Goal: Use online tool/utility: Utilize a website feature to perform a specific function

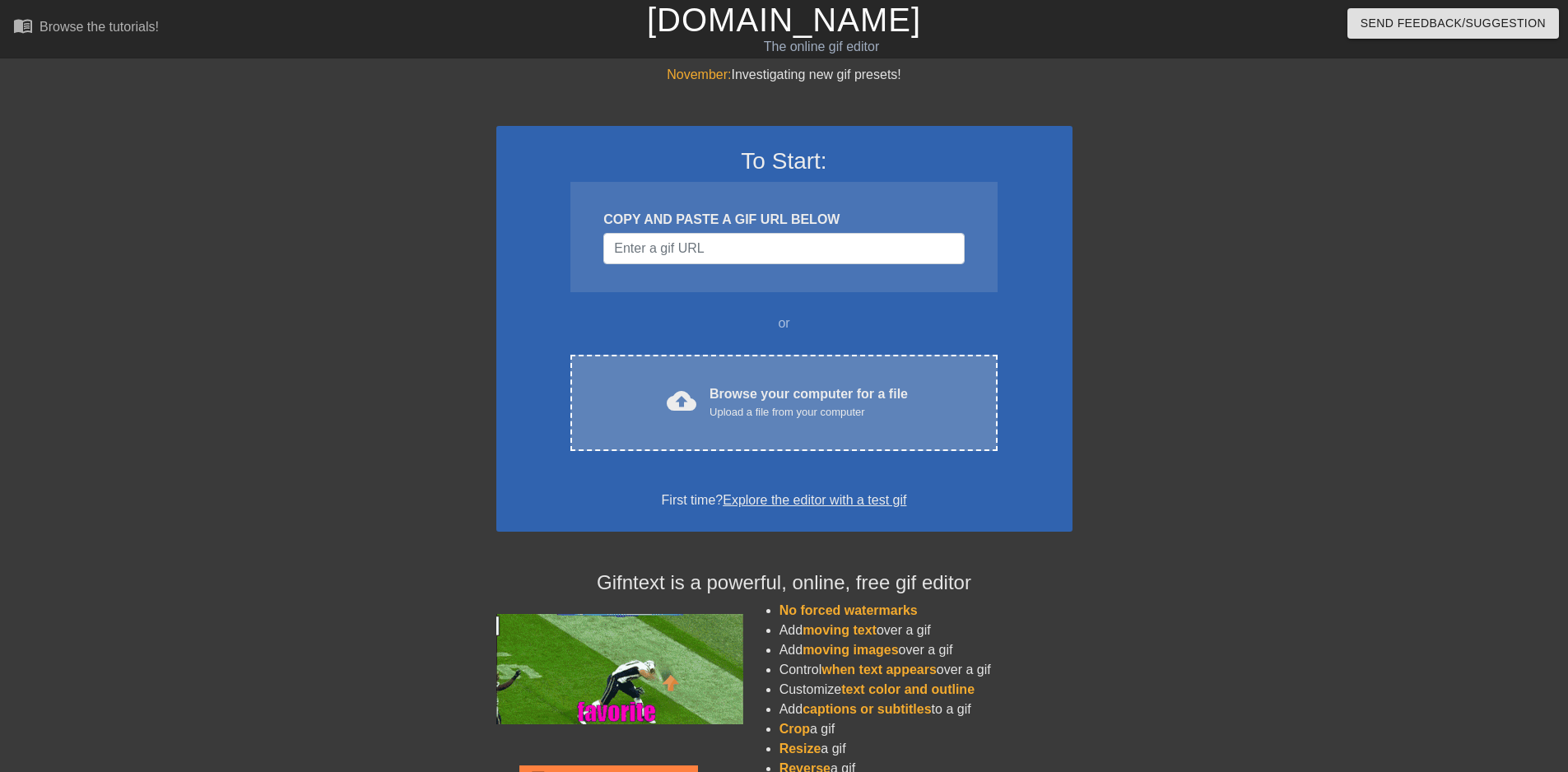
click at [724, 402] on div "Browse your computer for a file Upload a file from your computer" at bounding box center [808, 402] width 199 height 36
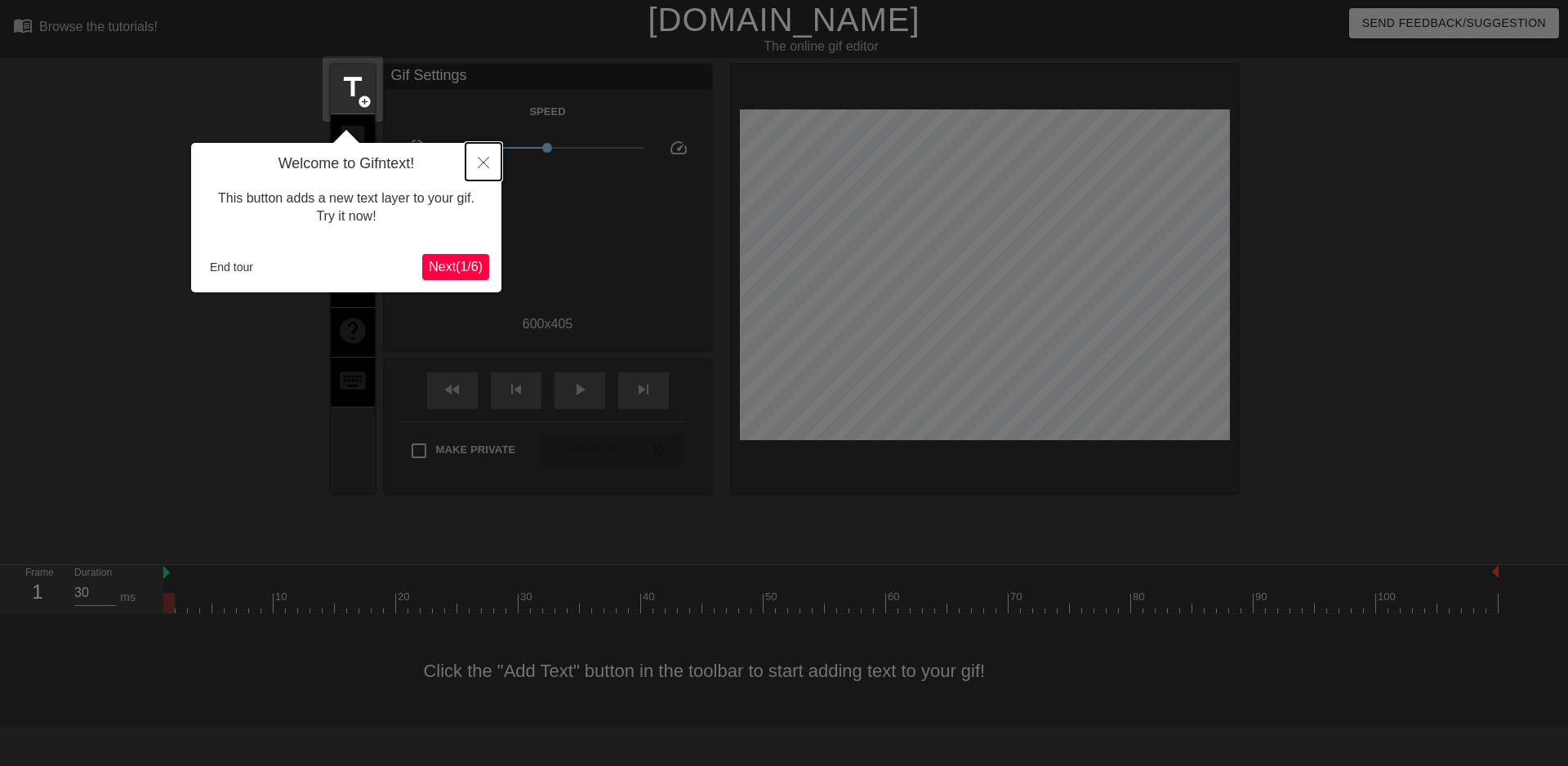
click at [483, 163] on icon "Close" at bounding box center [484, 162] width 12 height 12
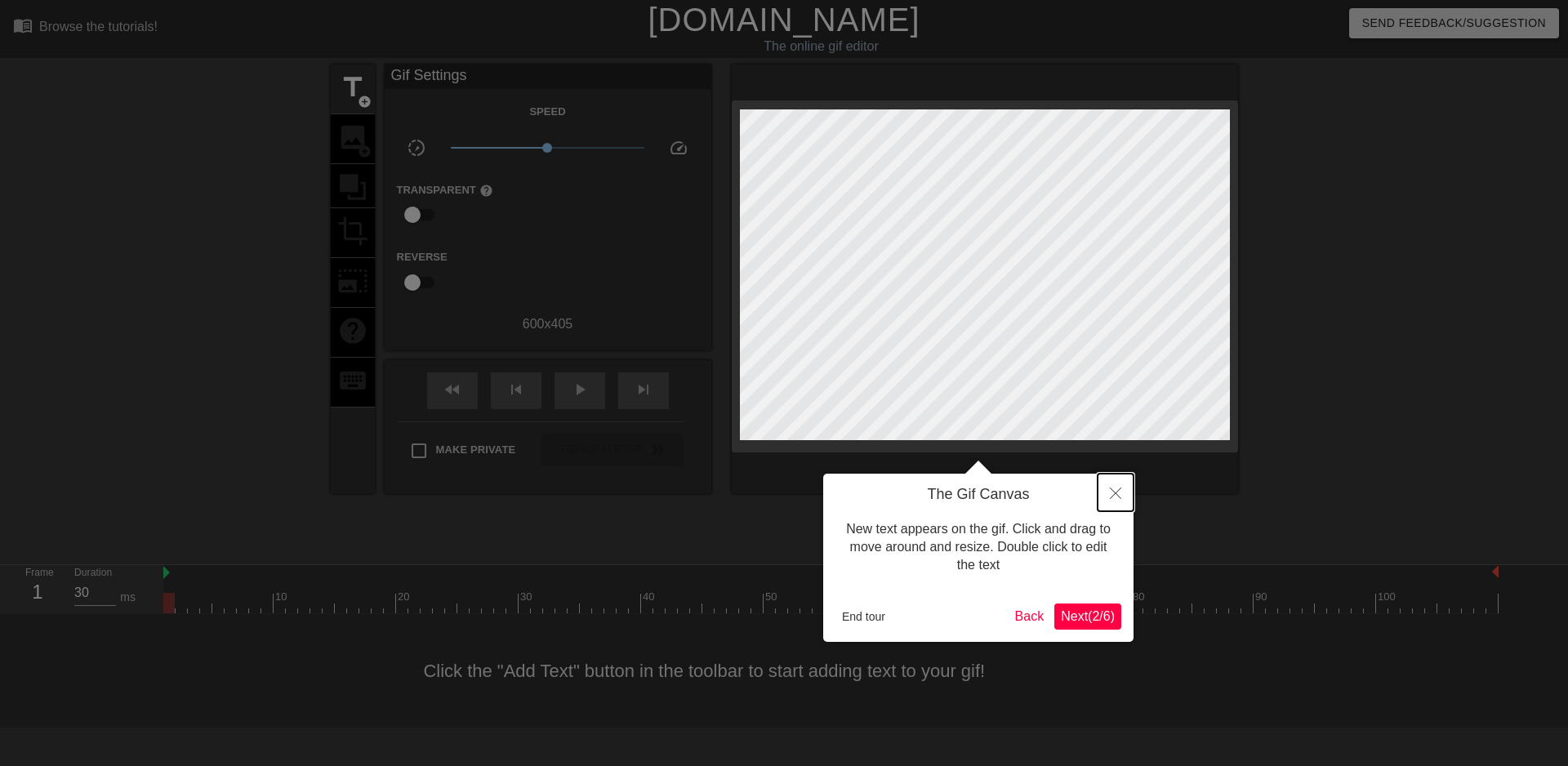
click at [1115, 493] on icon "Close" at bounding box center [1116, 493] width 12 height 12
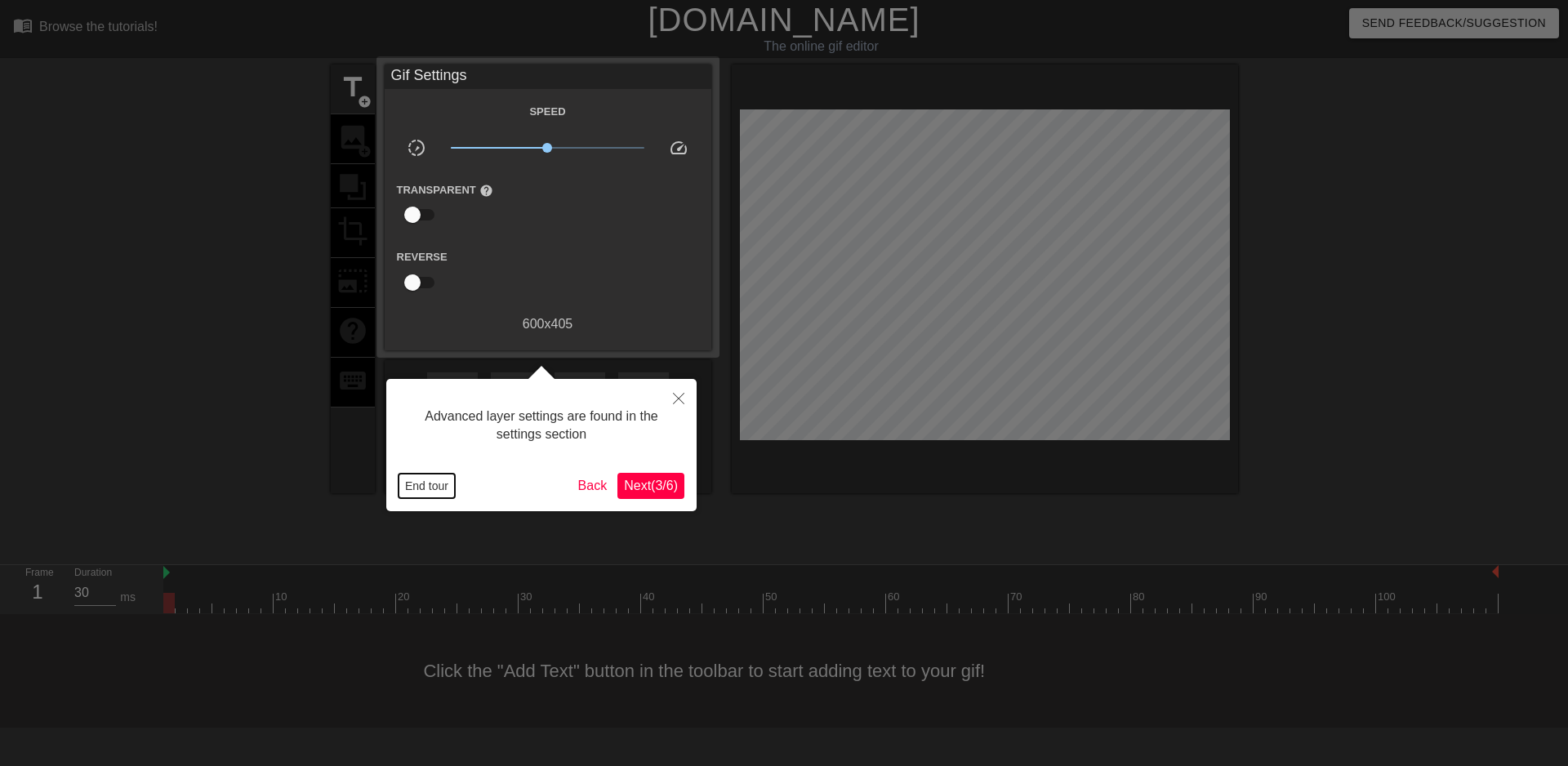
click at [431, 483] on button "End tour" at bounding box center [426, 485] width 56 height 24
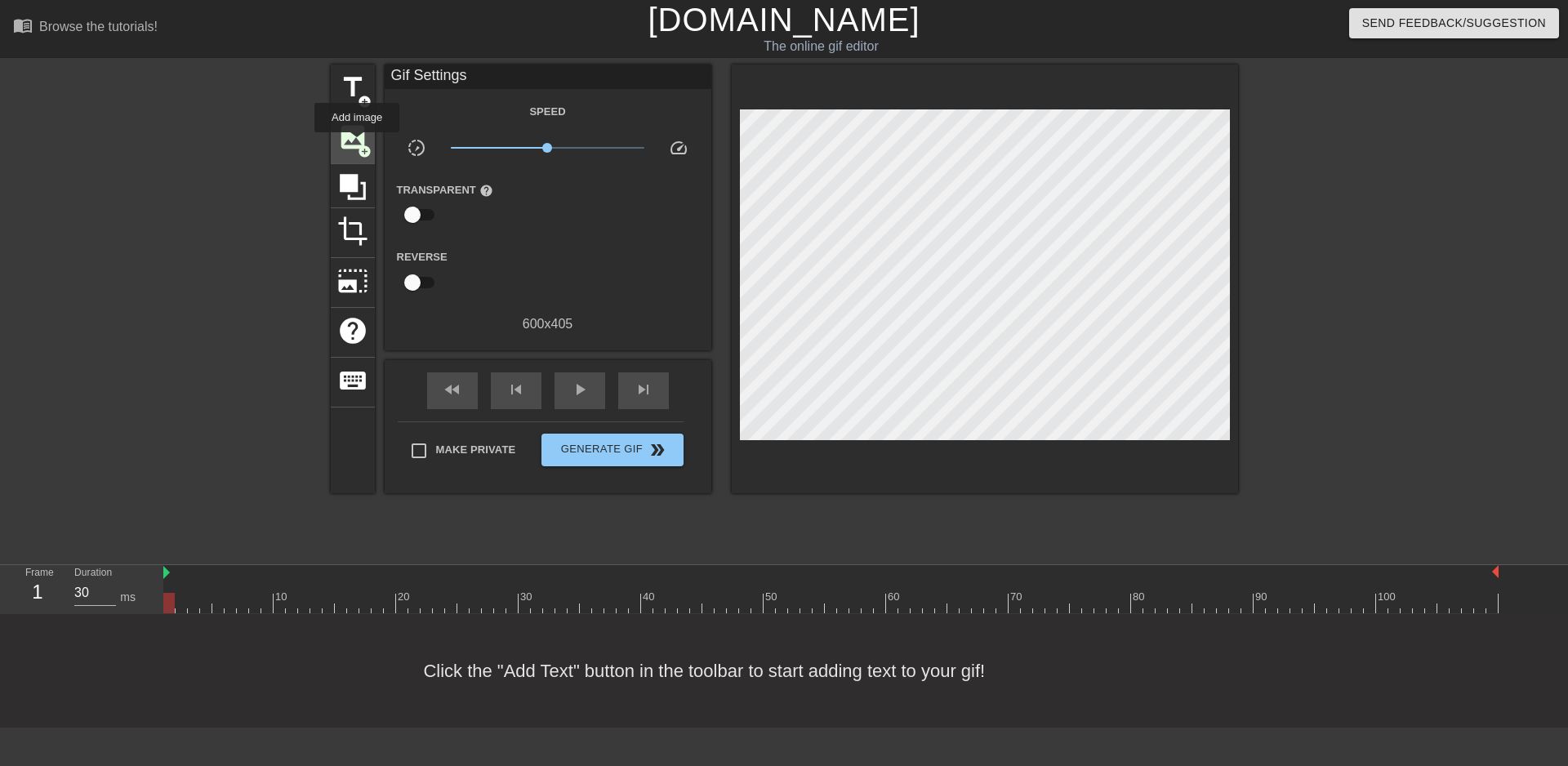
click at [357, 145] on span "add_circle" at bounding box center [364, 151] width 14 height 14
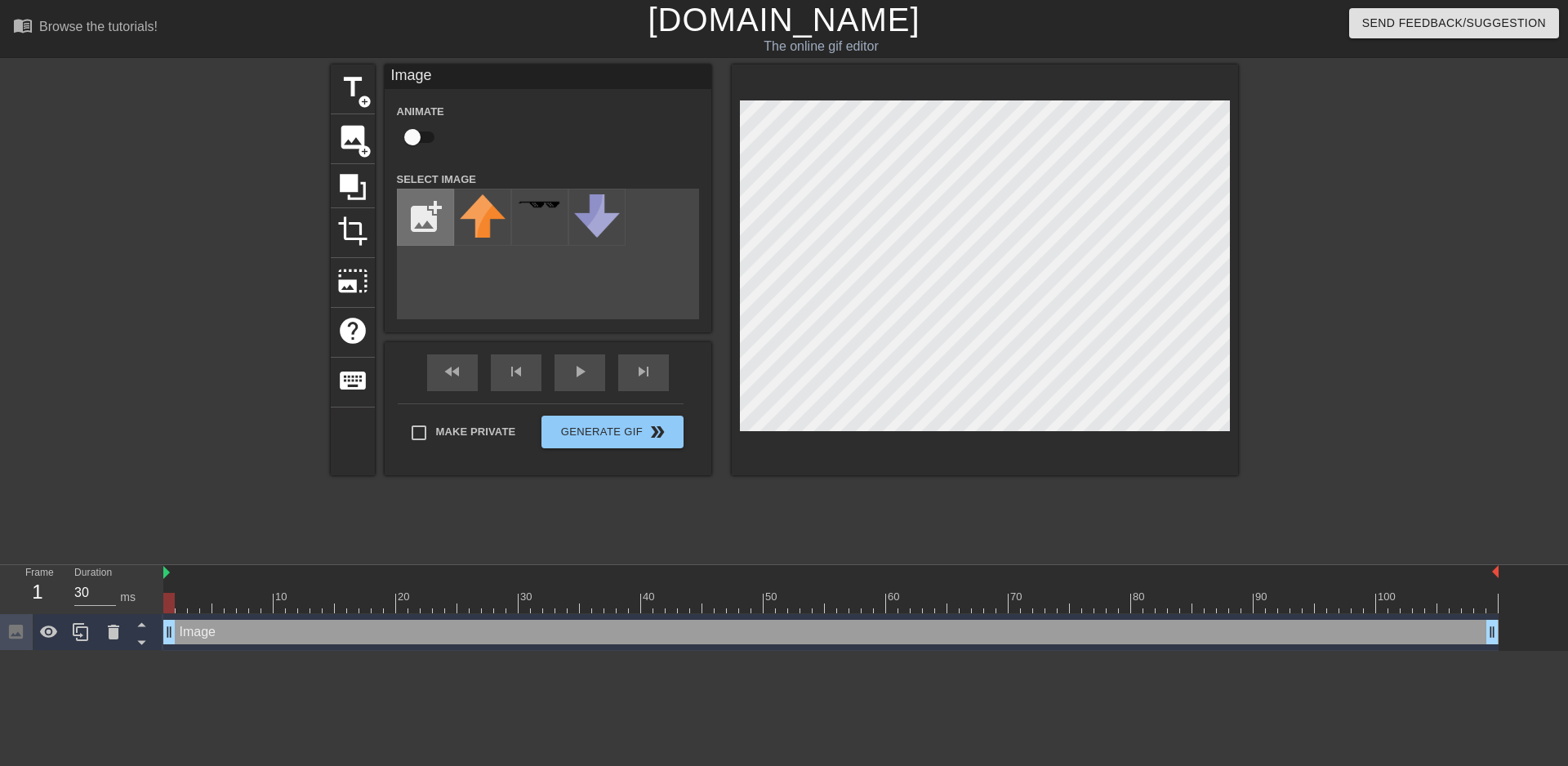
click at [426, 216] on input "file" at bounding box center [425, 216] width 55 height 55
type input "C:\fakepath\Enigma.png"
click at [492, 216] on img at bounding box center [482, 218] width 46 height 49
click at [420, 141] on input "checkbox" at bounding box center [413, 137] width 93 height 31
checkbox input "true"
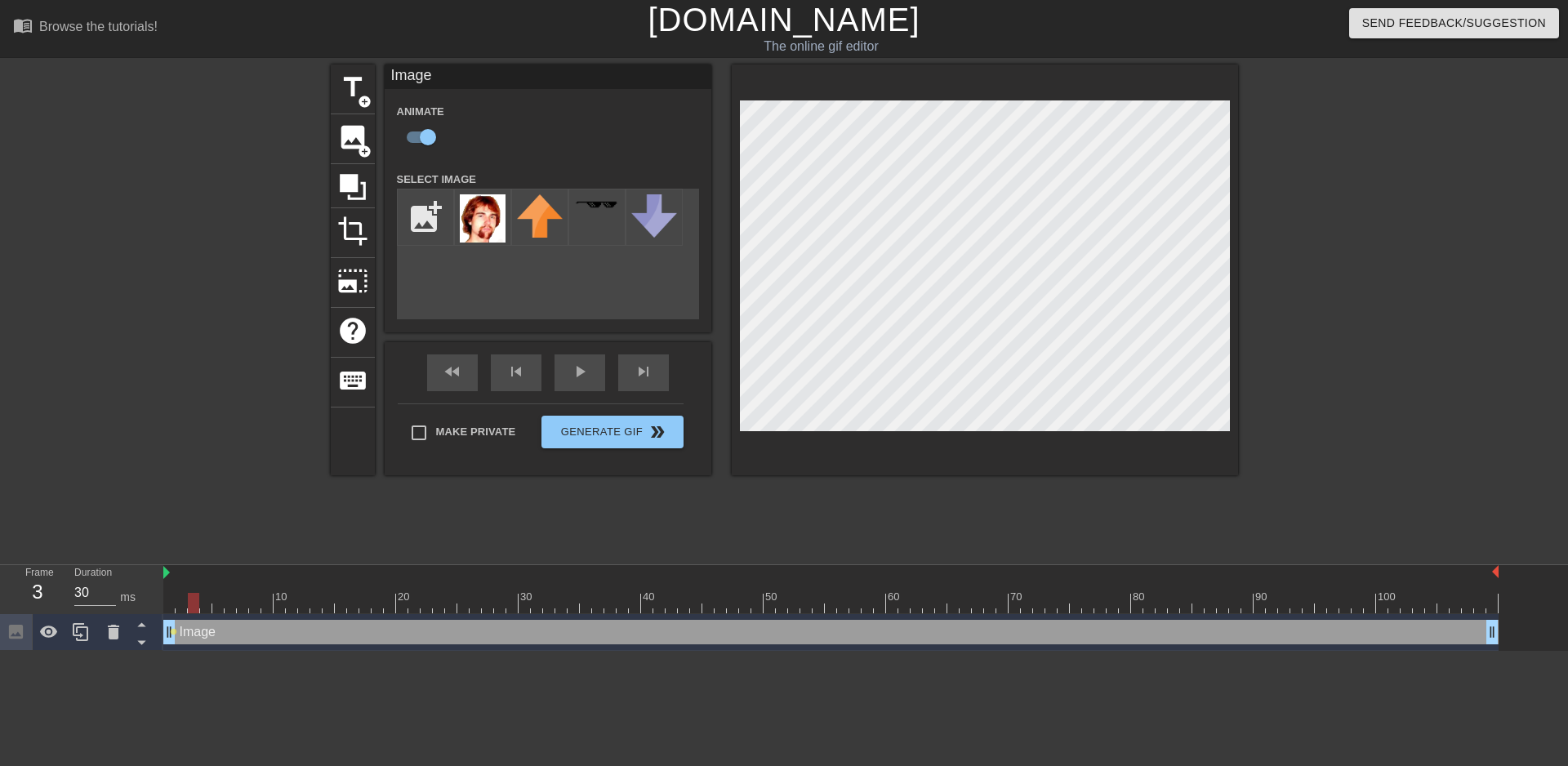
click at [195, 603] on div at bounding box center [830, 603] width 1335 height 20
click at [210, 603] on div at bounding box center [830, 603] width 1335 height 20
click at [183, 600] on div at bounding box center [830, 603] width 1335 height 20
click at [176, 606] on div at bounding box center [182, 603] width 12 height 20
drag, startPoint x: 173, startPoint y: 606, endPoint x: 183, endPoint y: 609, distance: 10.4
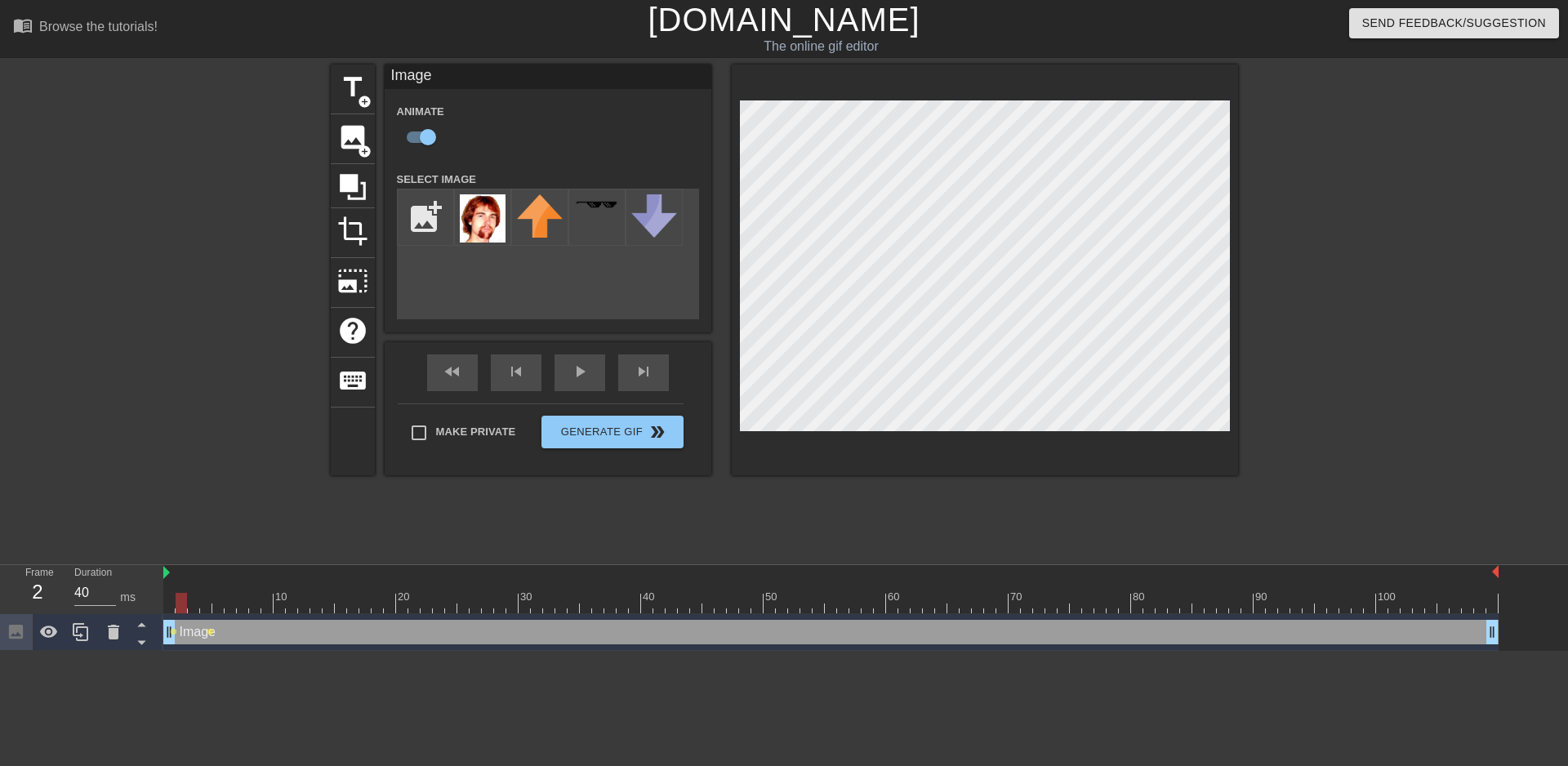
click at [183, 609] on div at bounding box center [182, 603] width 12 height 20
click at [48, 590] on div "2" at bounding box center [37, 592] width 24 height 29
click at [43, 593] on div "2" at bounding box center [37, 592] width 24 height 29
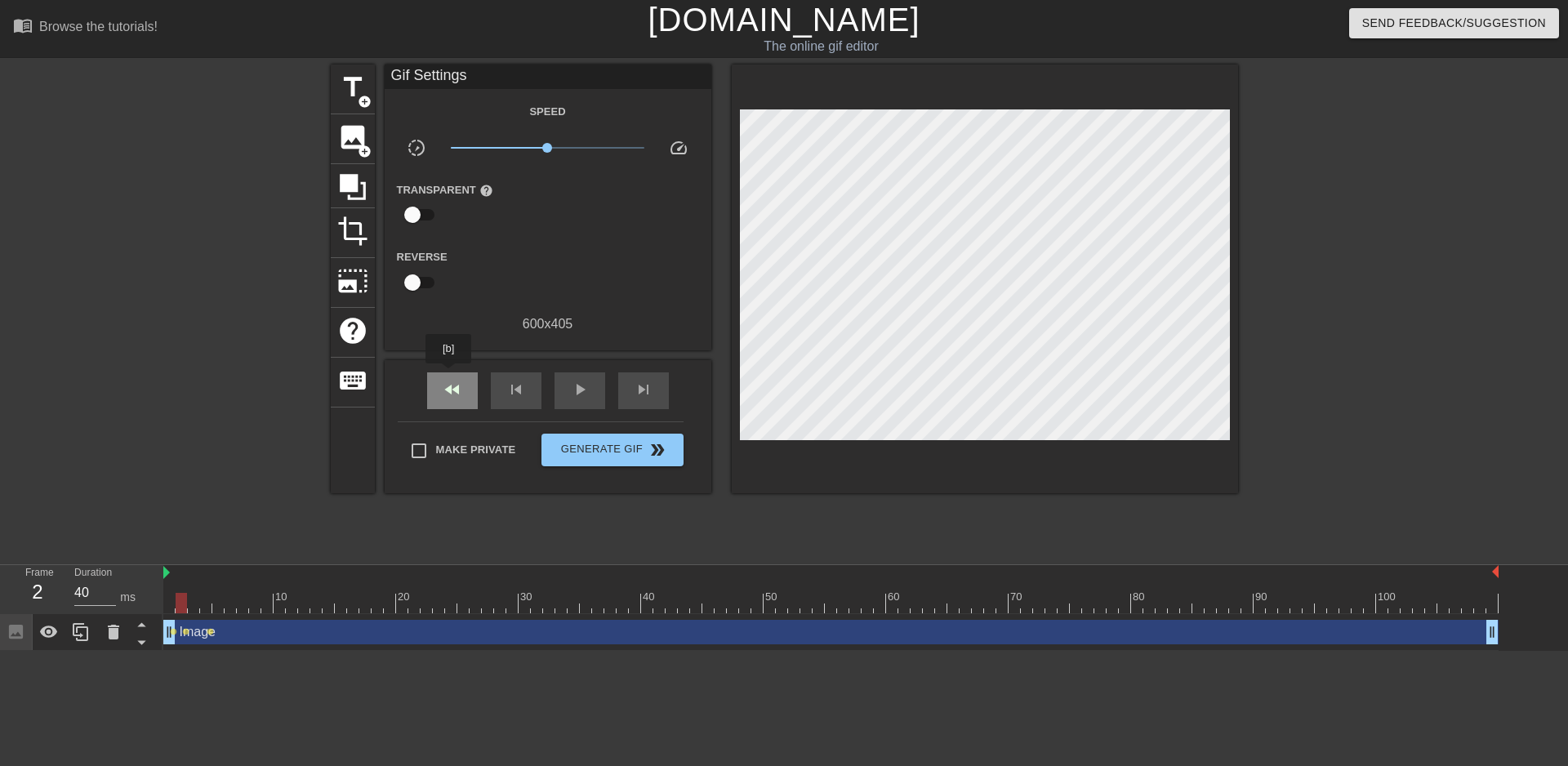
click at [450, 375] on div "fast_rewind" at bounding box center [452, 390] width 50 height 37
click at [292, 575] on div at bounding box center [830, 573] width 1335 height 17
click at [268, 647] on div "Image drag_handle drag_handle lens lens lens" at bounding box center [830, 632] width 1335 height 37
click at [259, 636] on div "Image drag_handle drag_handle" at bounding box center [830, 631] width 1335 height 24
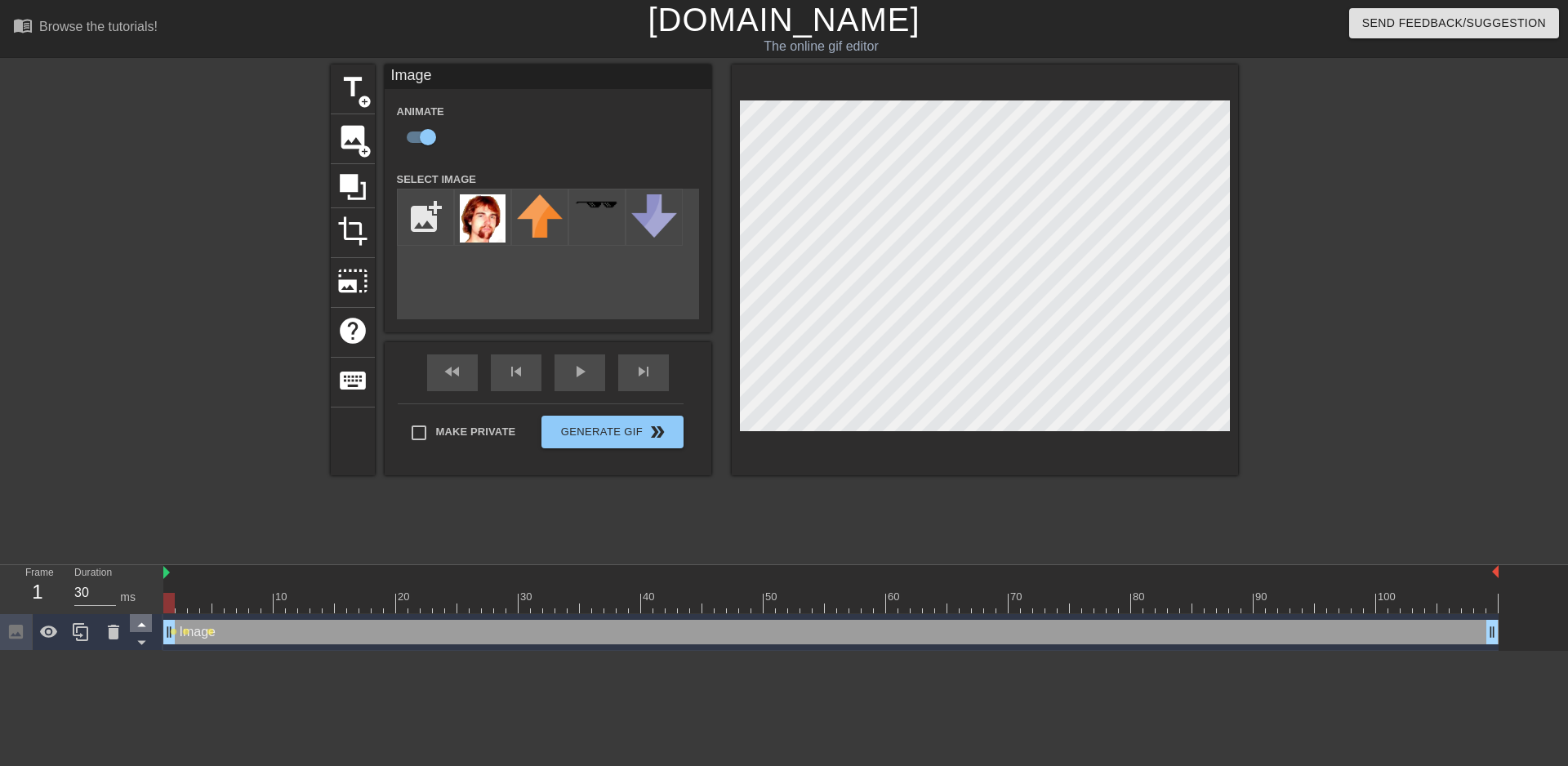
click at [143, 624] on icon at bounding box center [141, 623] width 20 height 20
click at [144, 644] on icon at bounding box center [141, 643] width 8 height 4
click at [43, 597] on div "1" at bounding box center [37, 592] width 24 height 29
click at [36, 595] on div "1" at bounding box center [37, 592] width 24 height 29
click at [45, 589] on div "1" at bounding box center [37, 592] width 24 height 29
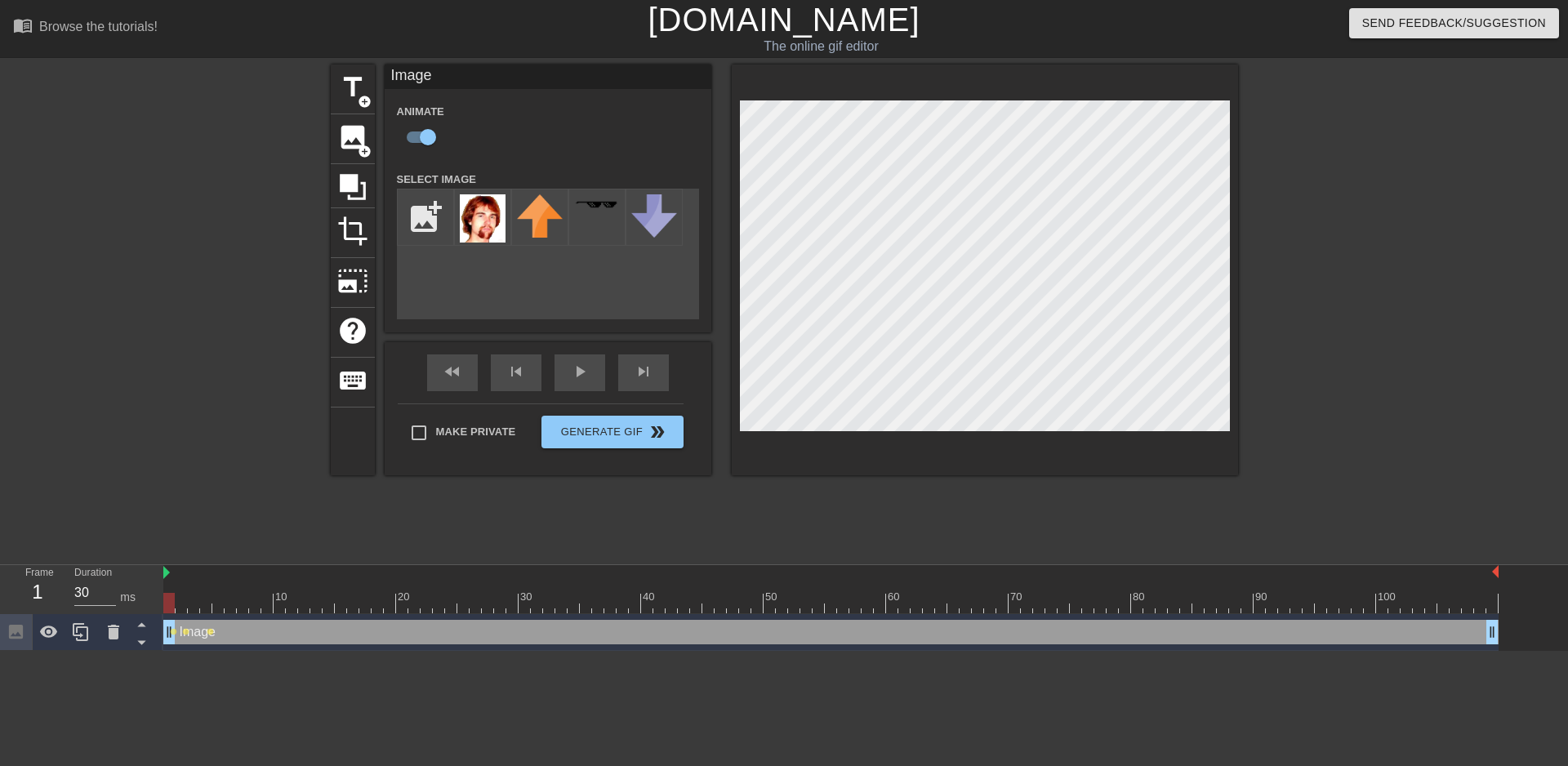
click at [46, 589] on div "1" at bounding box center [37, 592] width 24 height 29
click at [49, 590] on div "1" at bounding box center [37, 592] width 24 height 29
click at [633, 375] on div "skip_next" at bounding box center [644, 373] width 50 height 37
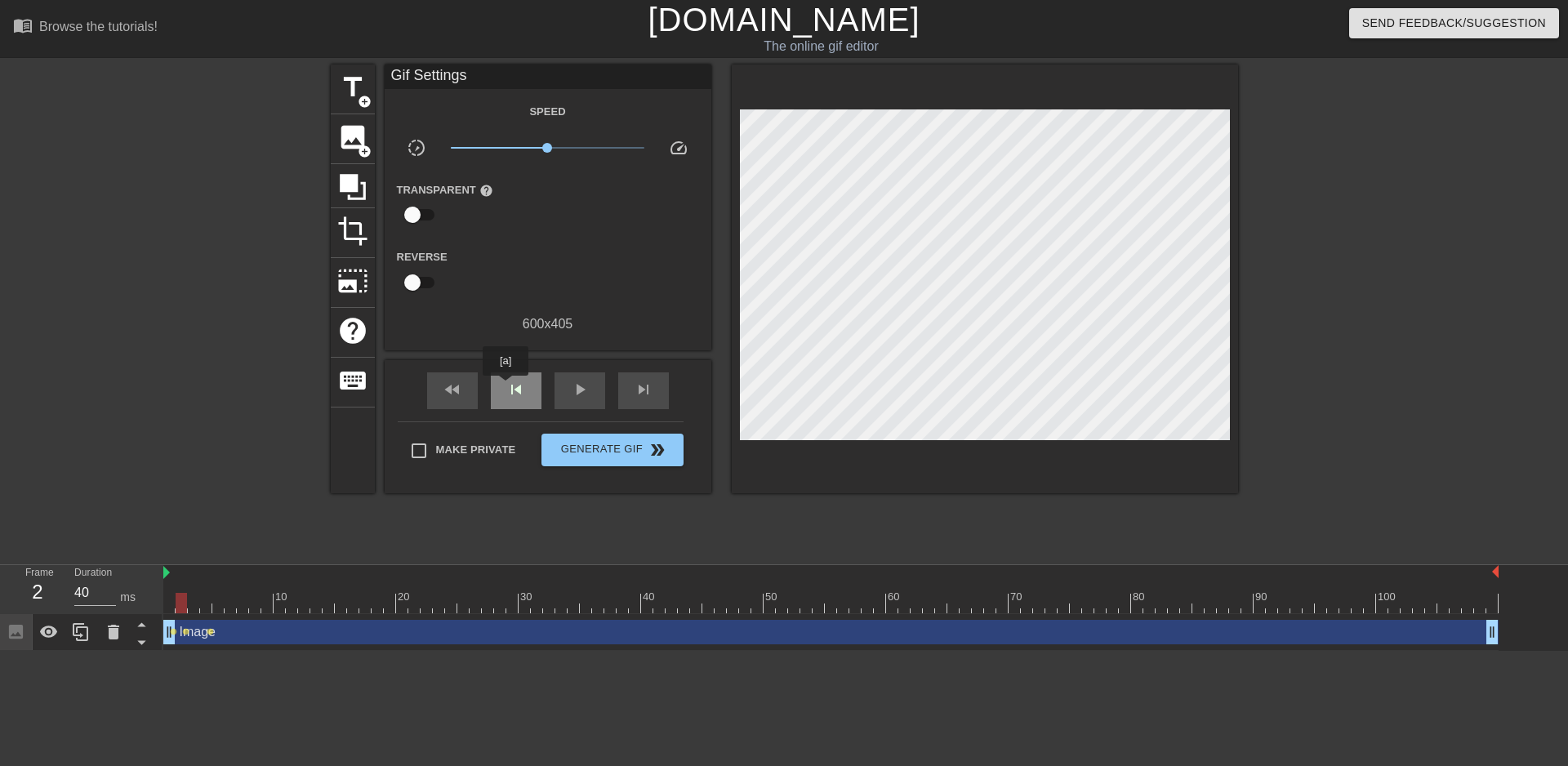
click at [506, 387] on span "skip_previous" at bounding box center [516, 389] width 19 height 19
click at [650, 389] on span "skip_next" at bounding box center [644, 389] width 19 height 19
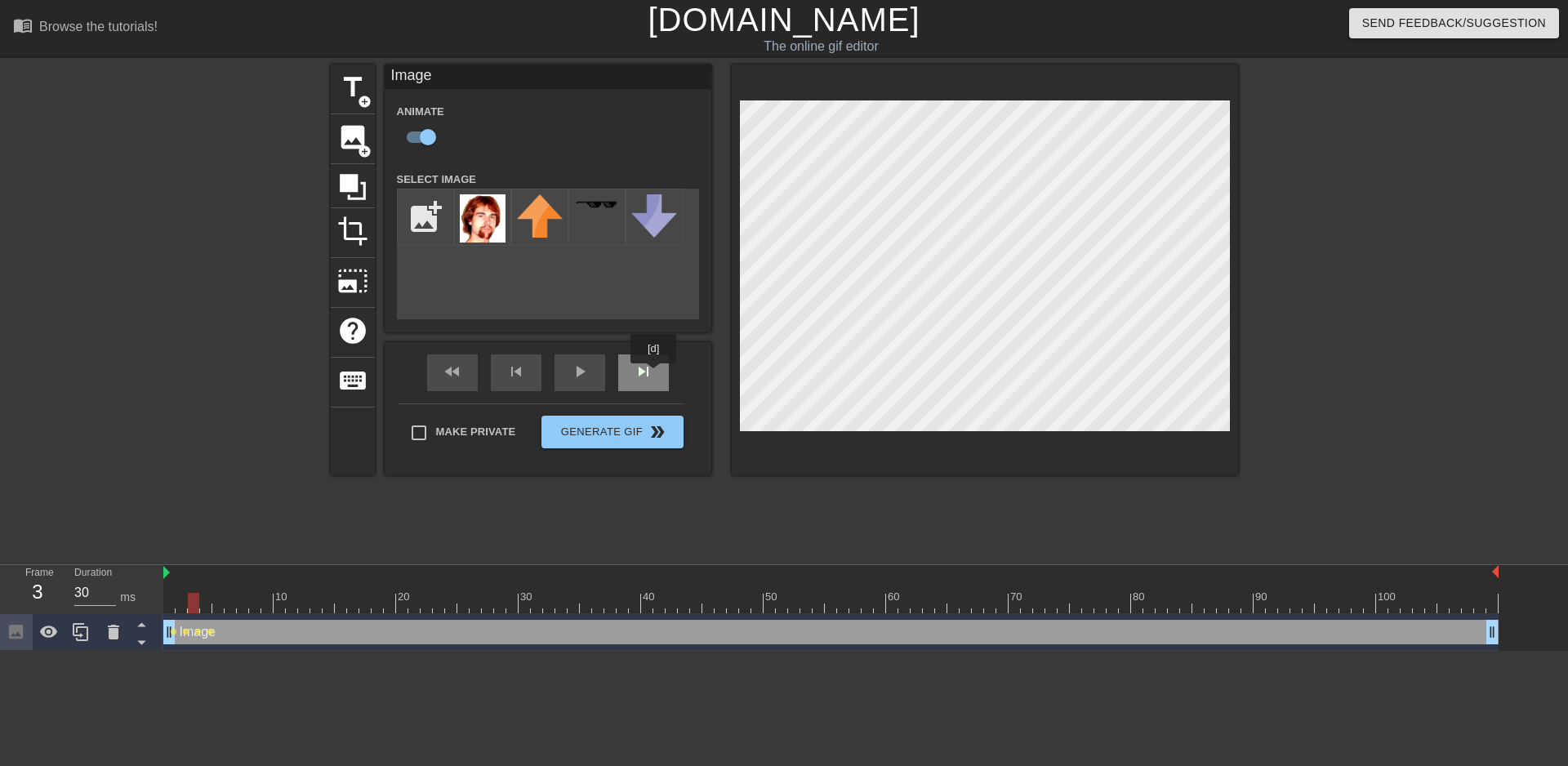
click at [654, 375] on div "skip_next" at bounding box center [644, 373] width 50 height 37
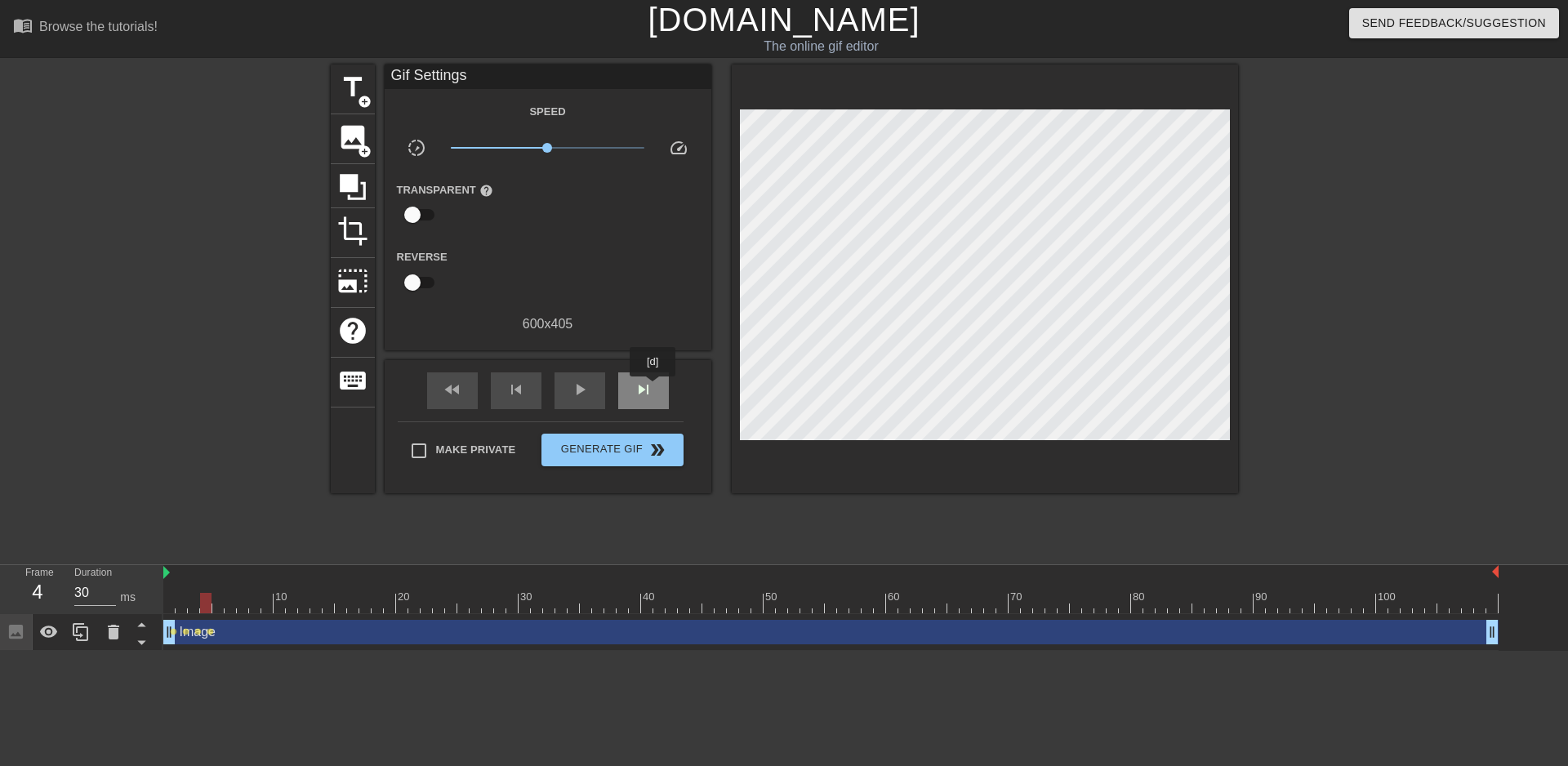
click at [653, 387] on div "skip_next" at bounding box center [644, 390] width 50 height 37
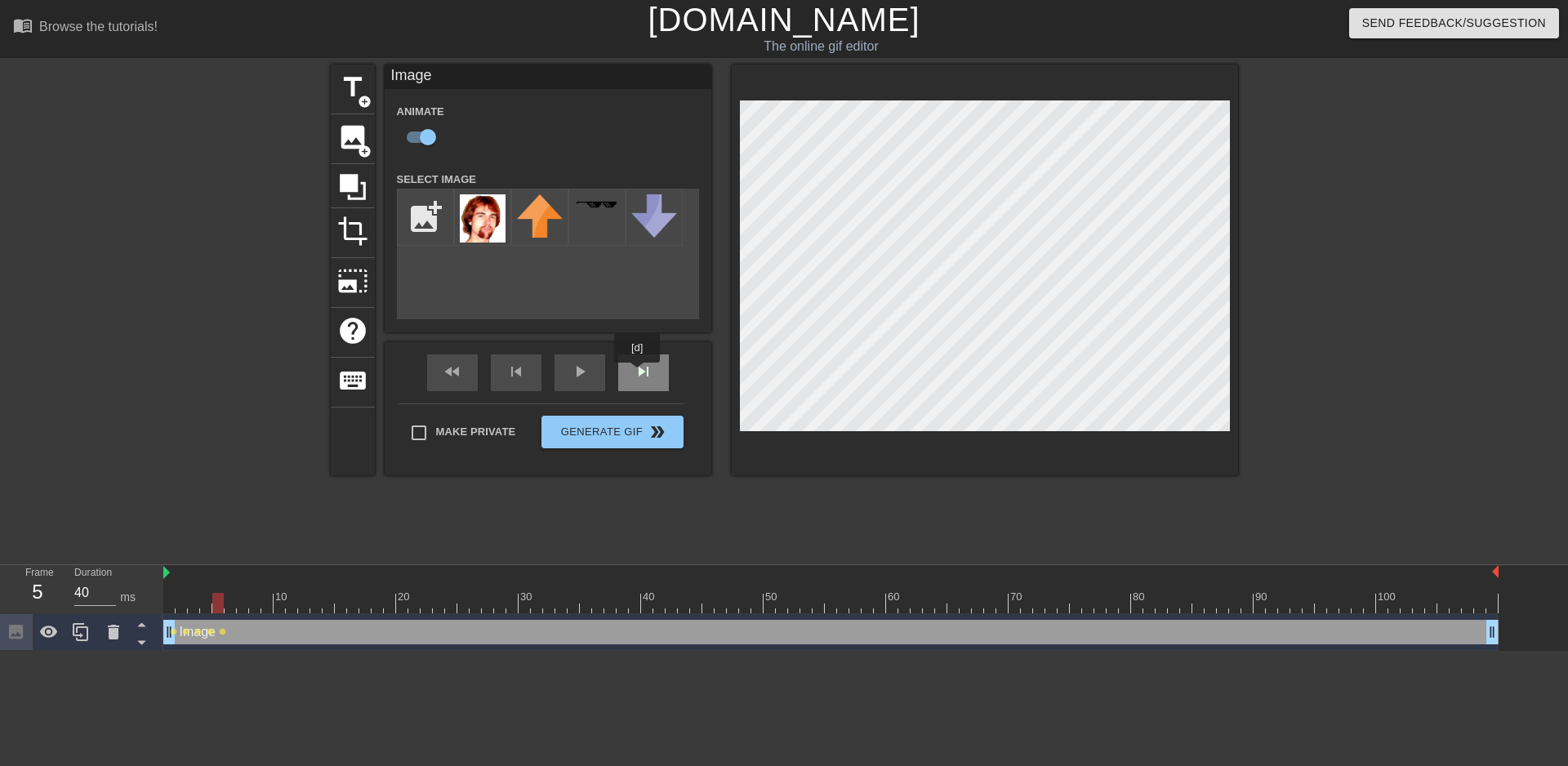
click at [638, 374] on div "skip_next" at bounding box center [644, 373] width 50 height 37
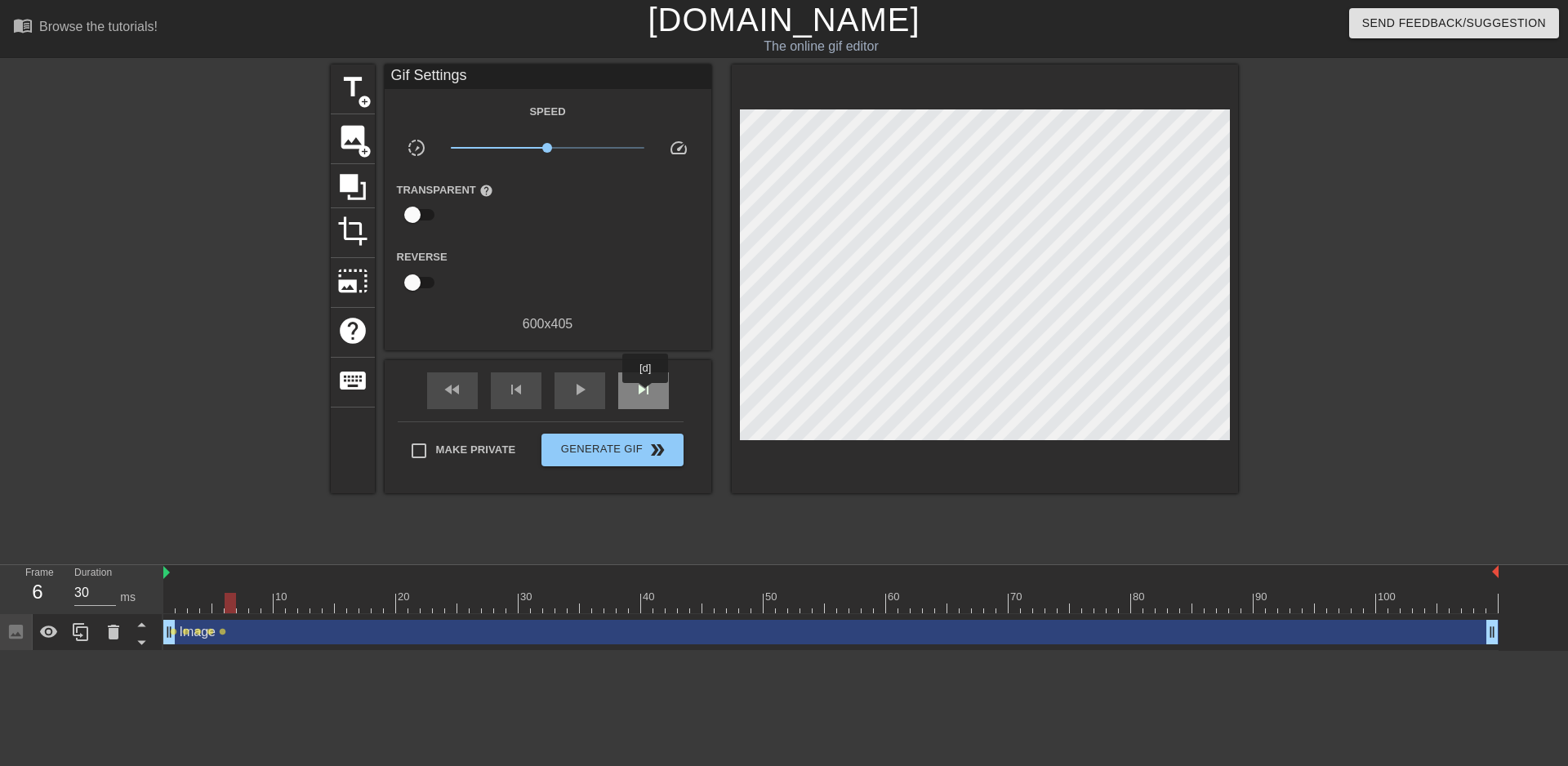
click at [646, 394] on span "skip_next" at bounding box center [644, 389] width 19 height 19
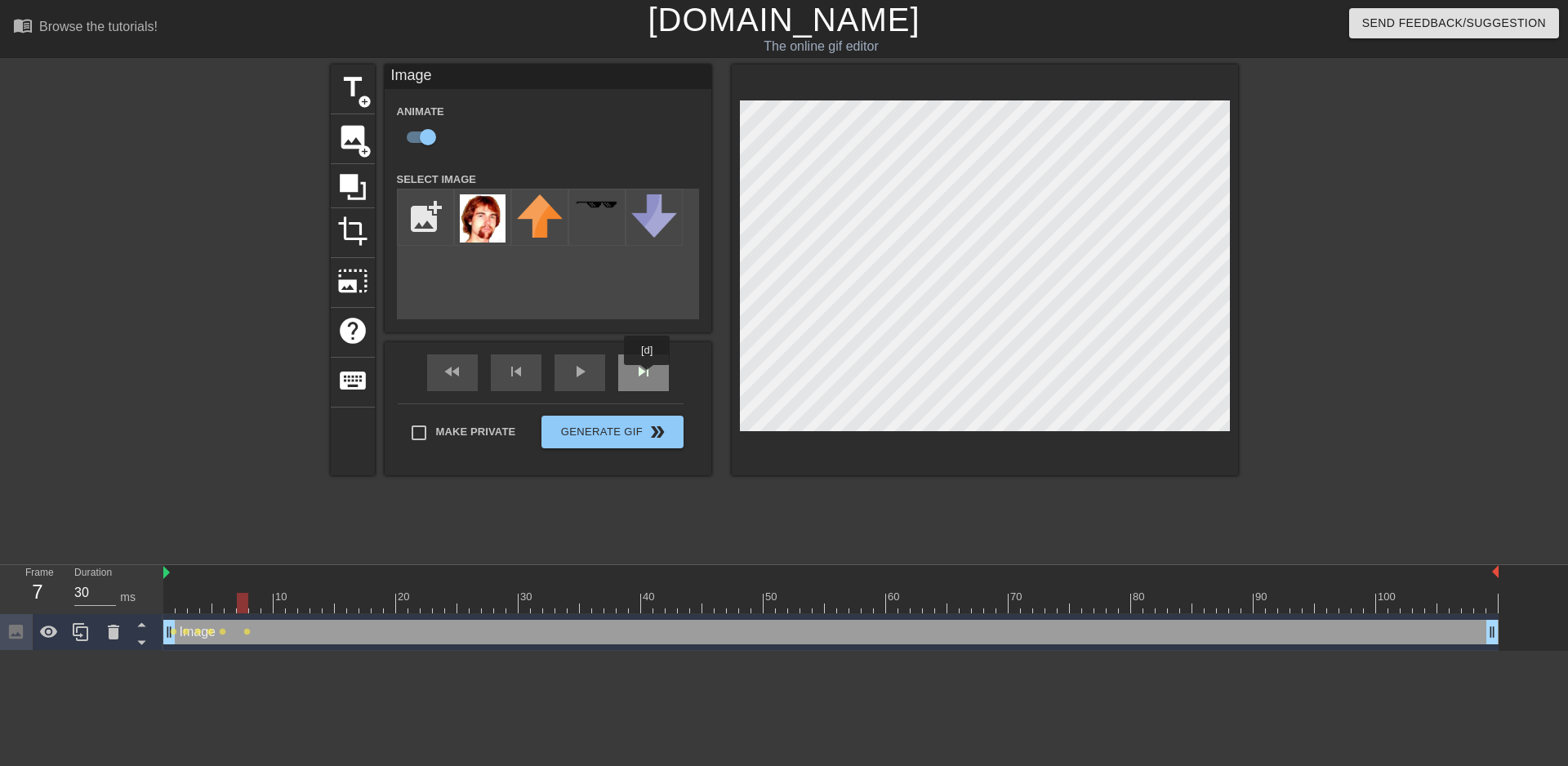
click at [649, 377] on div "skip_next" at bounding box center [644, 373] width 50 height 37
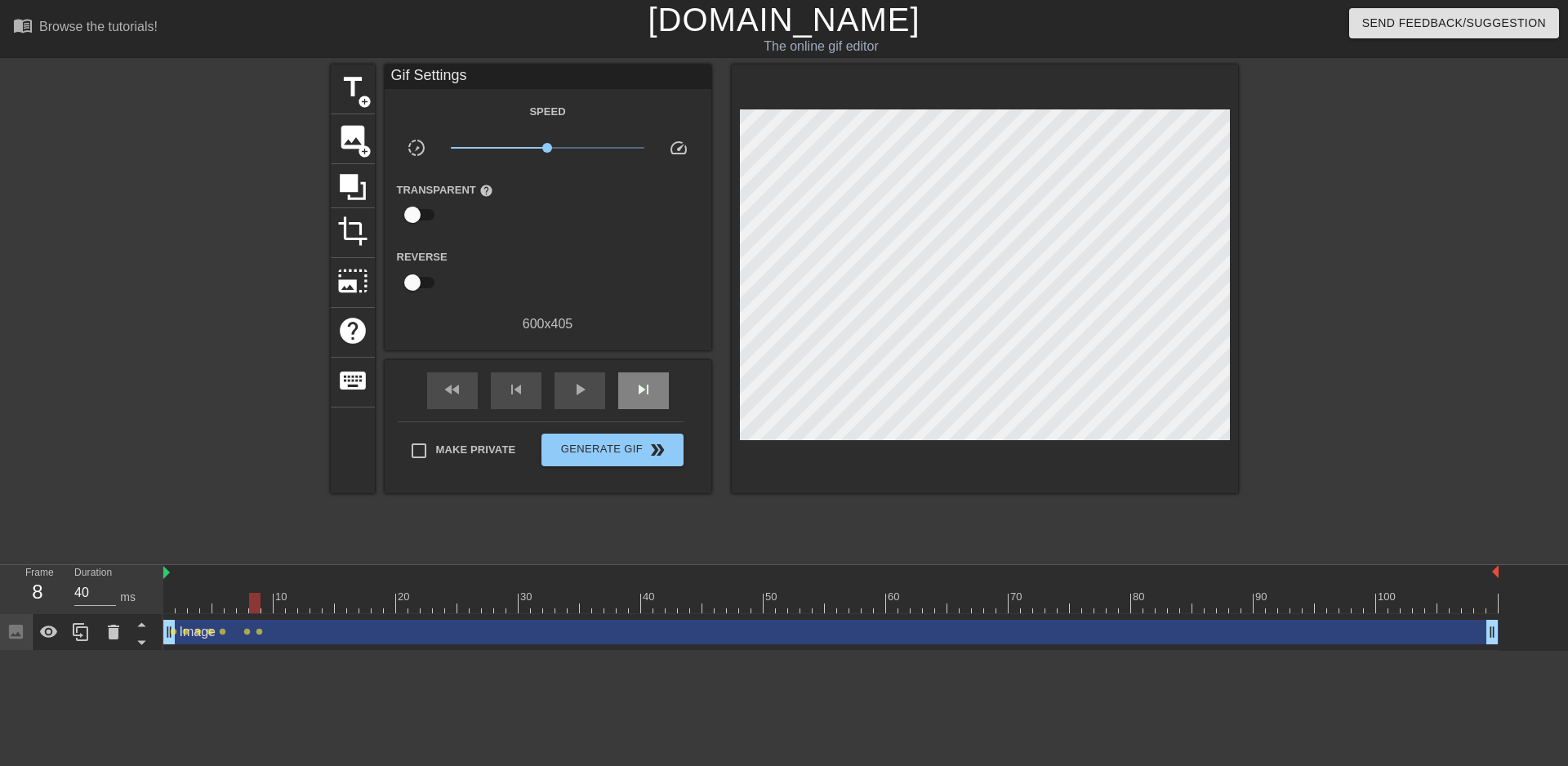
click at [650, 369] on div "fast_rewind skip_previous play_arrow skip_next" at bounding box center [548, 390] width 266 height 61
click at [651, 378] on div "skip_next" at bounding box center [644, 390] width 50 height 37
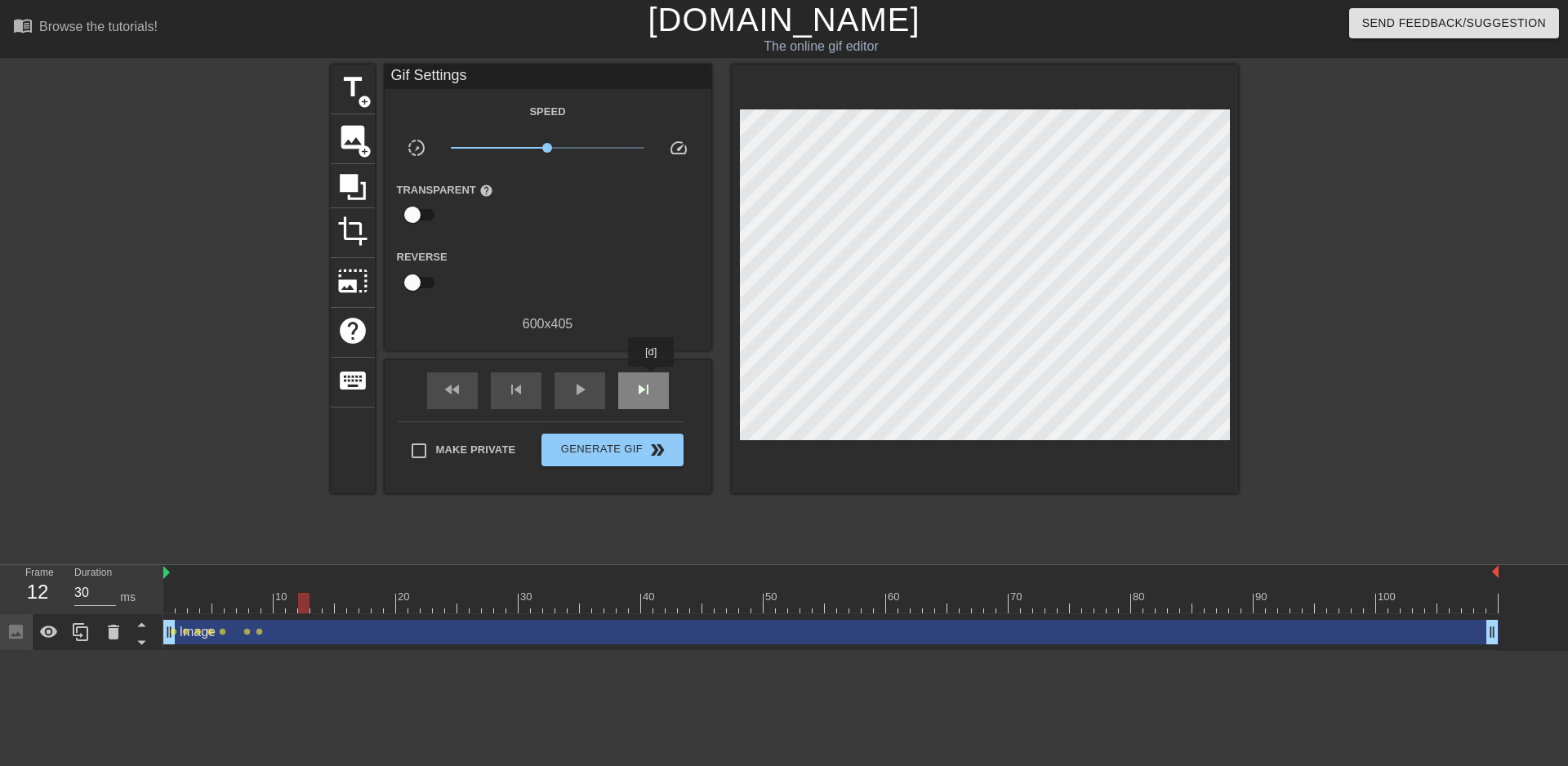
click at [651, 378] on div "skip_next" at bounding box center [644, 390] width 50 height 37
click at [651, 380] on span "skip_next" at bounding box center [644, 389] width 19 height 19
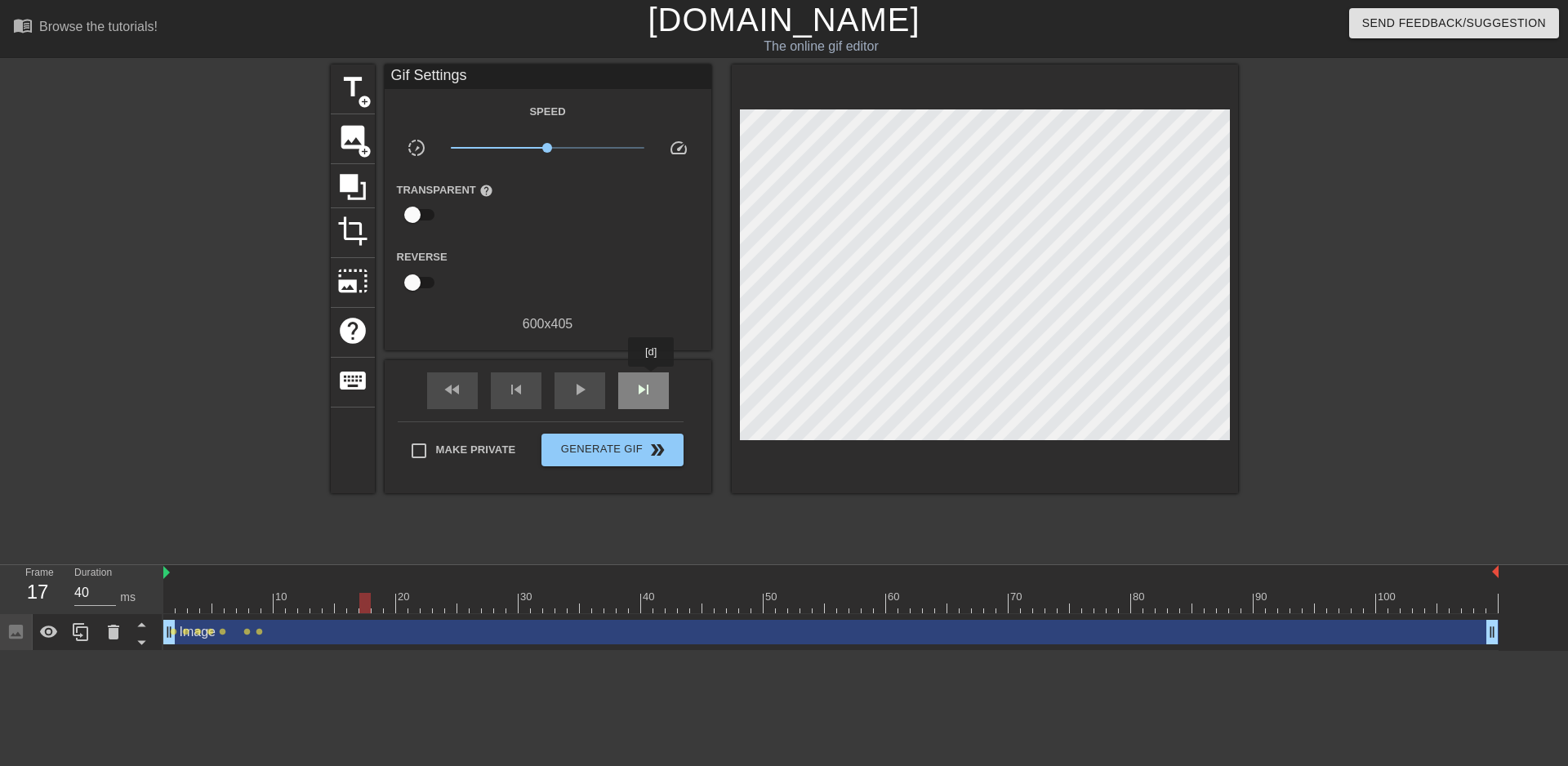
click at [651, 380] on span "skip_next" at bounding box center [644, 389] width 19 height 19
click at [655, 374] on div "skip_next" at bounding box center [644, 390] width 50 height 37
click at [648, 363] on div "fast_rewind skip_previous play_arrow skip_next" at bounding box center [548, 390] width 266 height 61
click at [650, 380] on span "skip_next" at bounding box center [644, 389] width 19 height 19
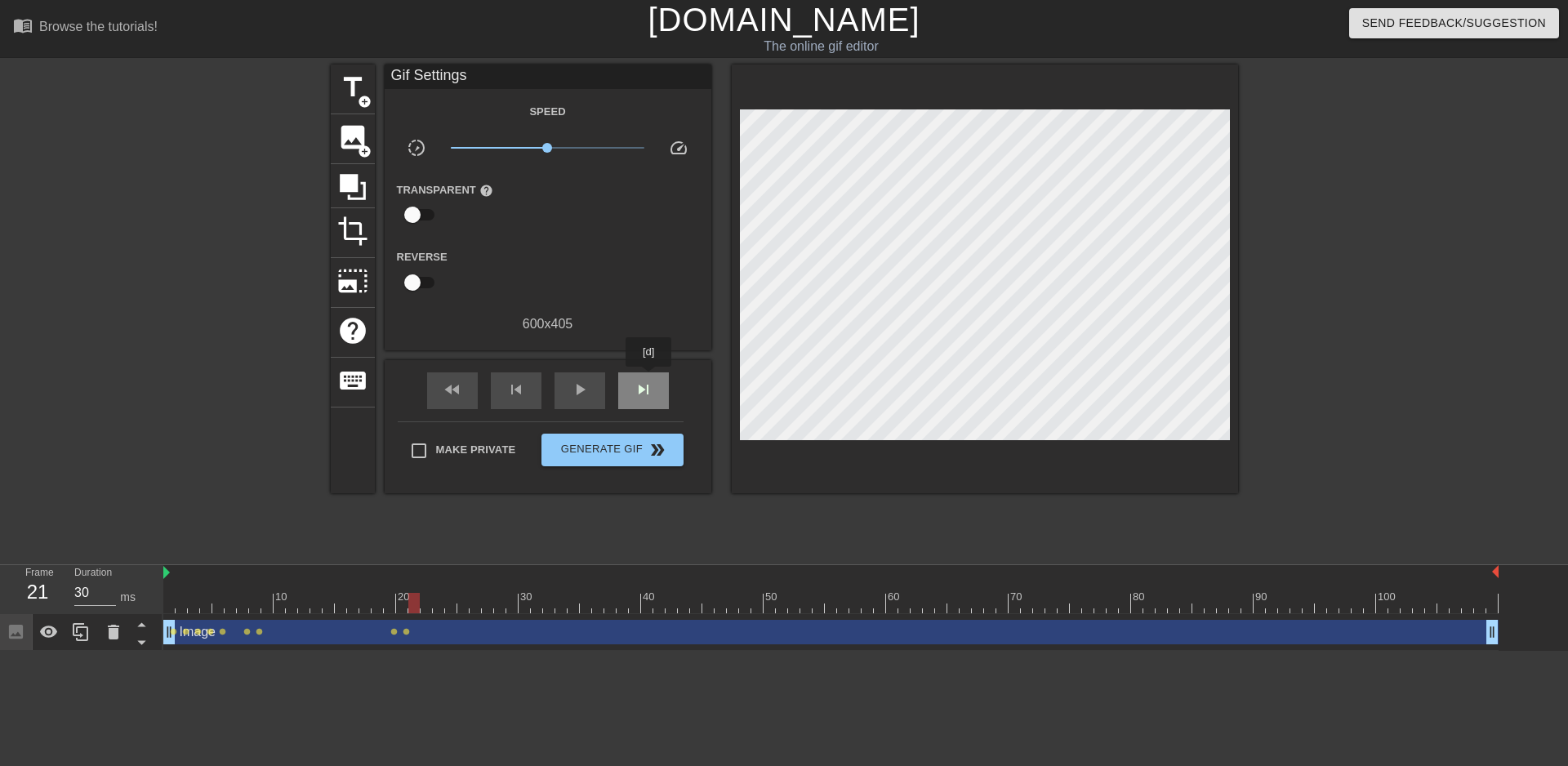
click at [650, 380] on span "skip_next" at bounding box center [644, 389] width 19 height 19
click at [640, 387] on div "skip_next" at bounding box center [644, 390] width 50 height 37
click at [643, 387] on span "skip_next" at bounding box center [644, 389] width 19 height 19
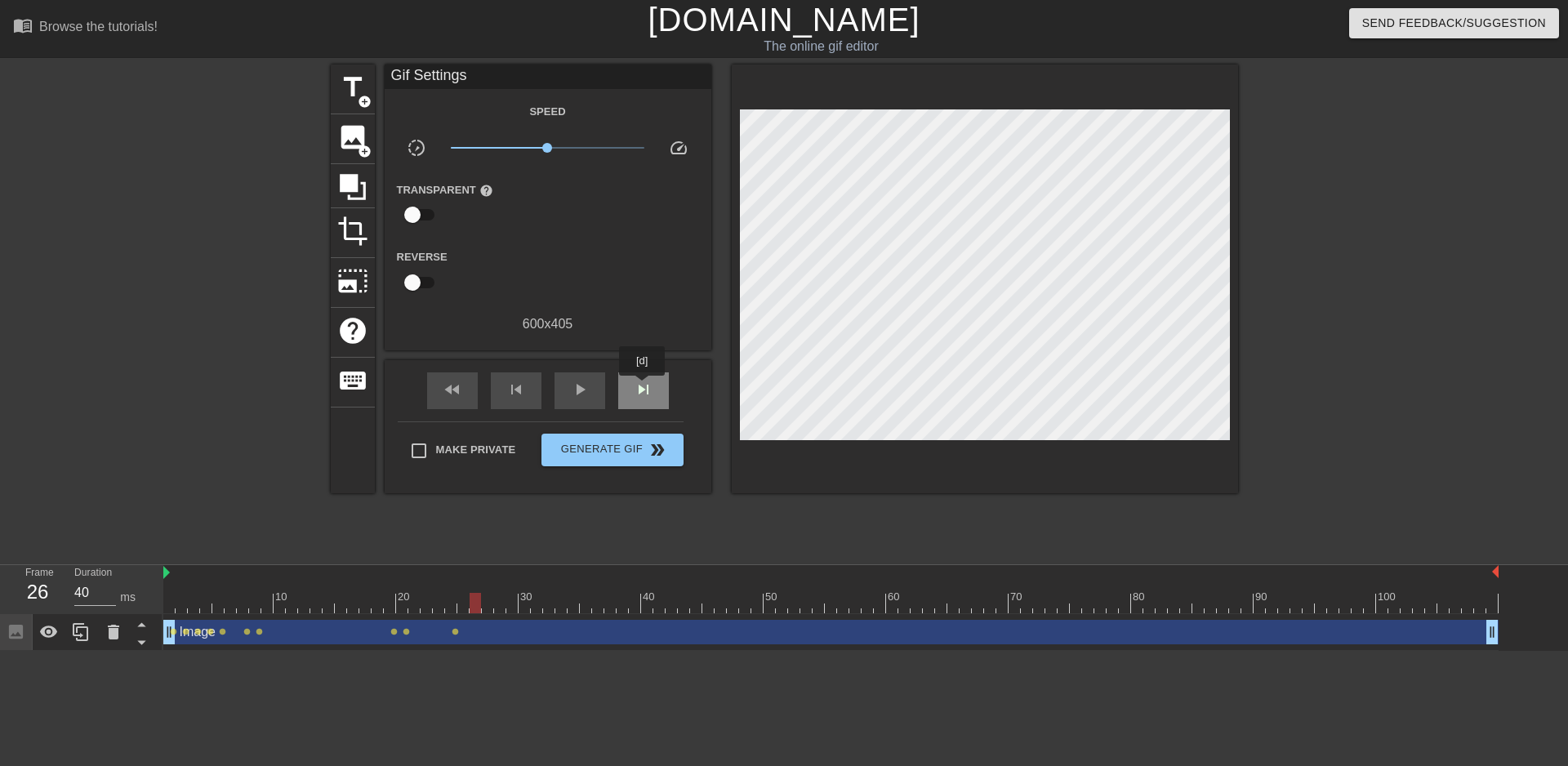
click at [643, 387] on span "skip_next" at bounding box center [644, 389] width 19 height 19
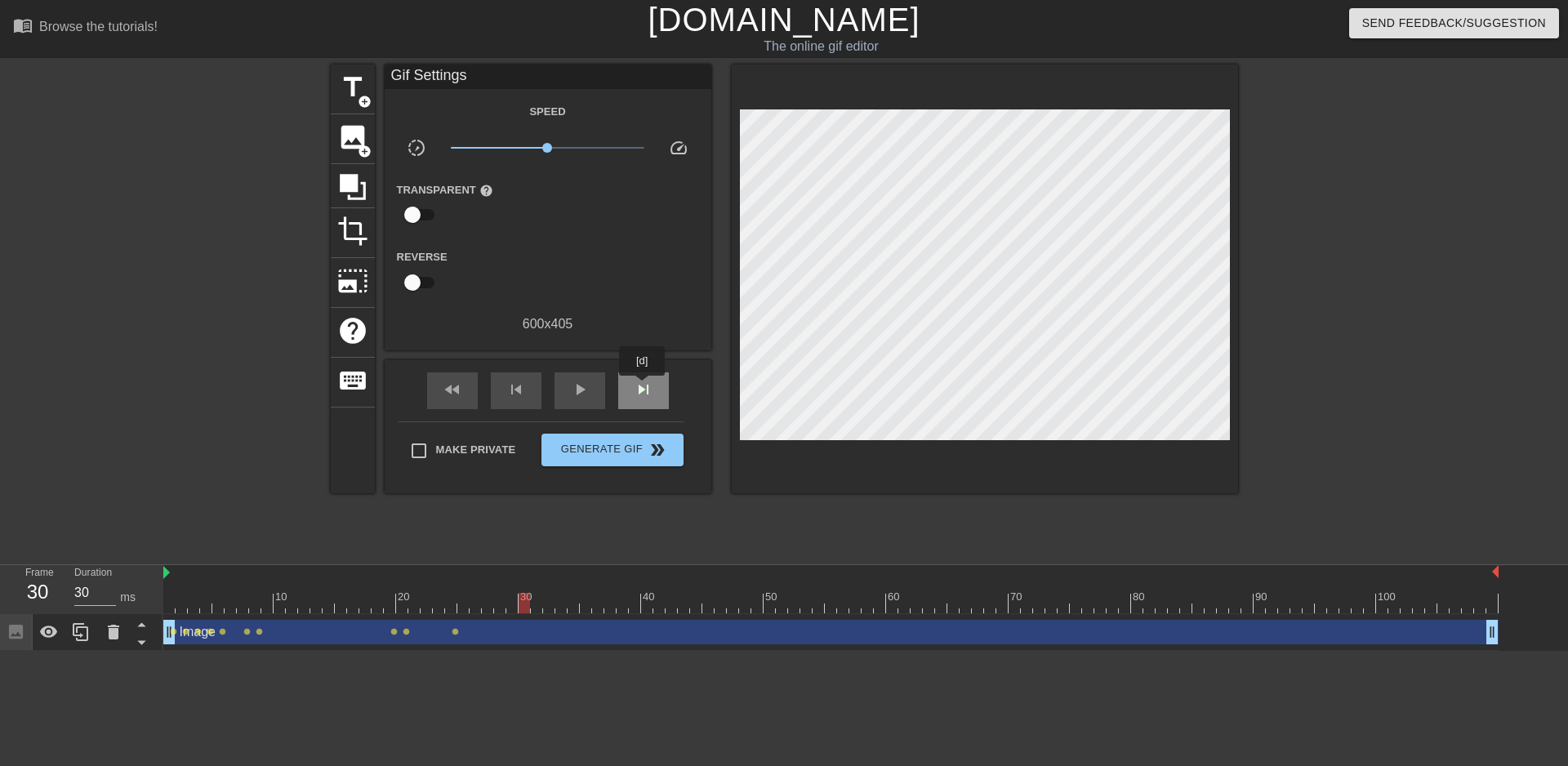
click at [643, 387] on span "skip_next" at bounding box center [644, 389] width 19 height 19
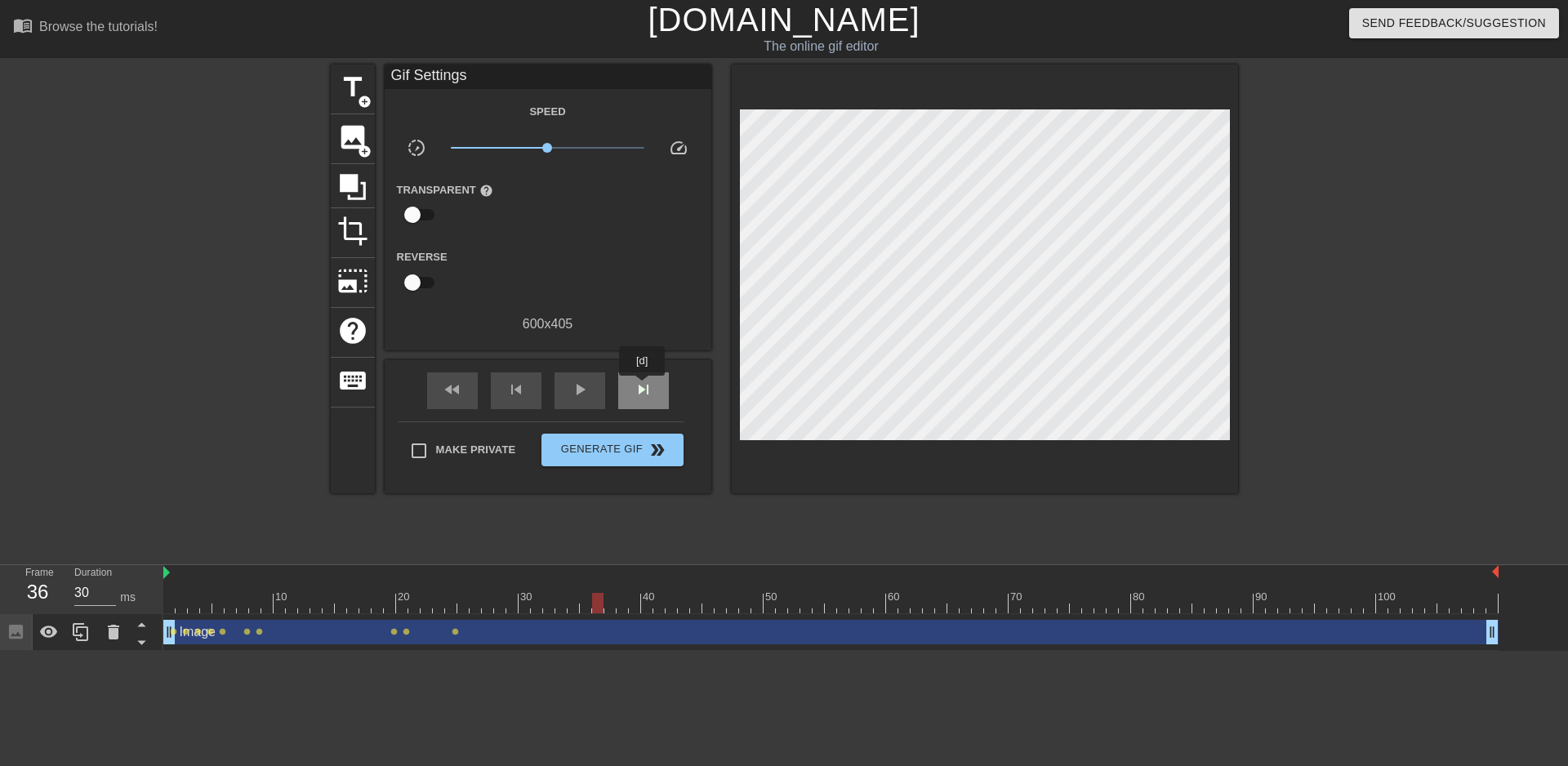
click at [643, 387] on span "skip_next" at bounding box center [644, 389] width 19 height 19
click at [644, 387] on span "skip_next" at bounding box center [644, 389] width 19 height 19
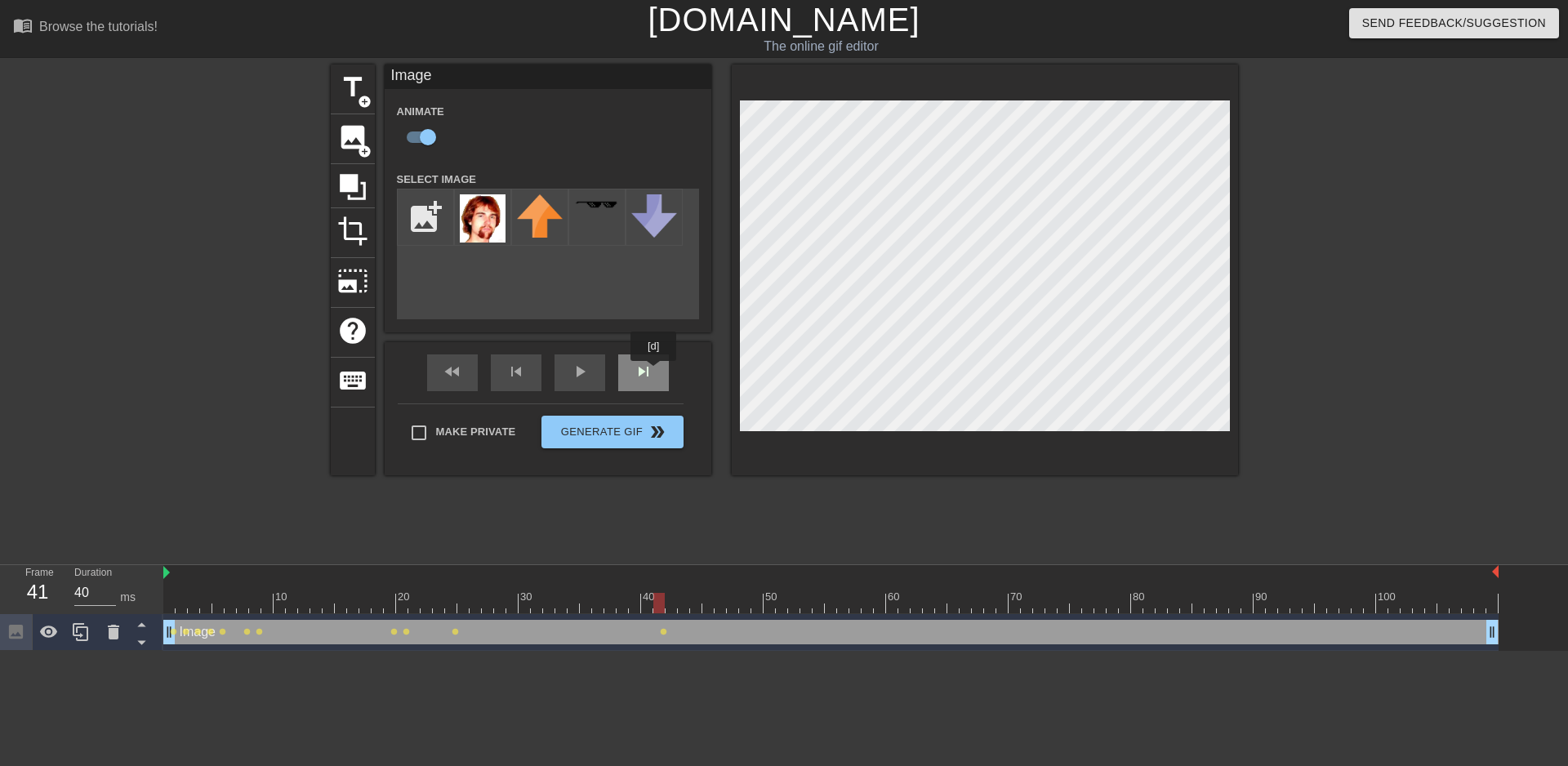
click at [654, 372] on div "skip_next" at bounding box center [644, 373] width 50 height 37
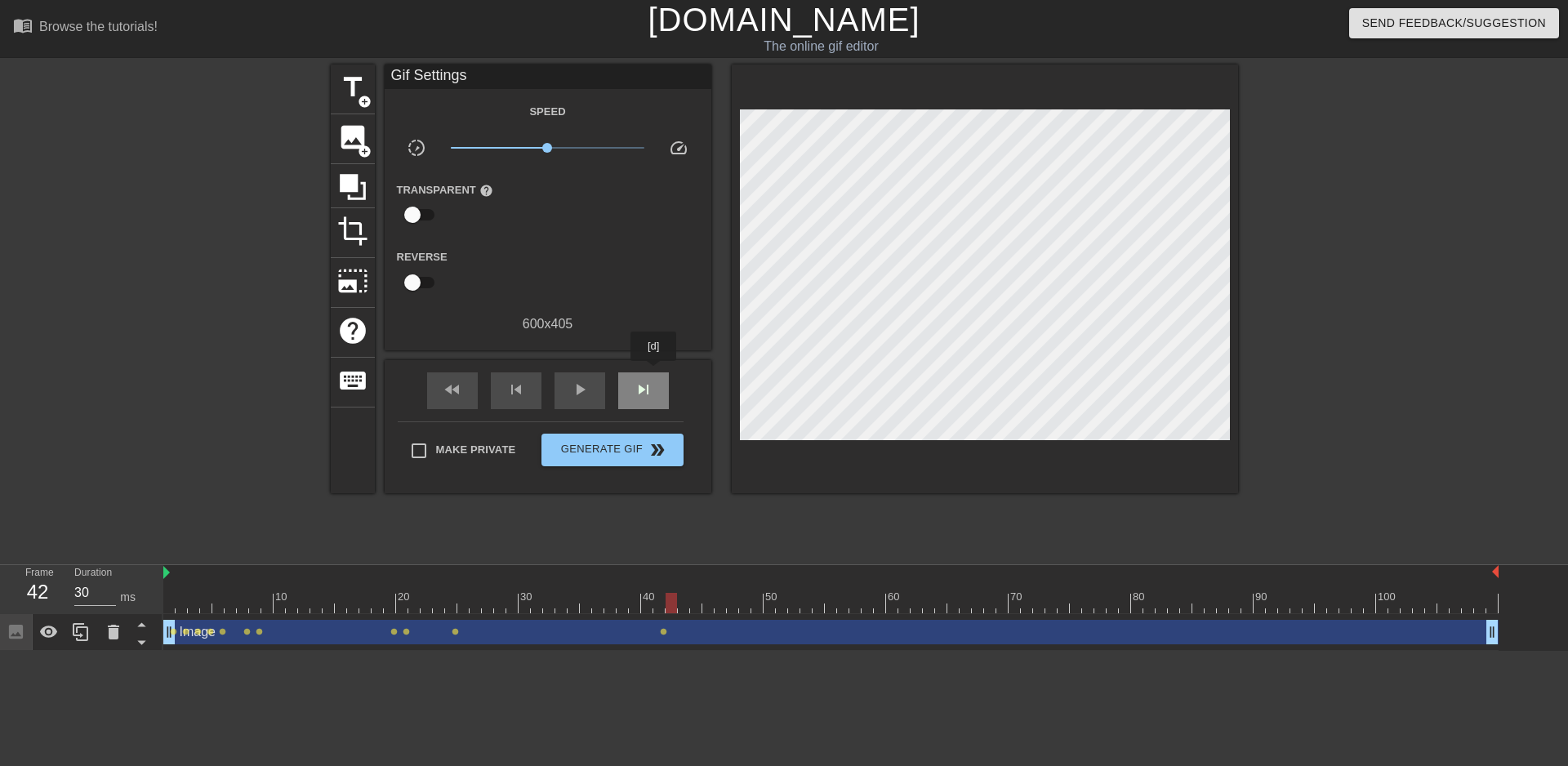
click at [654, 372] on div "skip_next" at bounding box center [644, 390] width 50 height 37
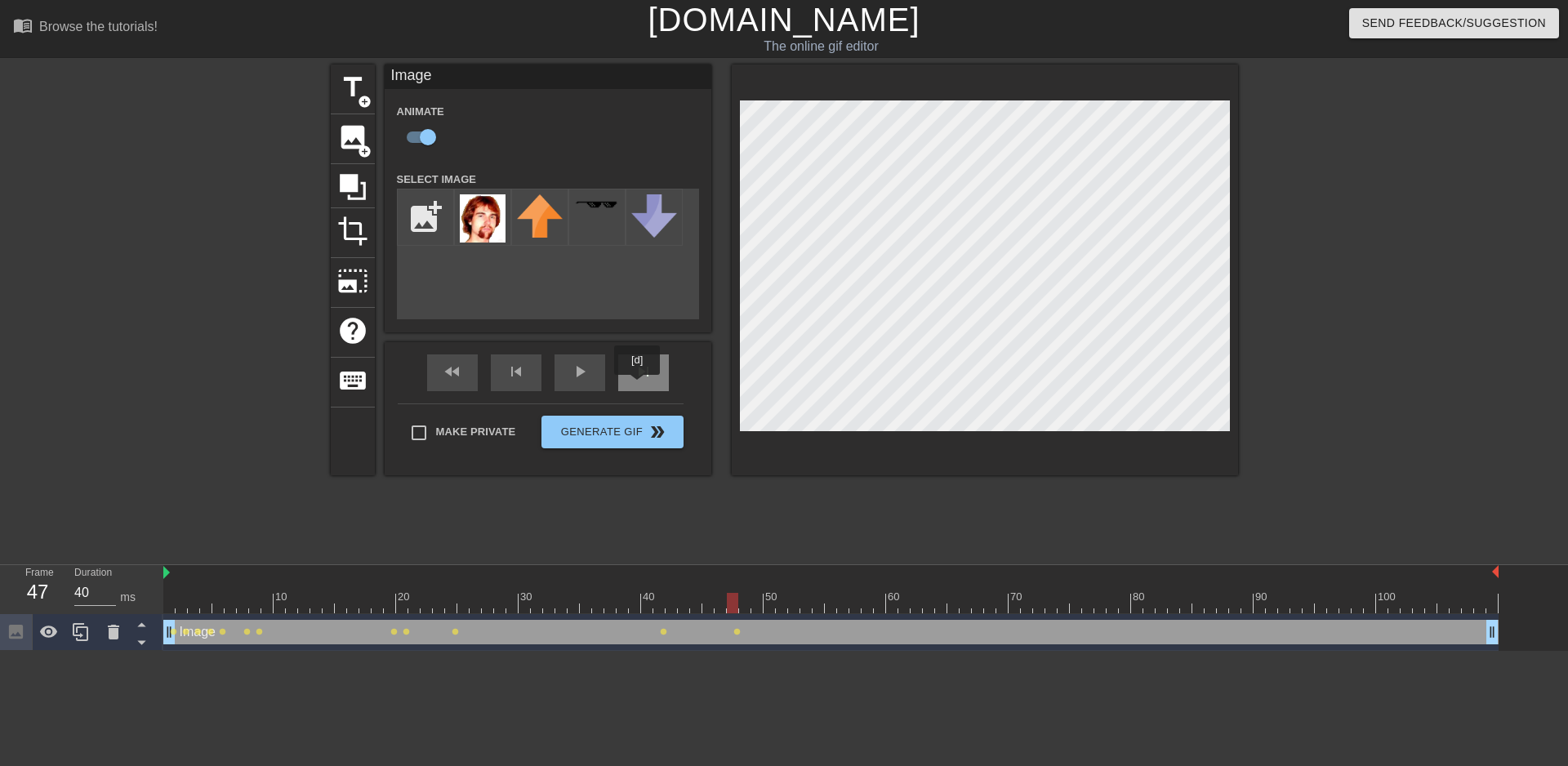
click at [638, 386] on div "skip_next" at bounding box center [644, 373] width 50 height 37
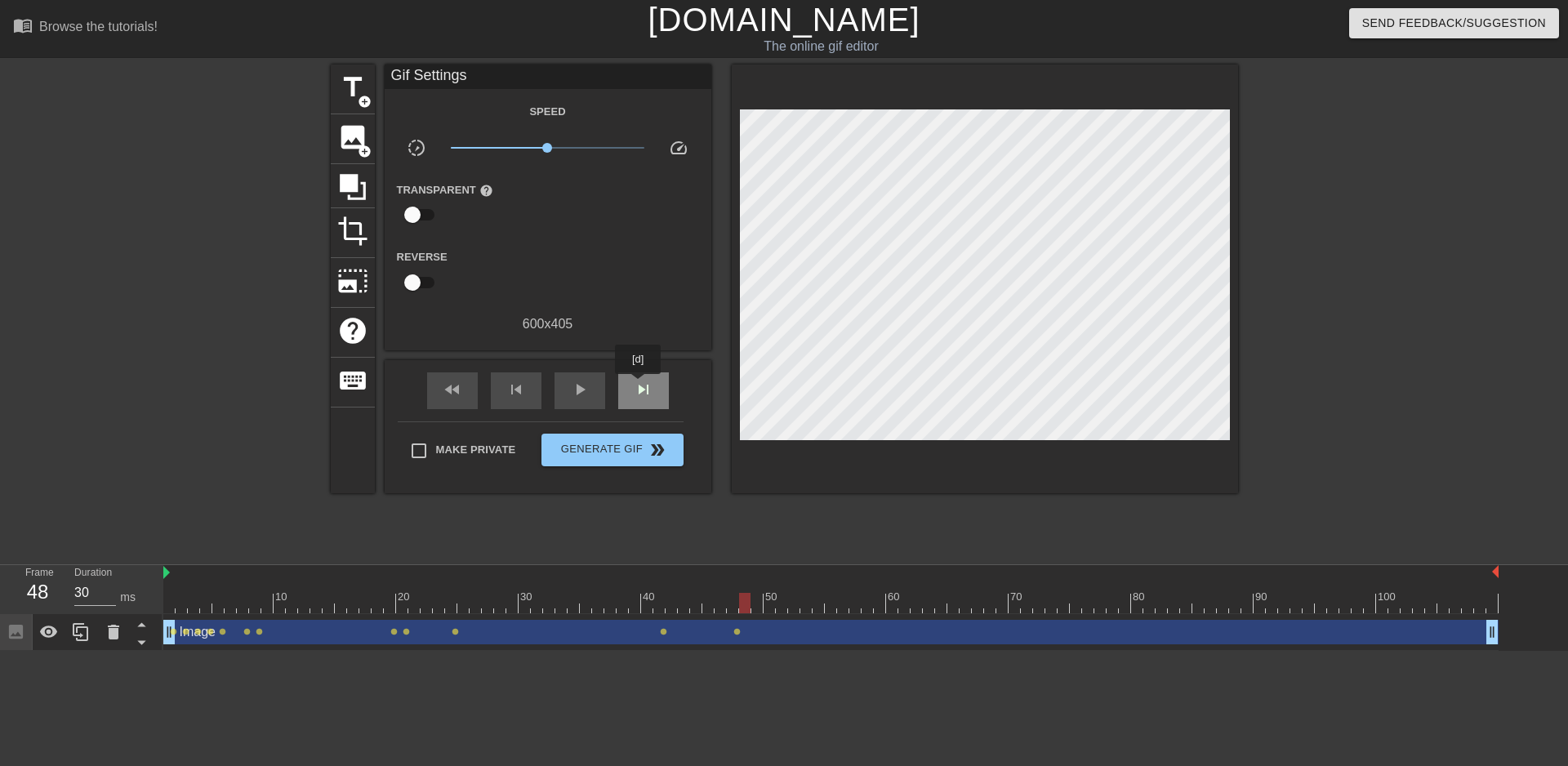
click at [639, 385] on span "skip_next" at bounding box center [644, 389] width 19 height 19
click at [655, 372] on div "skip_next" at bounding box center [644, 390] width 50 height 37
click at [654, 373] on div "skip_next" at bounding box center [644, 390] width 50 height 37
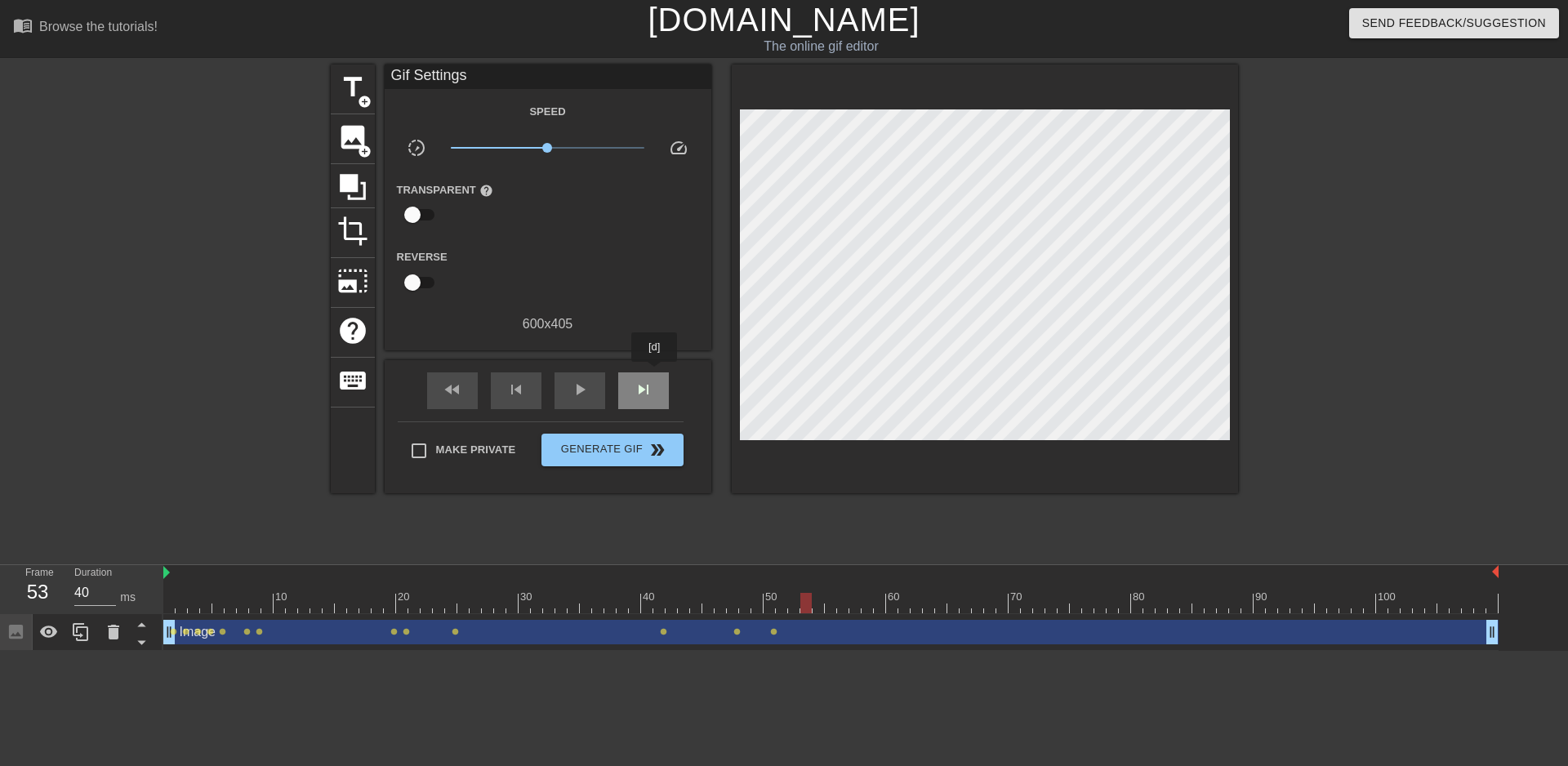
click at [654, 373] on div "skip_next" at bounding box center [644, 390] width 50 height 37
click at [634, 382] on div "skip_next" at bounding box center [644, 390] width 50 height 37
click at [634, 382] on span "skip_next" at bounding box center [644, 389] width 19 height 19
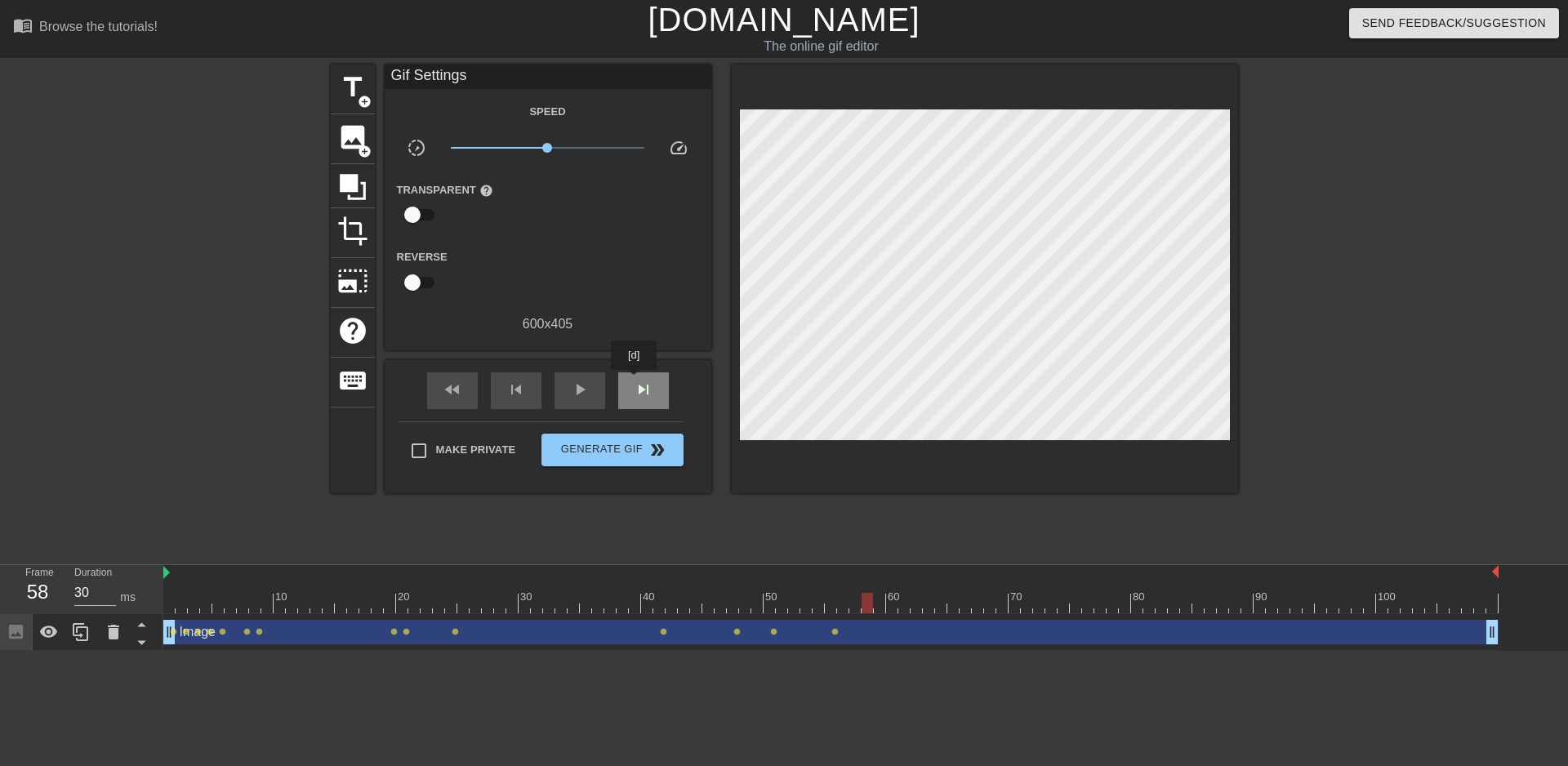
click at [634, 382] on span "skip_next" at bounding box center [644, 389] width 19 height 19
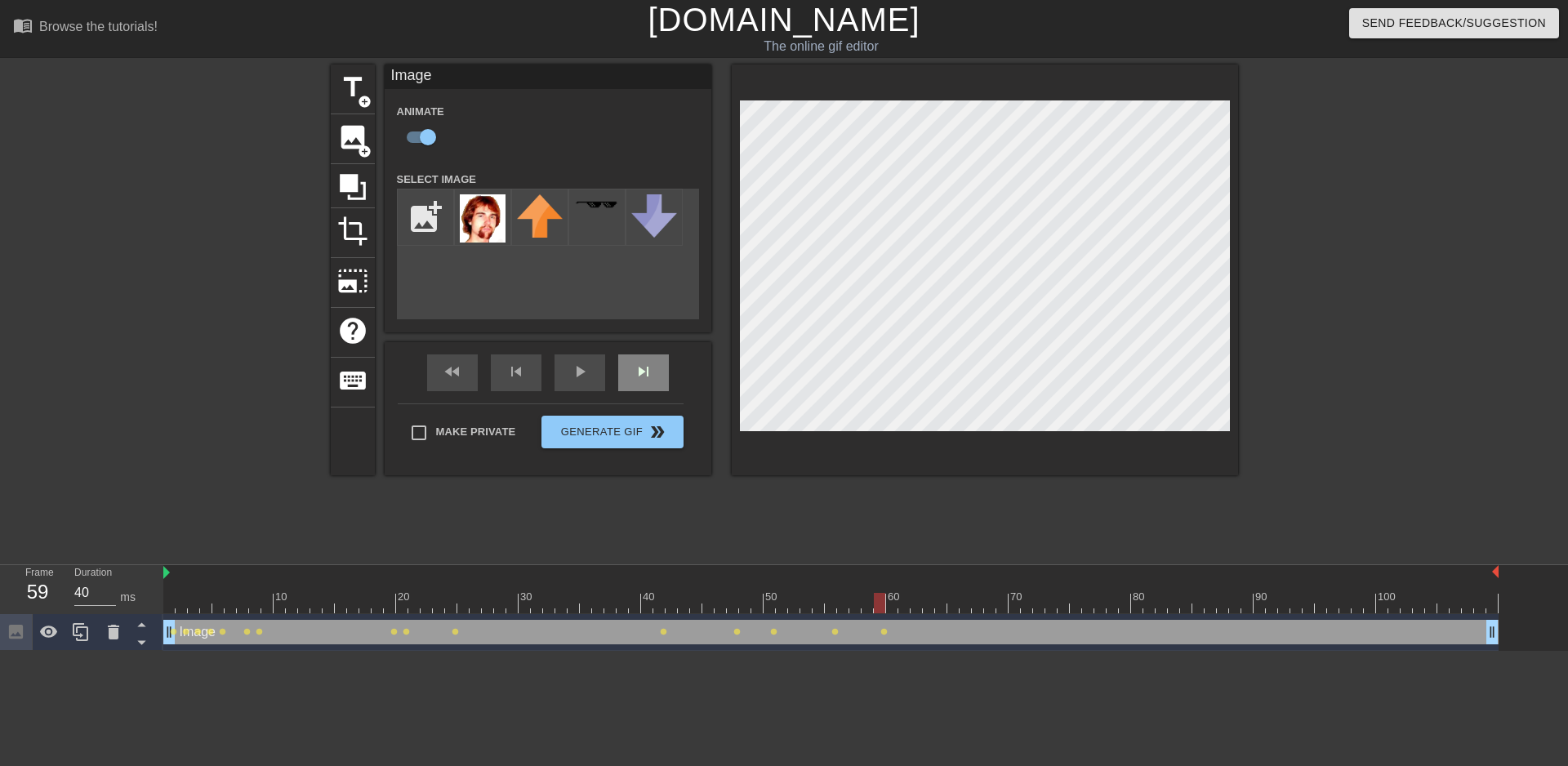
click at [664, 372] on div "skip_next" at bounding box center [644, 373] width 50 height 37
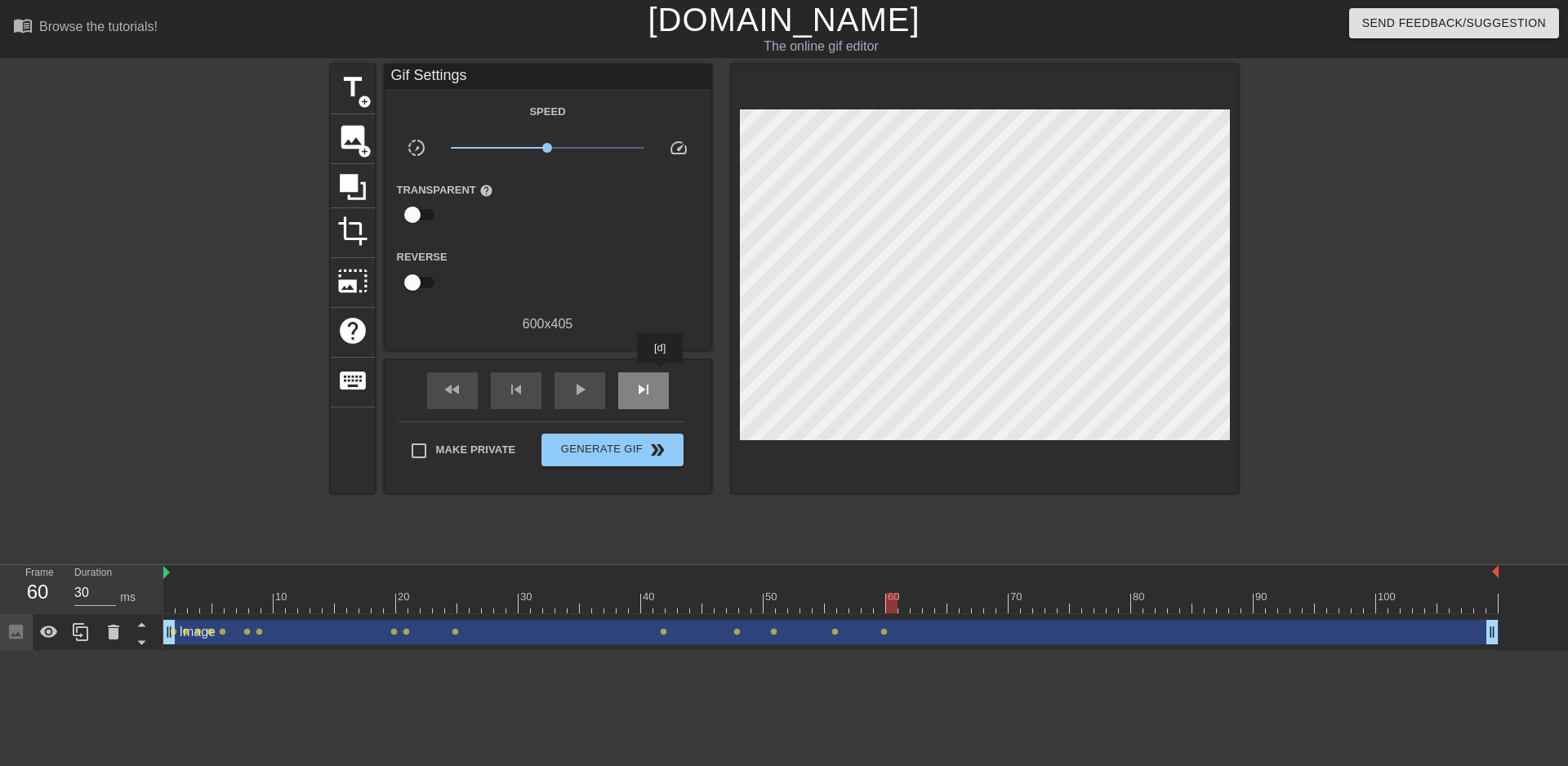
click at [656, 378] on div "skip_next" at bounding box center [644, 390] width 50 height 37
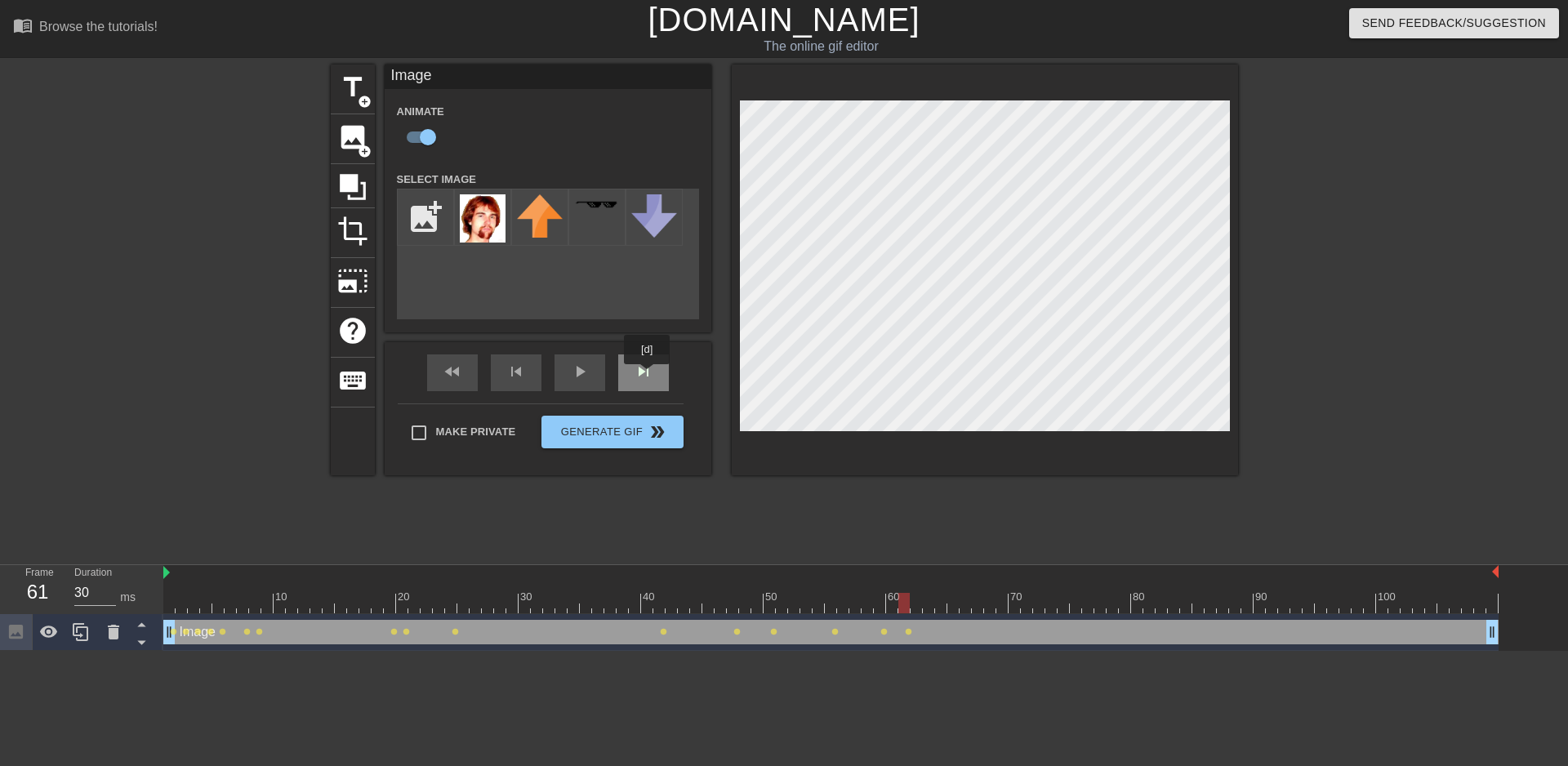
click at [648, 376] on div "skip_next" at bounding box center [644, 373] width 50 height 37
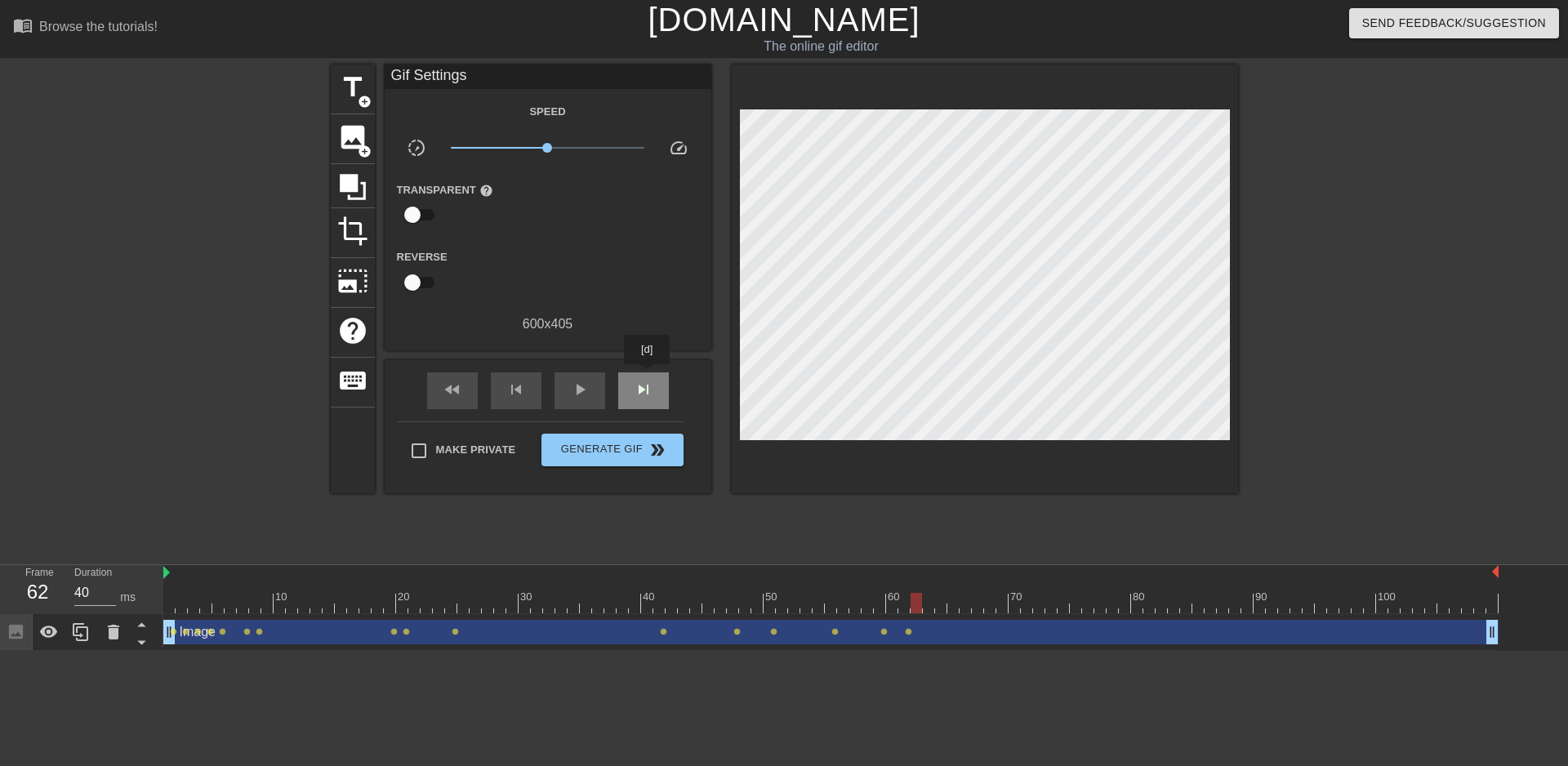
click at [648, 376] on div "skip_next" at bounding box center [644, 390] width 50 height 37
click at [648, 383] on span "skip_next" at bounding box center [644, 389] width 19 height 19
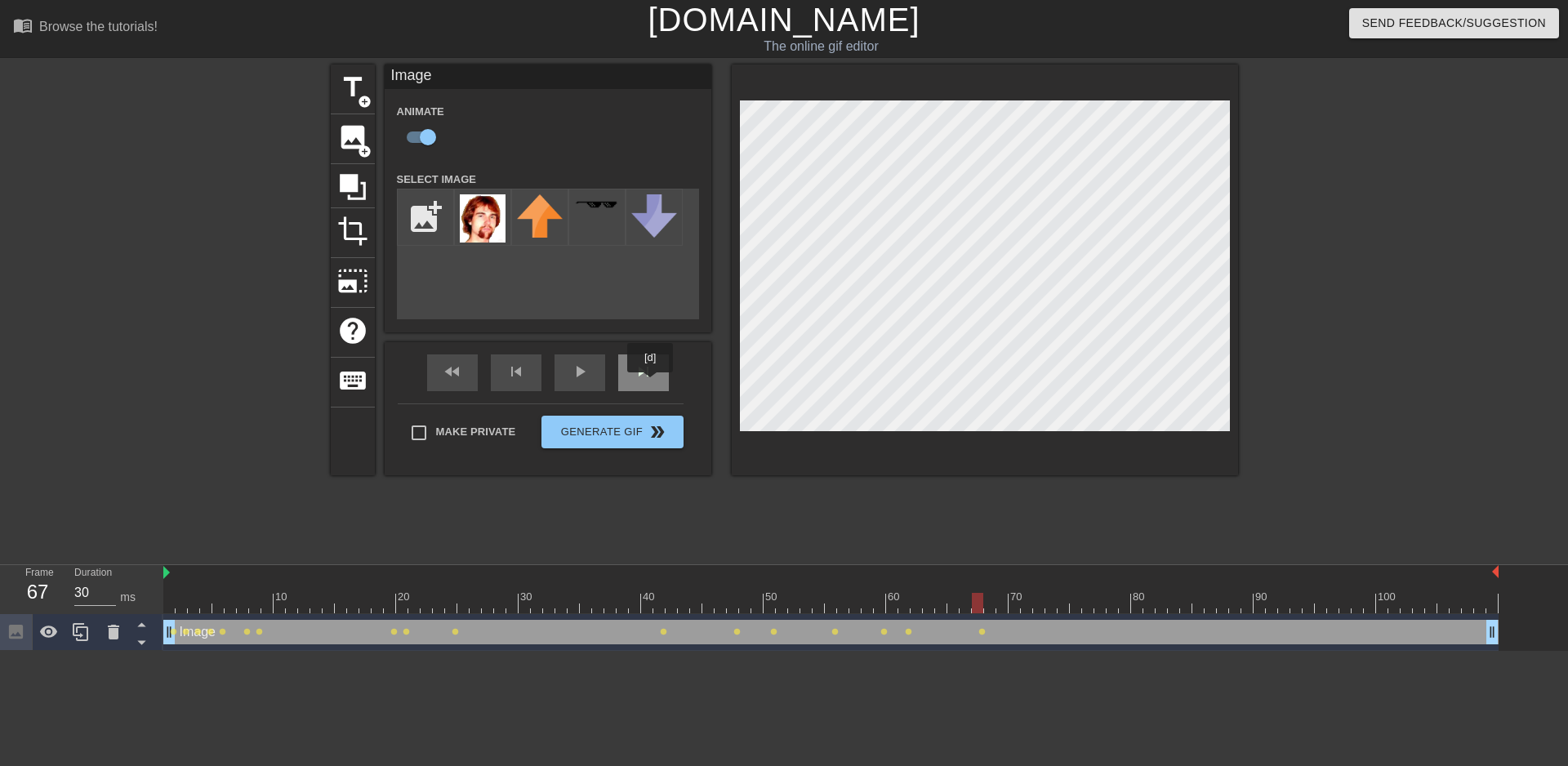
click at [651, 383] on div "skip_next" at bounding box center [644, 373] width 50 height 37
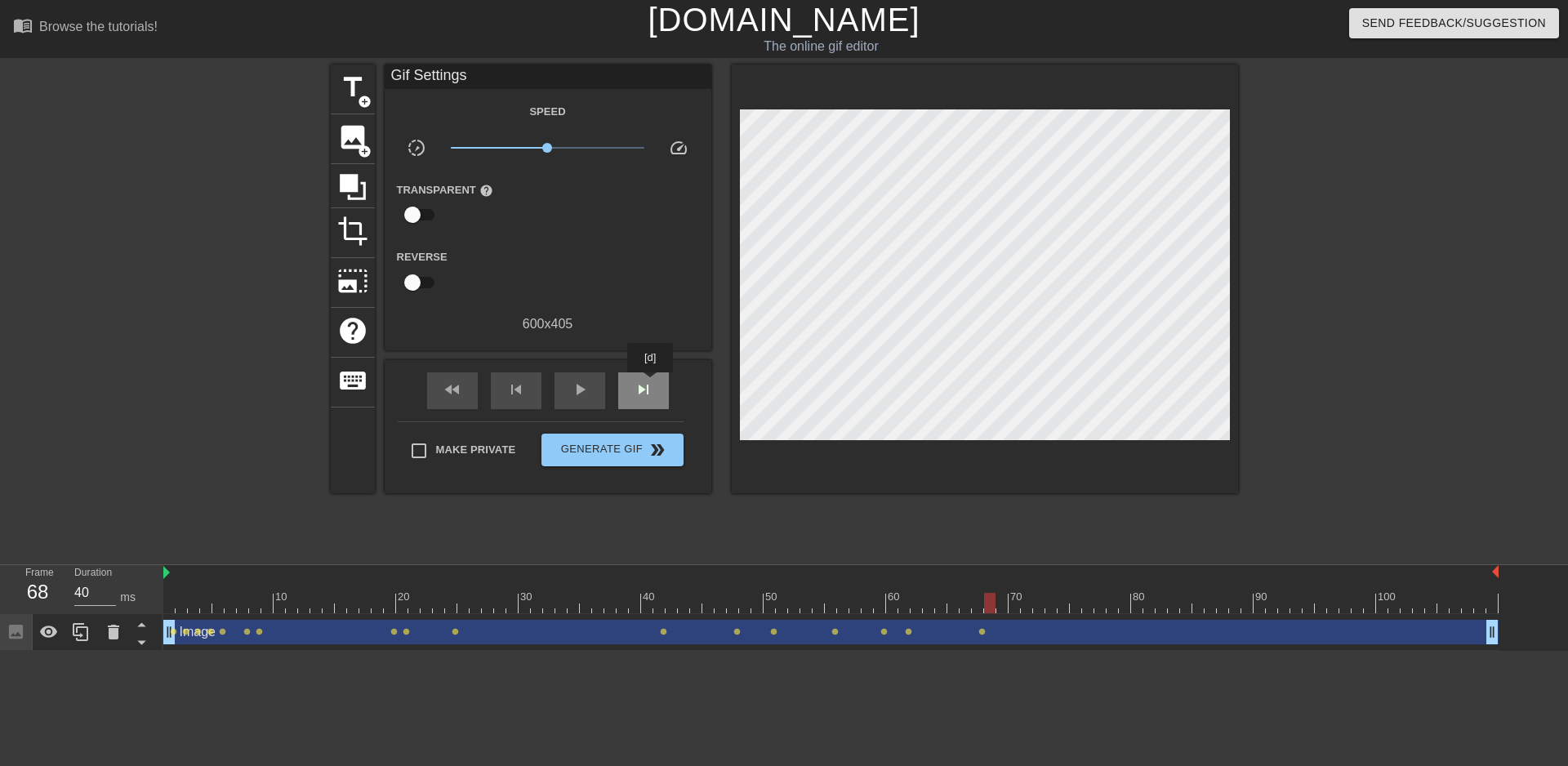
click at [651, 383] on span "skip_next" at bounding box center [644, 389] width 19 height 19
click at [645, 383] on div "skip_next" at bounding box center [644, 390] width 50 height 37
click at [653, 382] on div "skip_next" at bounding box center [644, 390] width 50 height 37
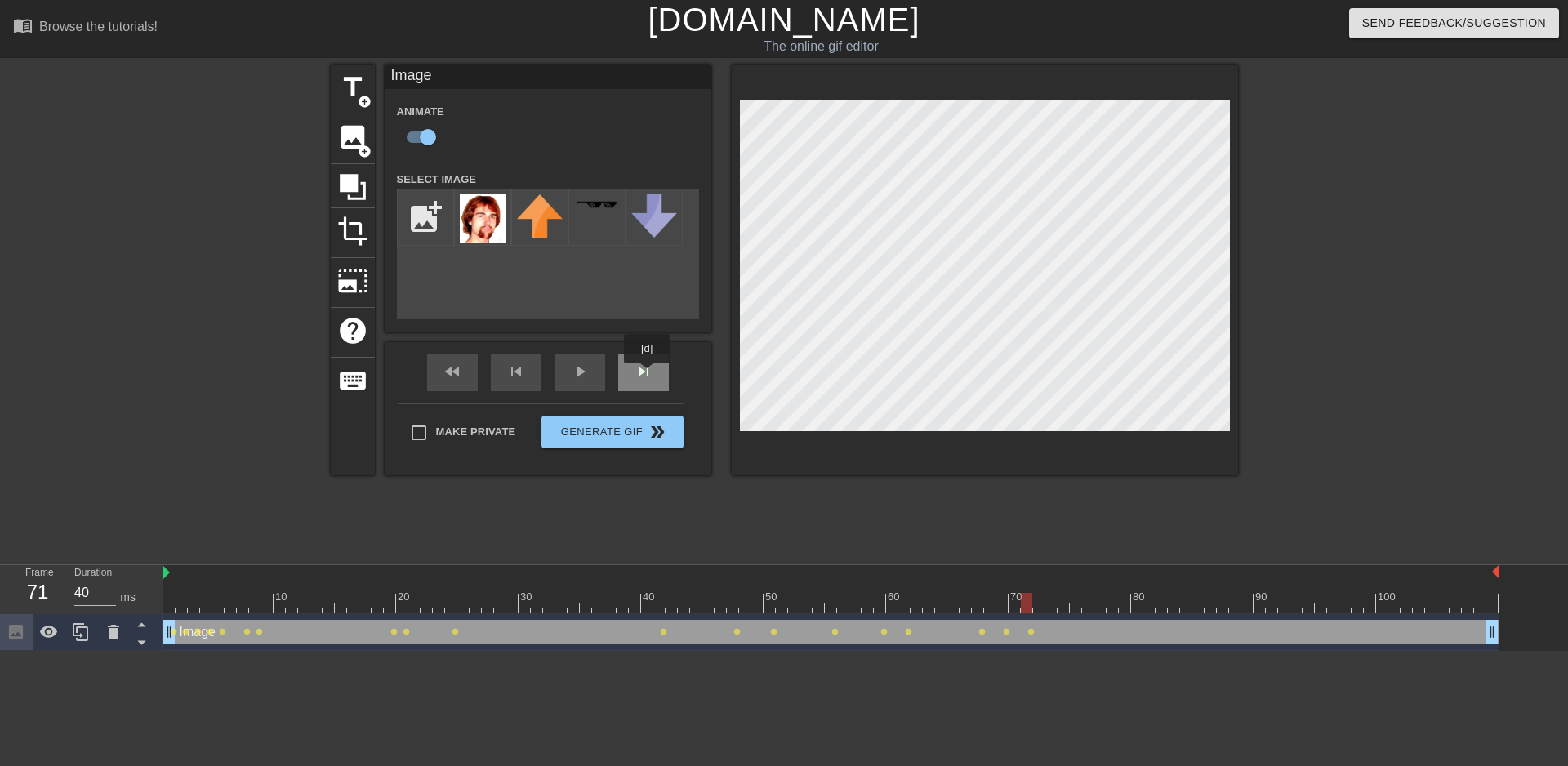
click at [647, 375] on div "skip_next" at bounding box center [644, 373] width 50 height 37
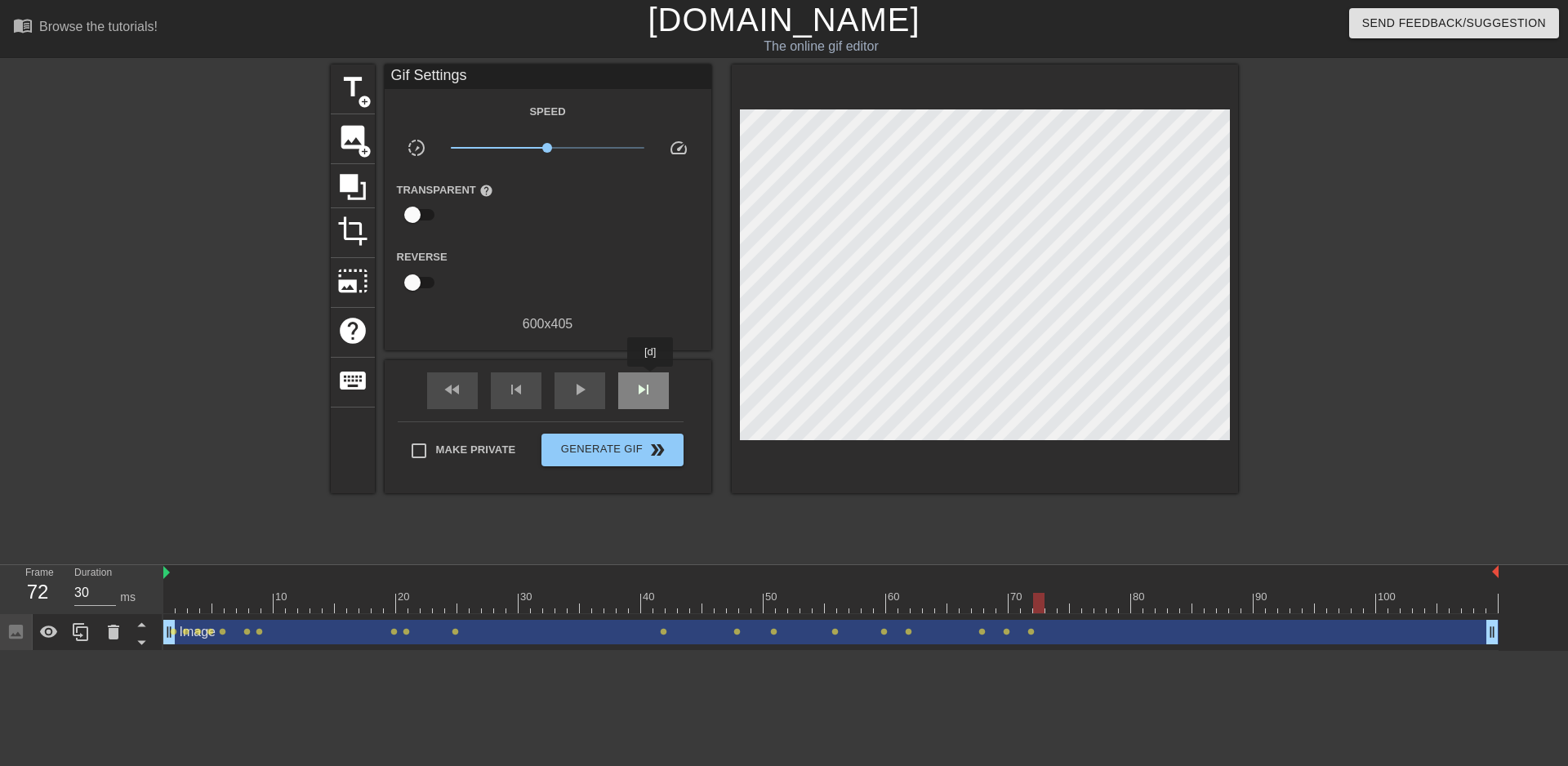
click at [650, 383] on span "skip_next" at bounding box center [644, 389] width 19 height 19
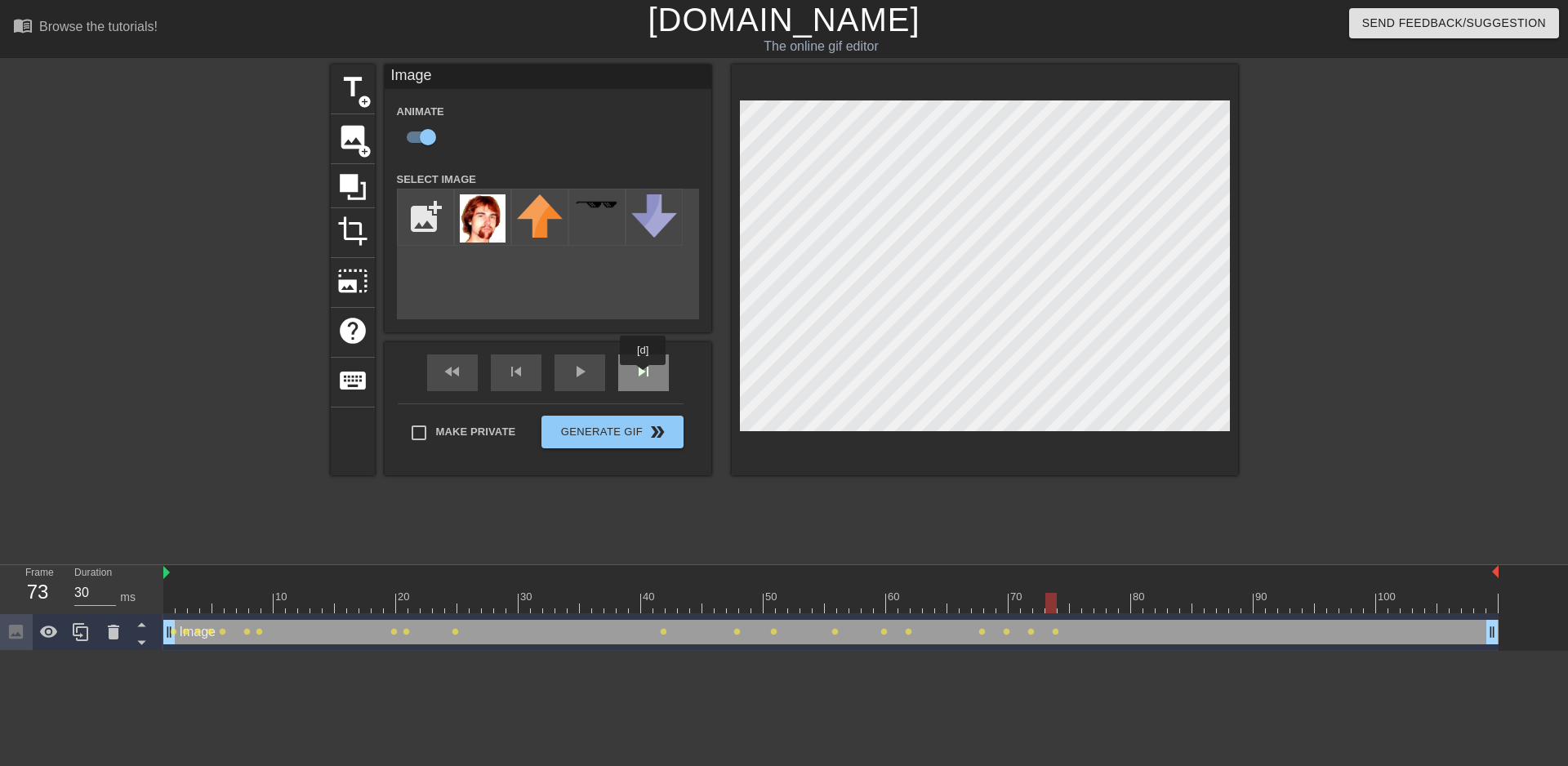
click at [643, 378] on div "skip_next" at bounding box center [644, 373] width 50 height 37
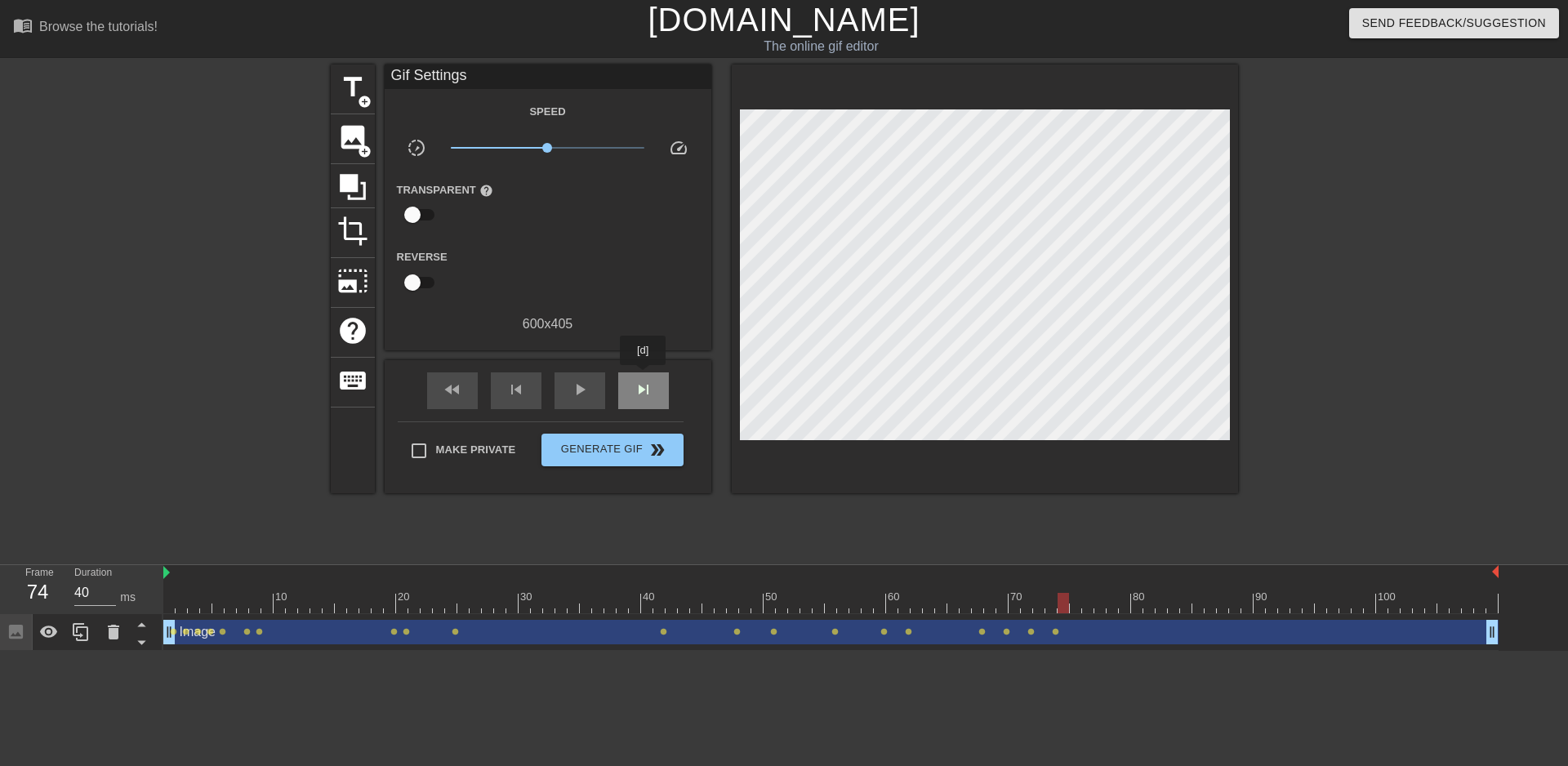
click at [644, 377] on div "skip_next" at bounding box center [644, 390] width 50 height 37
click at [658, 367] on div "fast_rewind skip_previous play_arrow skip_next" at bounding box center [548, 390] width 266 height 61
click at [654, 372] on div "skip_next" at bounding box center [644, 390] width 50 height 37
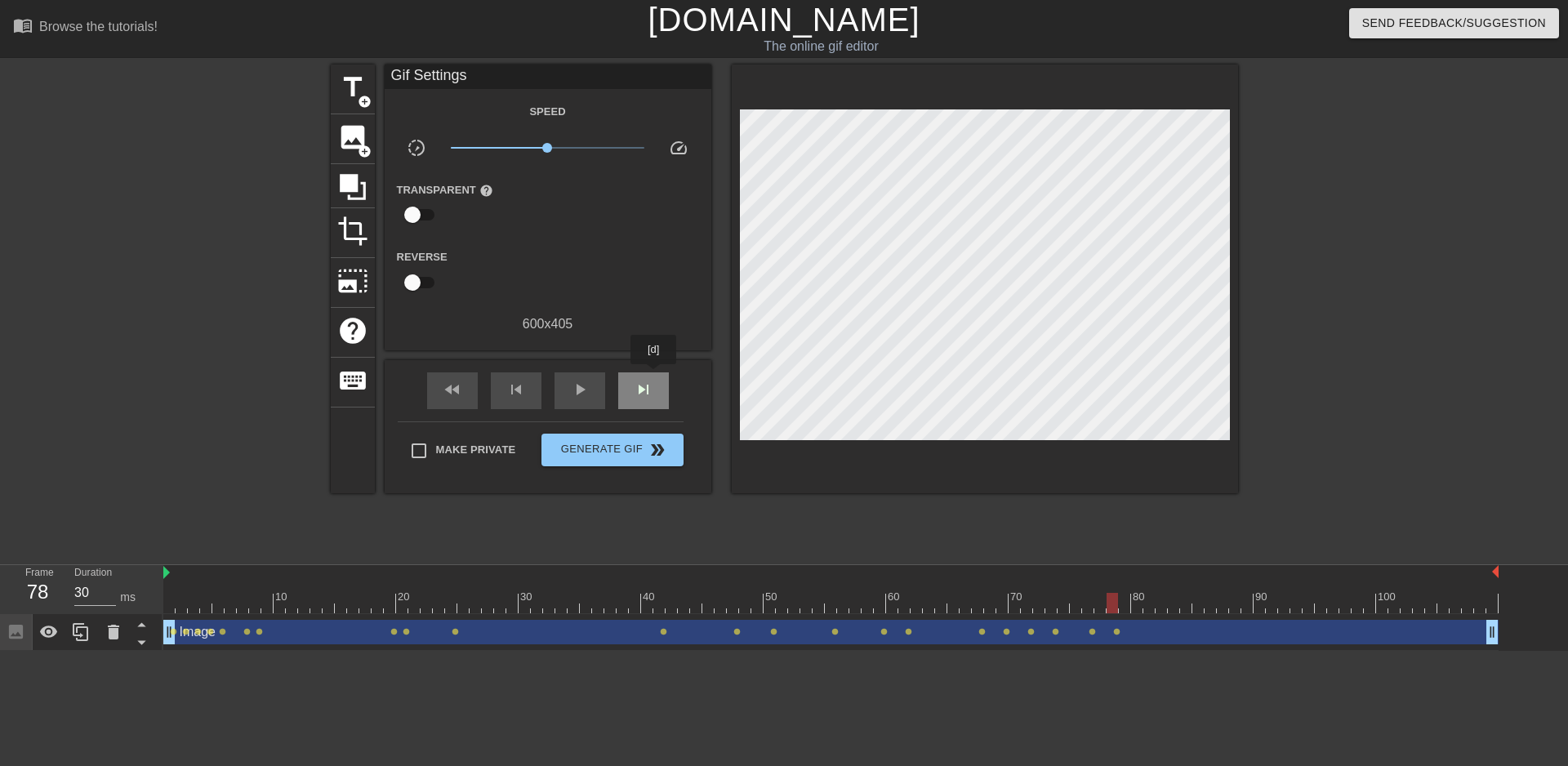
click at [654, 376] on div "skip_next" at bounding box center [644, 390] width 50 height 37
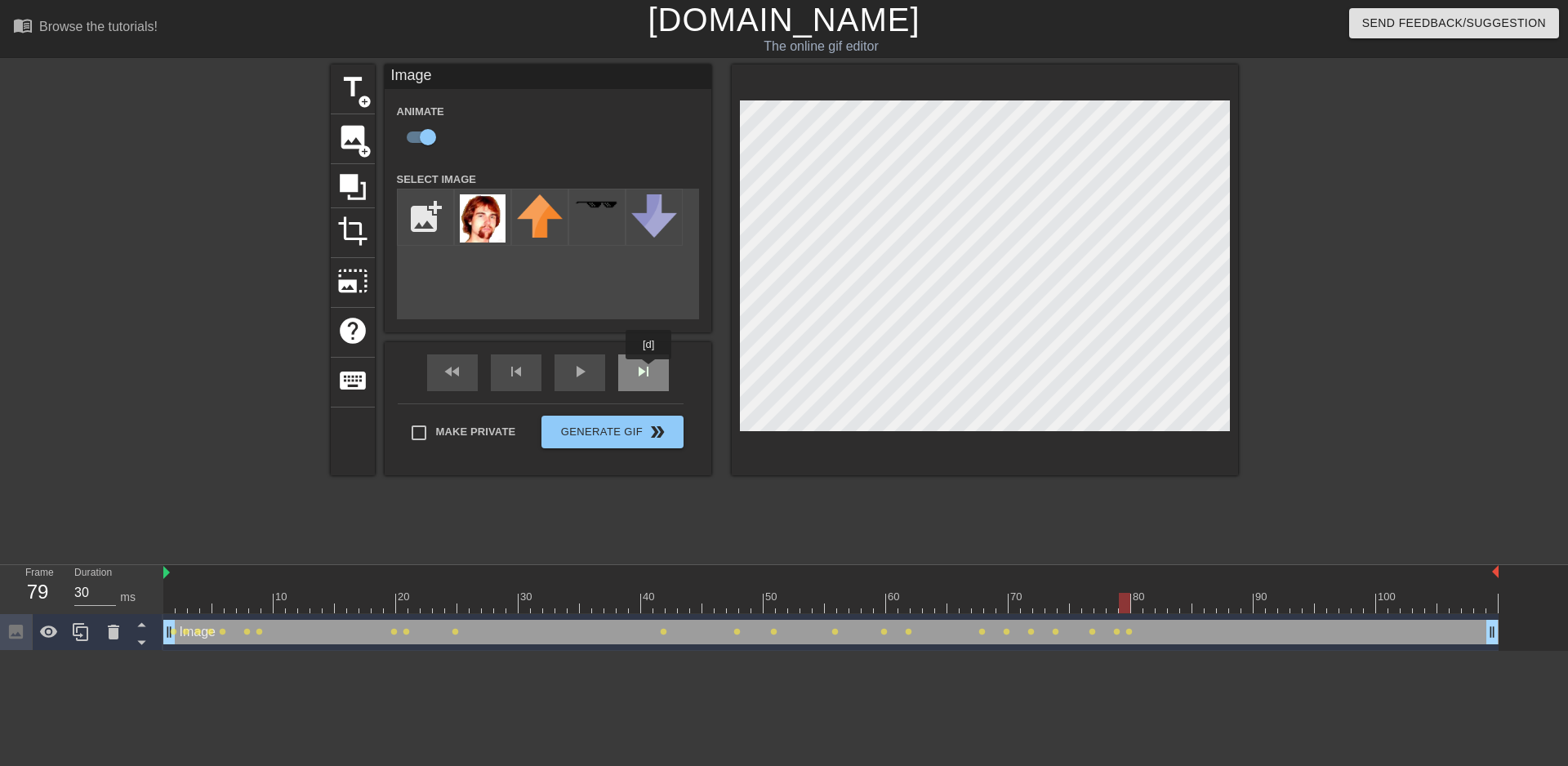
click at [649, 372] on div "skip_next" at bounding box center [644, 373] width 50 height 37
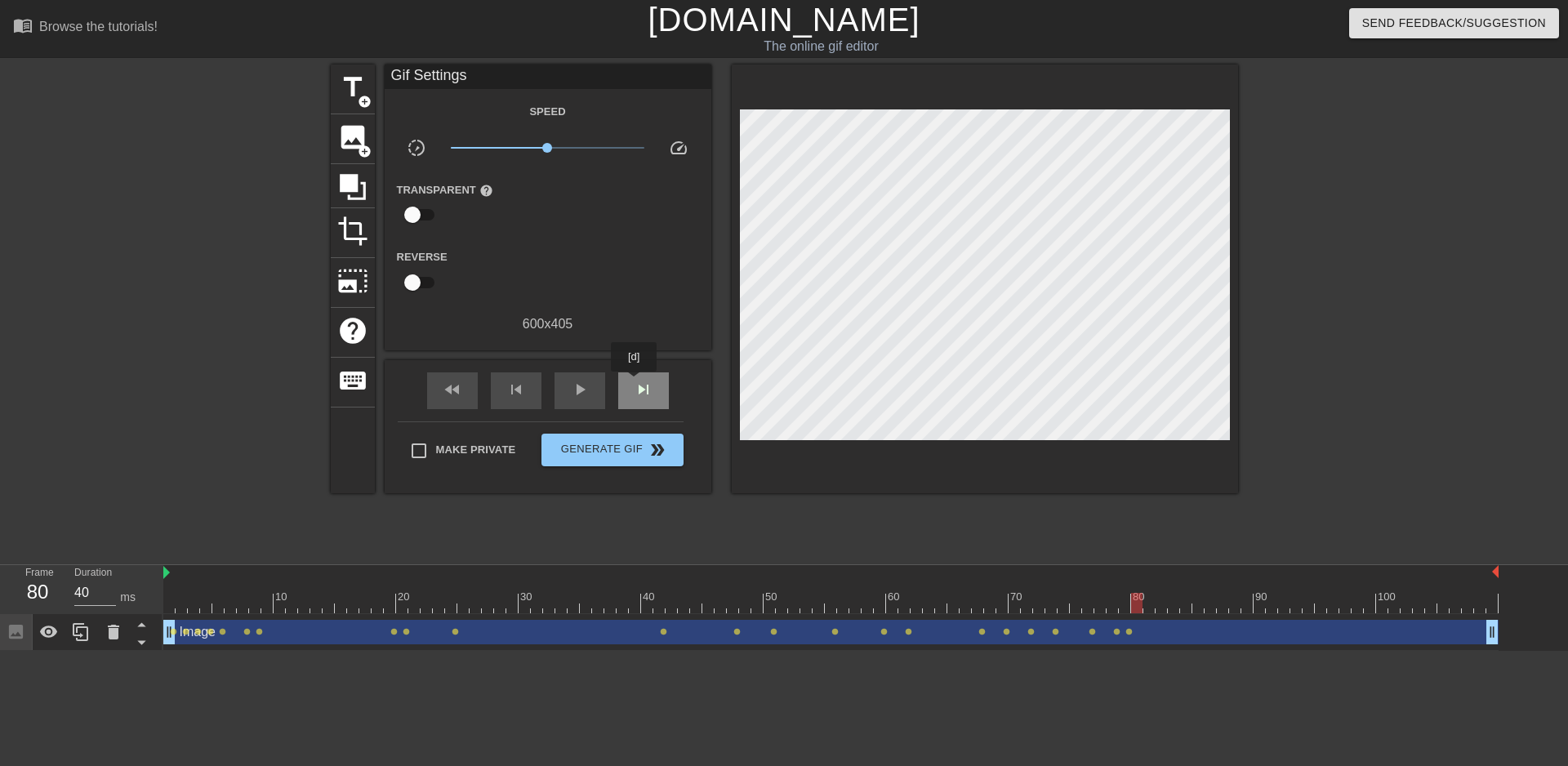
click at [634, 383] on span "skip_next" at bounding box center [644, 389] width 19 height 19
click at [661, 385] on div "skip_next" at bounding box center [644, 390] width 50 height 37
click at [646, 370] on div "fast_rewind skip_previous play_arrow skip_next" at bounding box center [548, 390] width 266 height 61
click at [649, 383] on span "skip_next" at bounding box center [644, 389] width 19 height 19
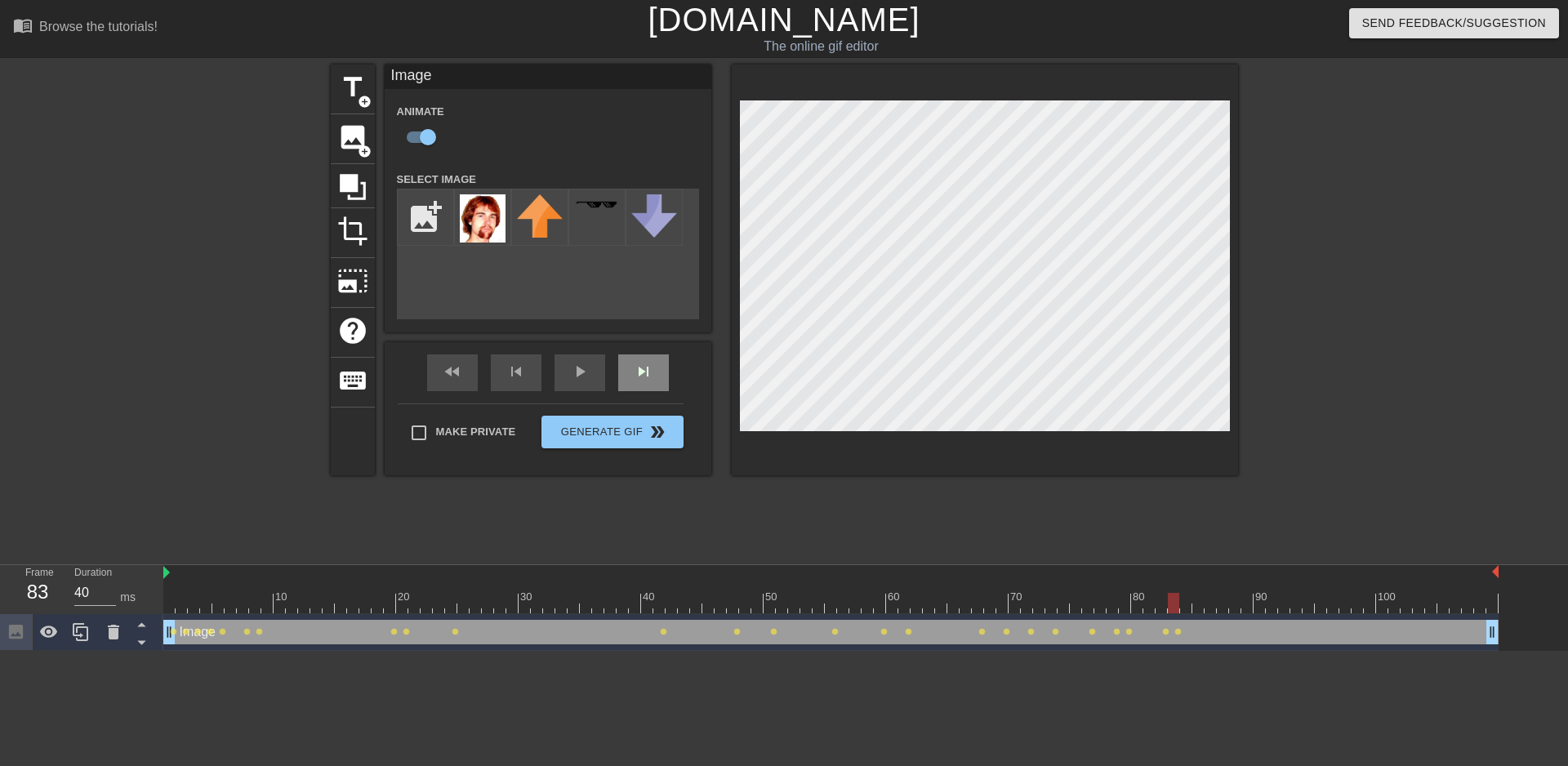
click at [654, 369] on div "fast_rewind skip_previous play_arrow skip_next" at bounding box center [548, 372] width 266 height 61
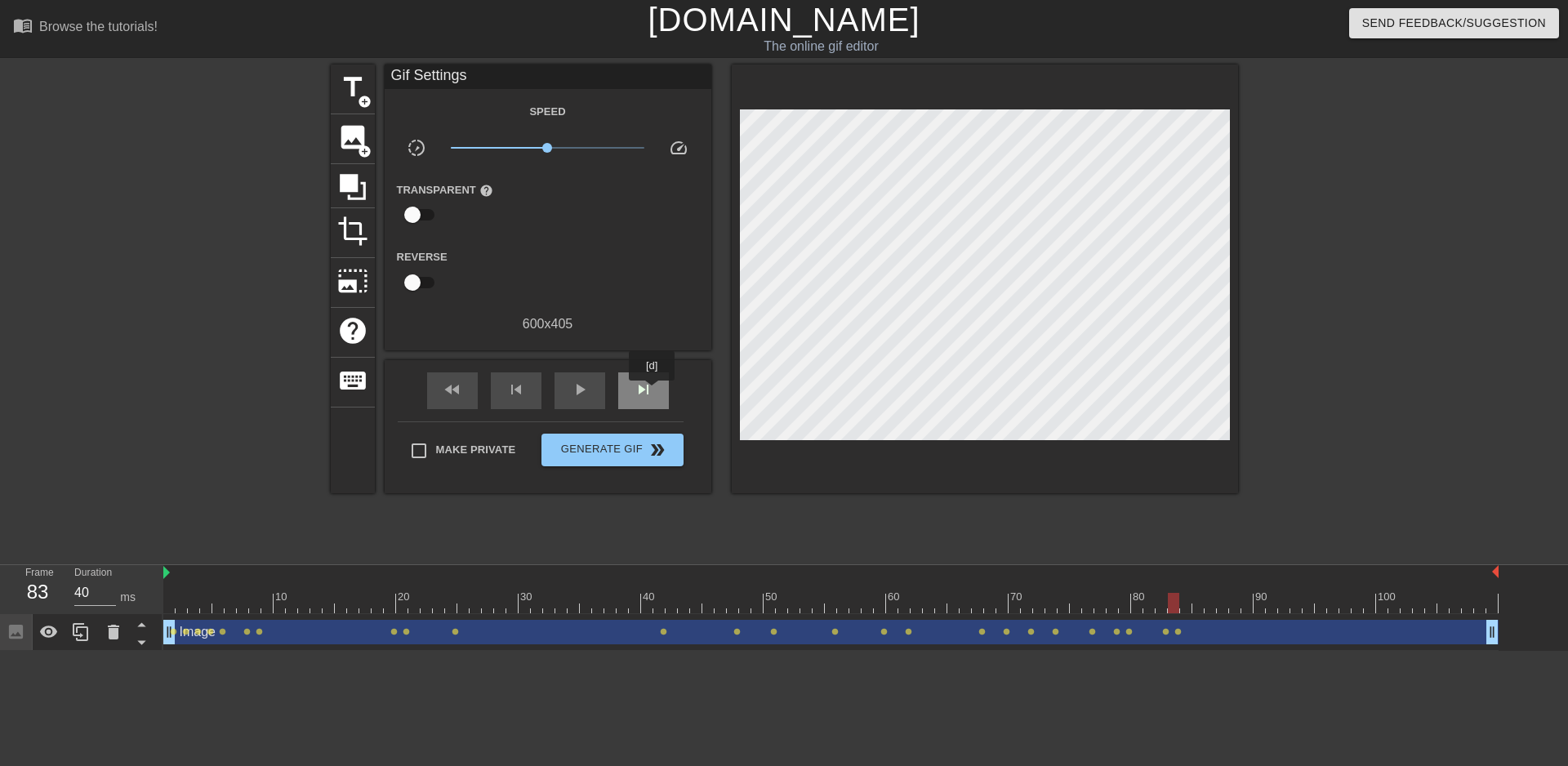
click at [651, 392] on span "skip_next" at bounding box center [644, 389] width 19 height 19
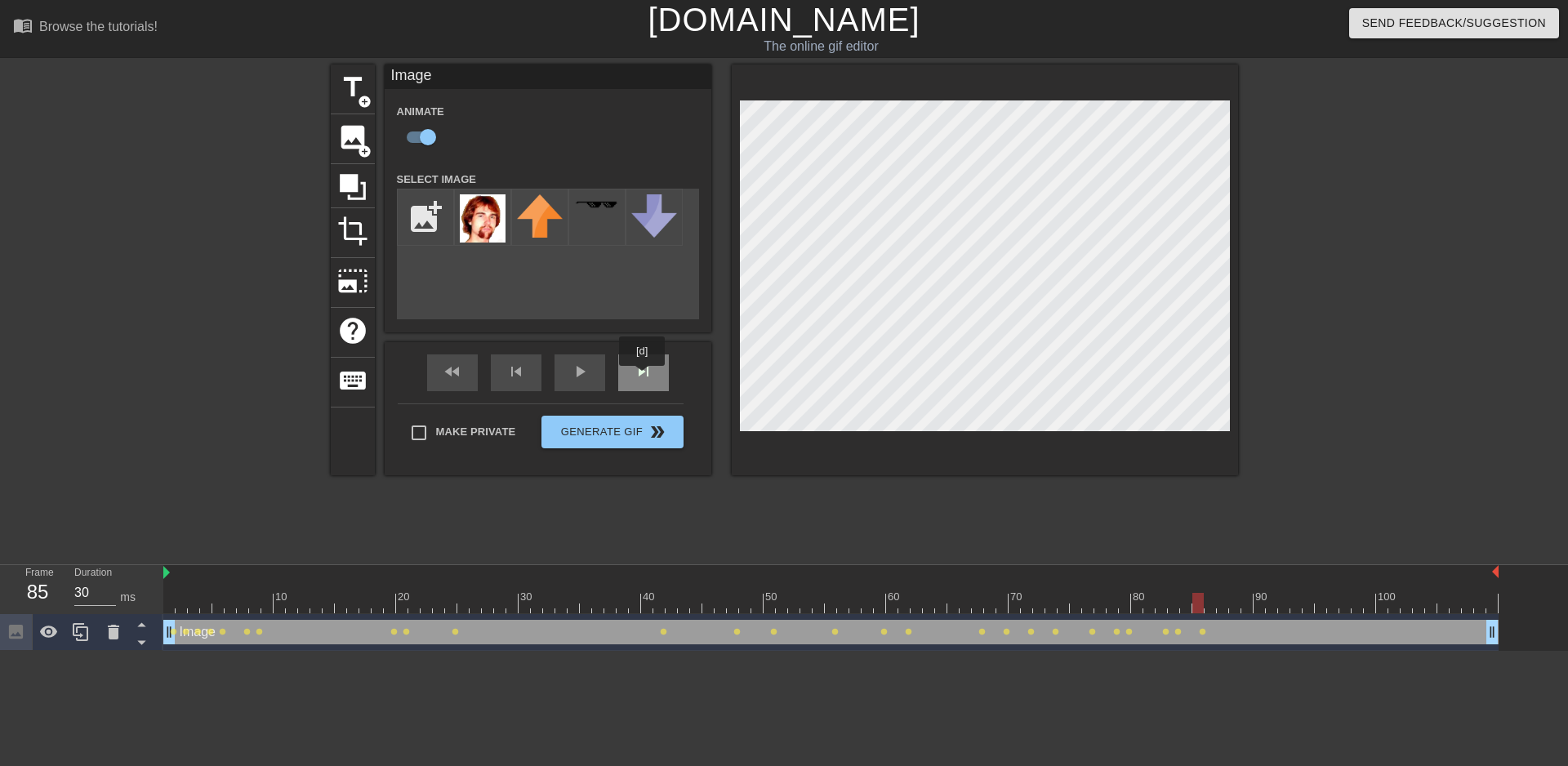
click at [643, 378] on div "skip_next" at bounding box center [644, 373] width 50 height 37
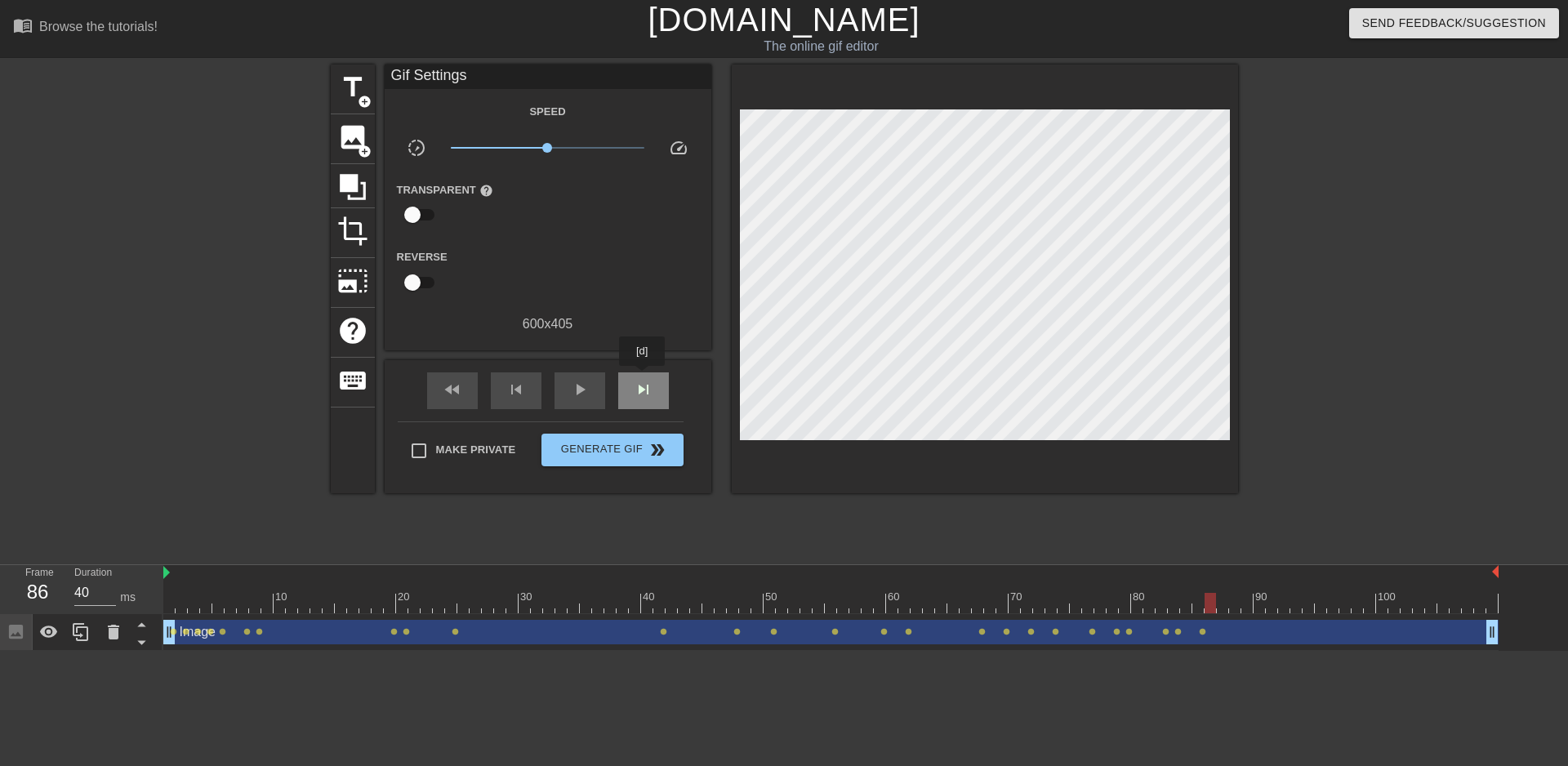
click at [644, 378] on div "skip_next" at bounding box center [644, 390] width 50 height 37
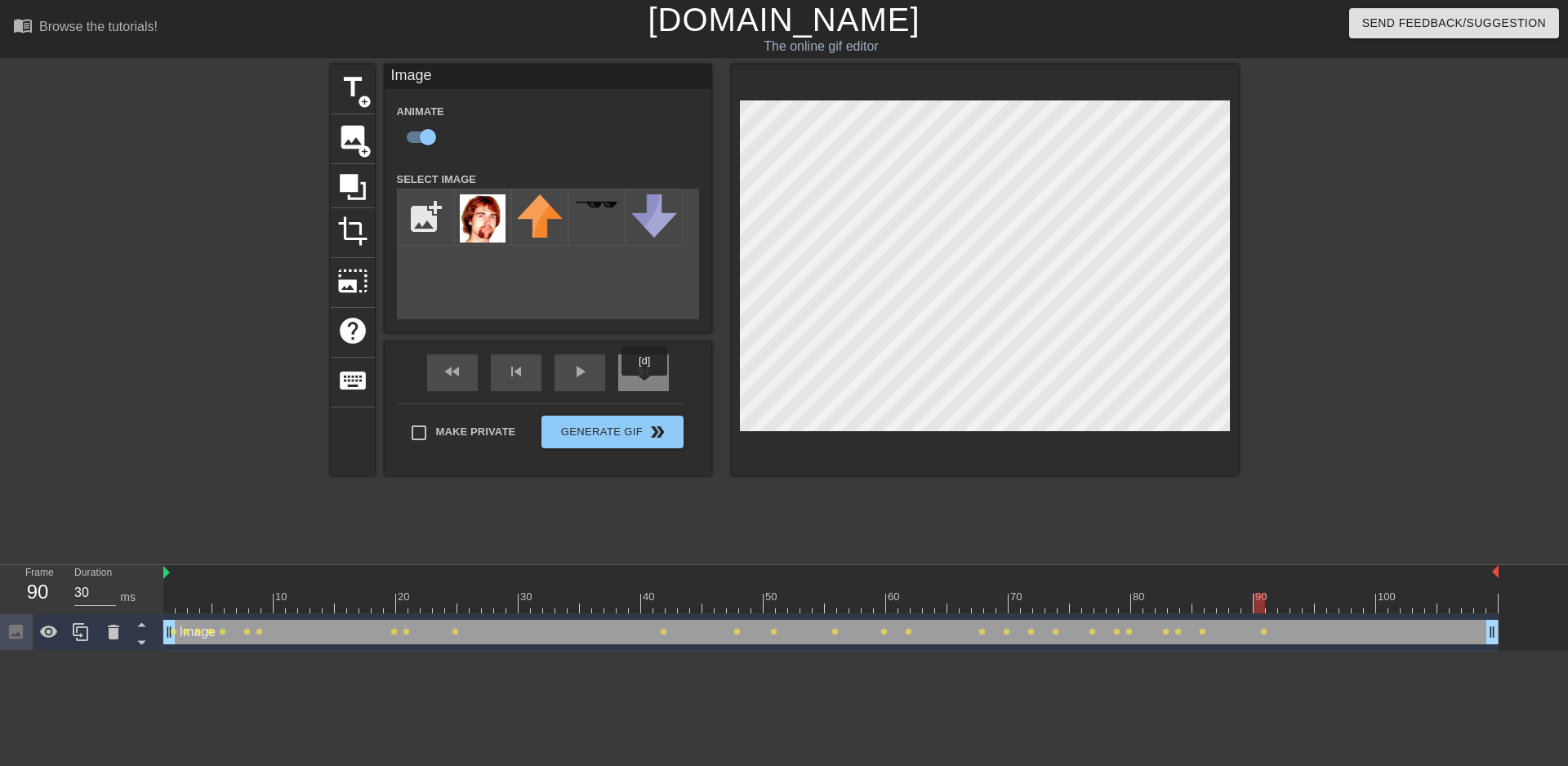
click at [644, 384] on div "skip_next" at bounding box center [644, 373] width 50 height 37
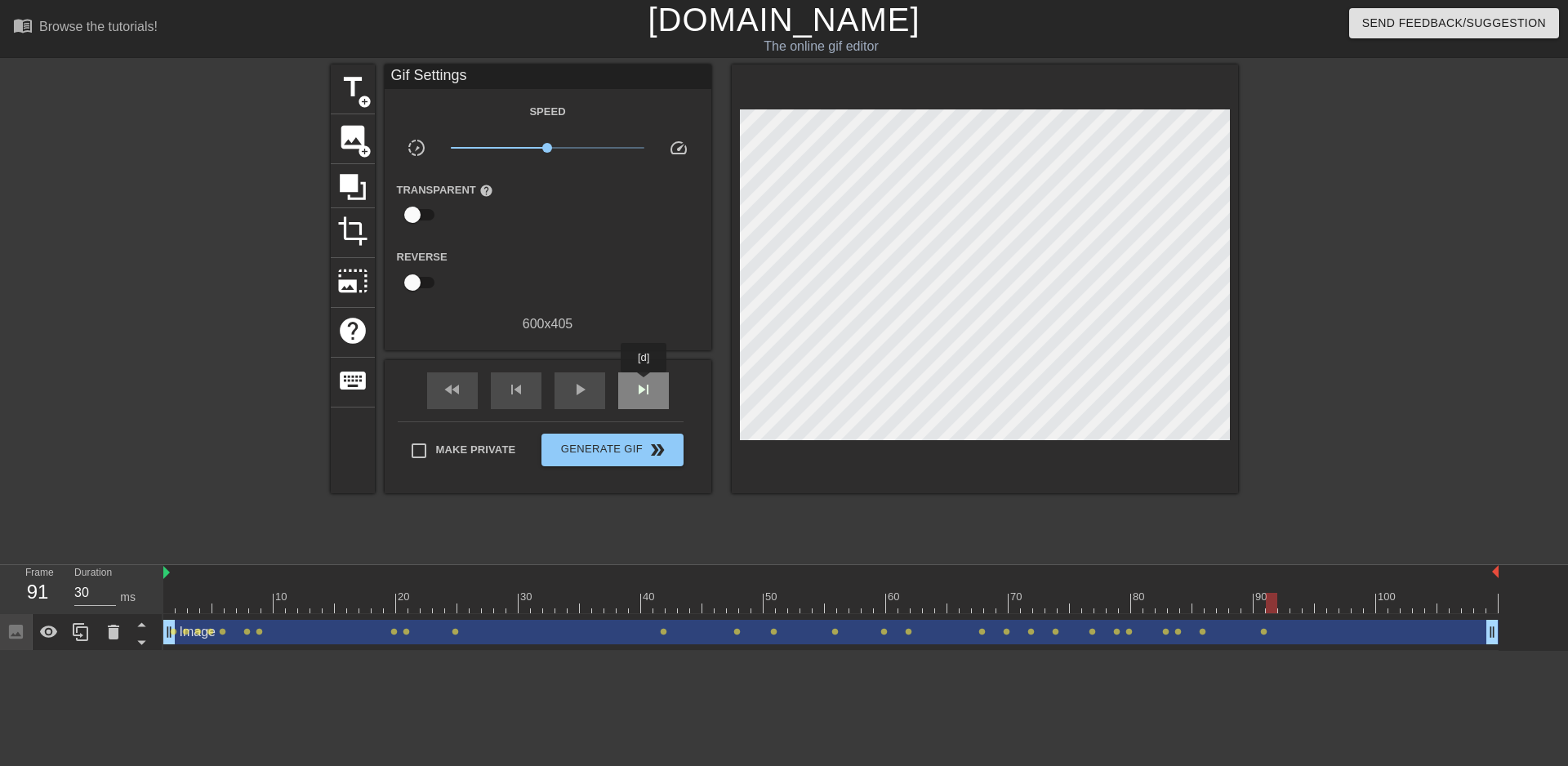
click at [644, 383] on span "skip_next" at bounding box center [644, 389] width 19 height 19
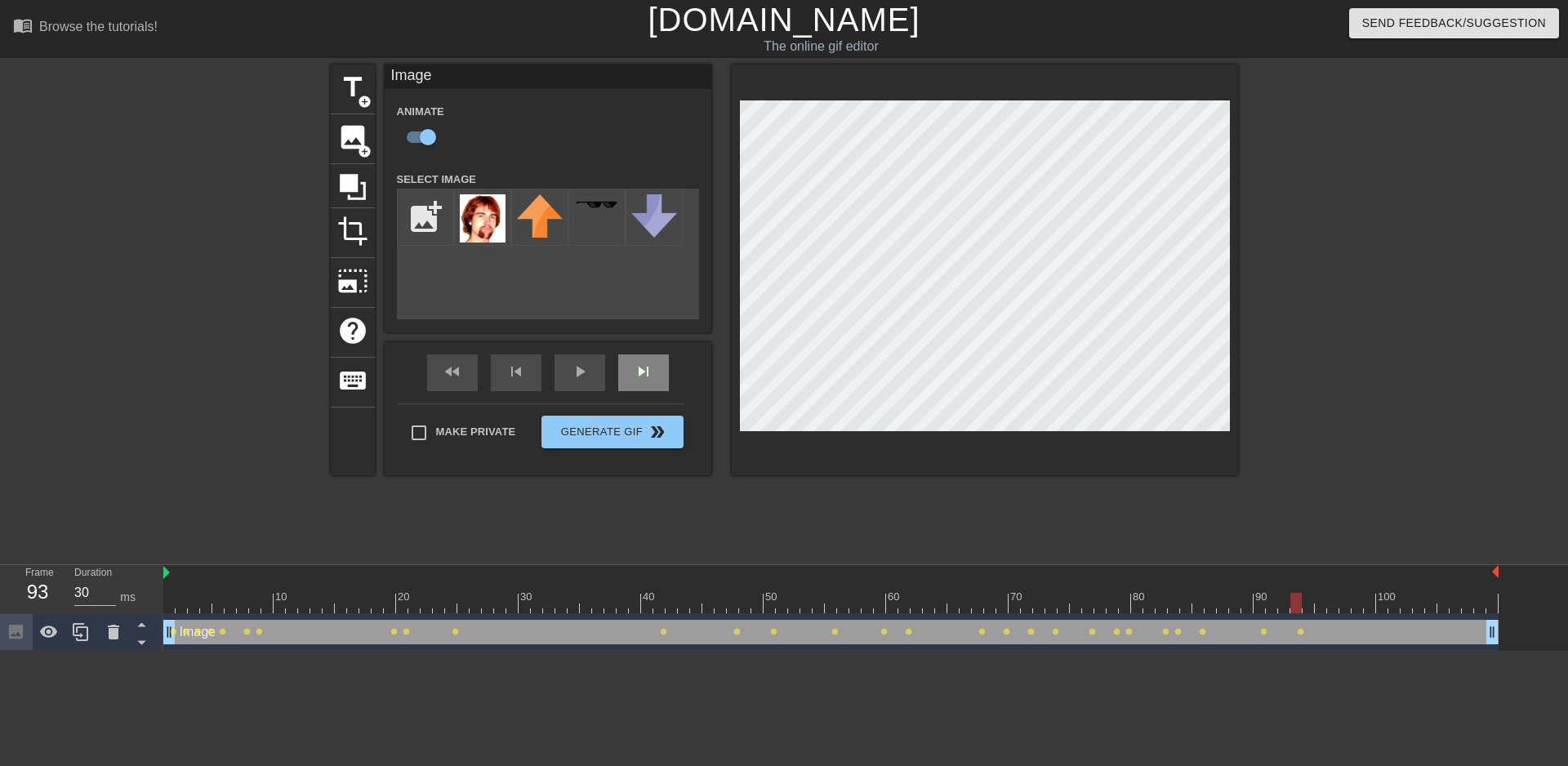
click at [660, 370] on div "fast_rewind skip_previous play_arrow skip_next" at bounding box center [548, 372] width 266 height 61
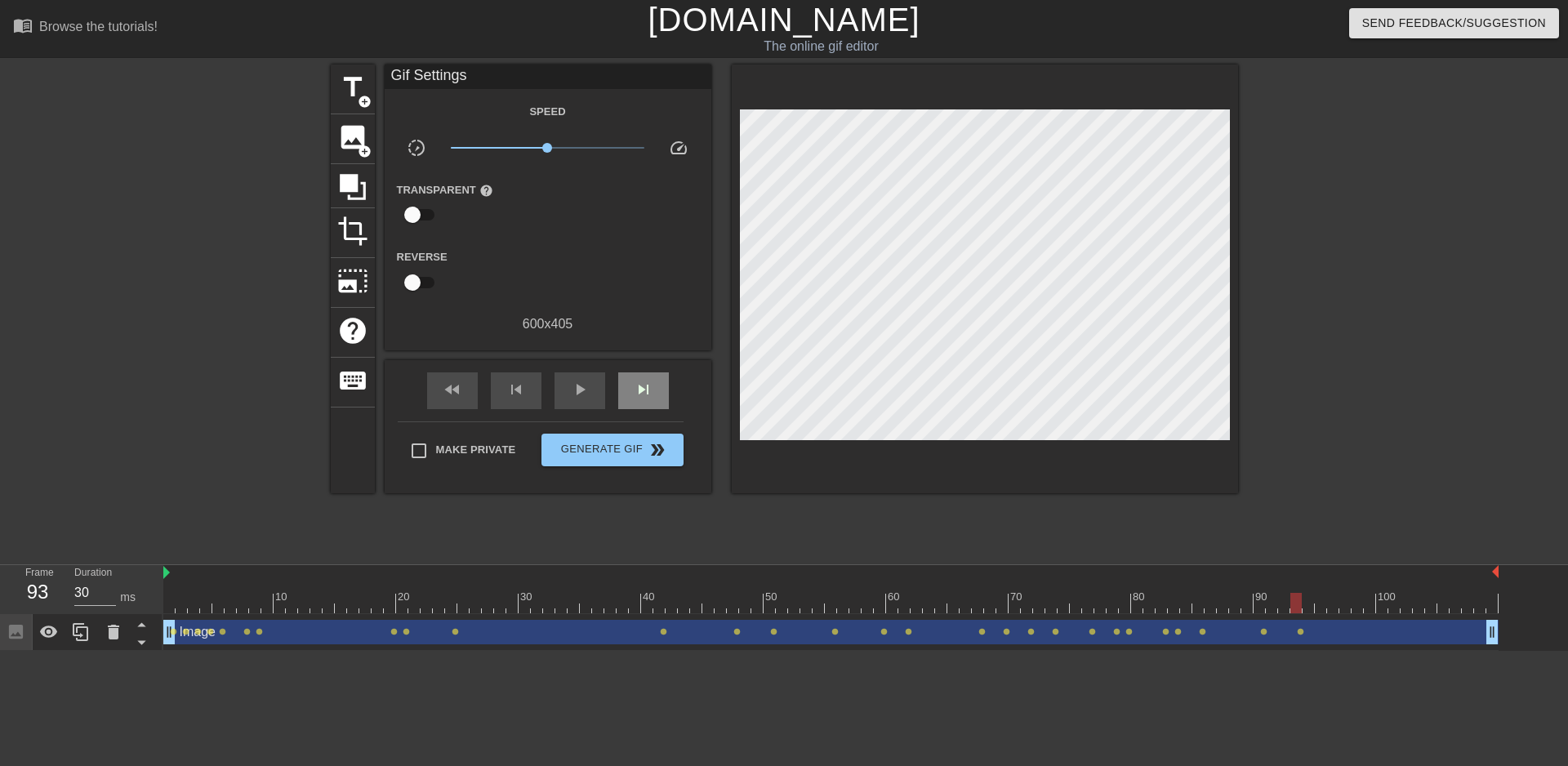
click at [660, 370] on div "fast_rewind skip_previous play_arrow skip_next" at bounding box center [548, 390] width 266 height 61
click at [650, 380] on span "skip_next" at bounding box center [644, 389] width 19 height 19
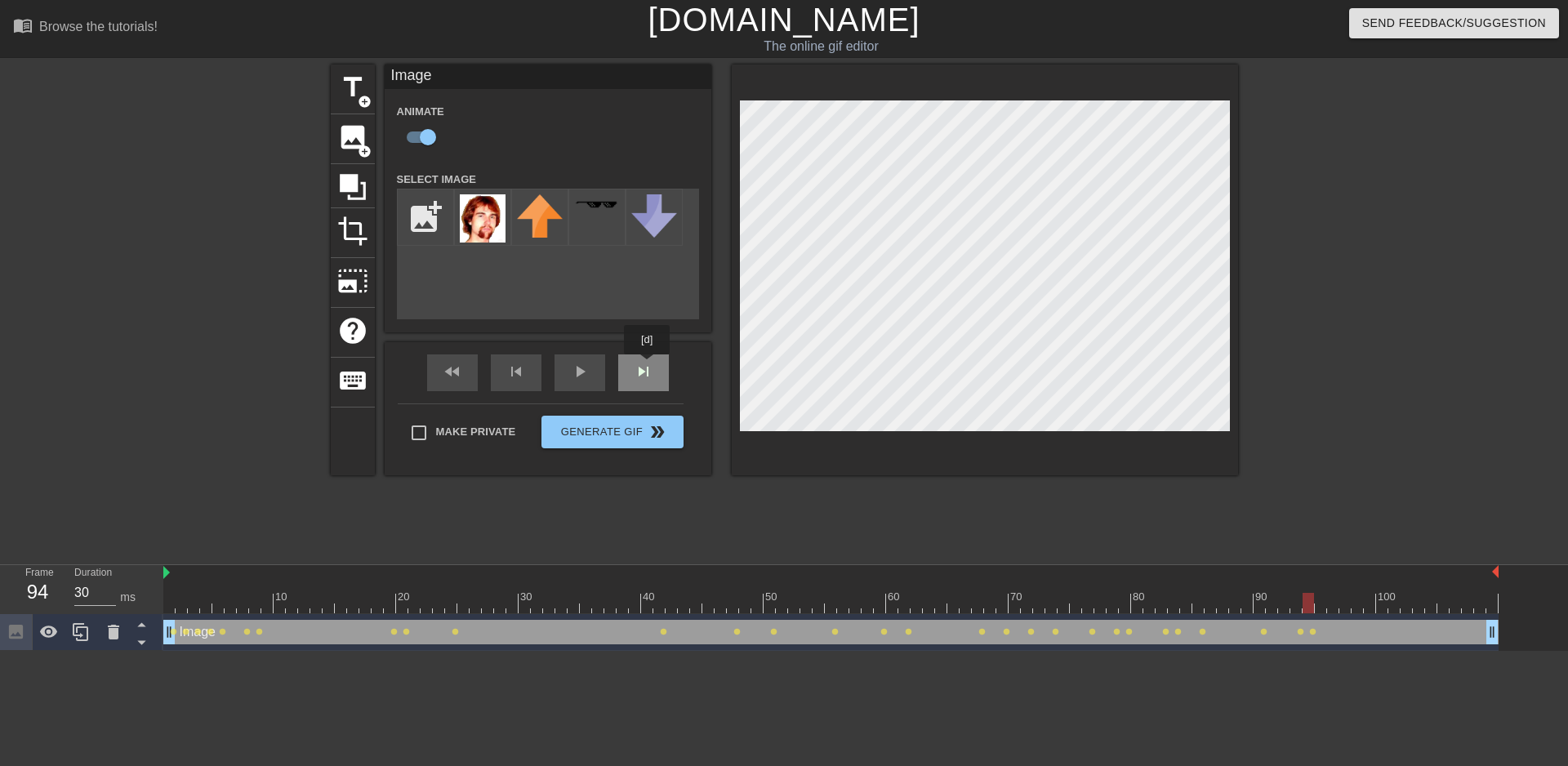
click at [648, 367] on div "fast_rewind skip_previous play_arrow skip_next" at bounding box center [548, 372] width 266 height 61
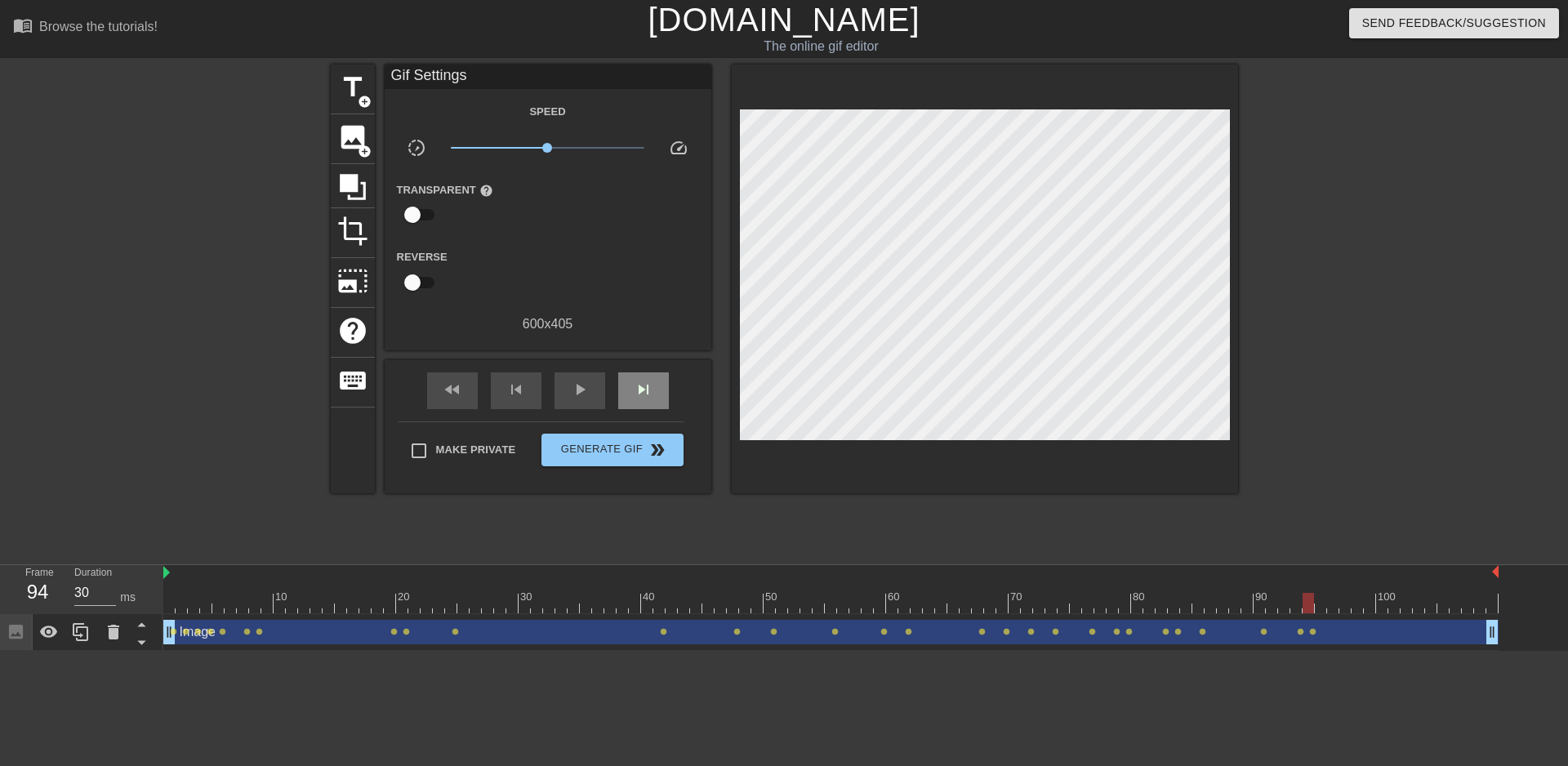
click at [658, 367] on div "fast_rewind skip_previous play_arrow skip_next" at bounding box center [548, 390] width 266 height 61
click at [654, 370] on div "fast_rewind skip_previous play_arrow skip_next" at bounding box center [548, 390] width 266 height 61
click at [646, 380] on span "skip_next" at bounding box center [644, 389] width 19 height 19
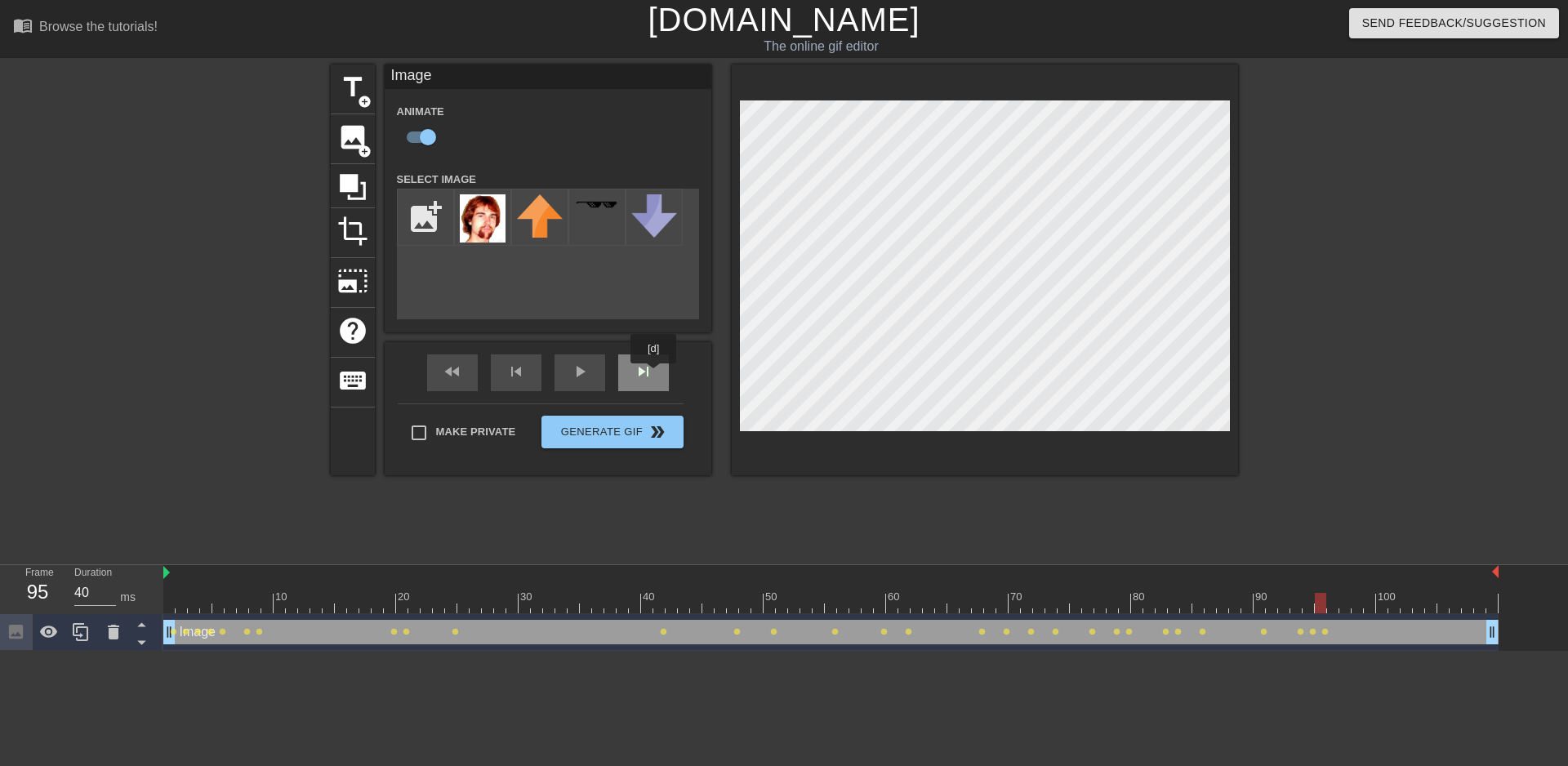
click at [651, 376] on div "skip_next" at bounding box center [644, 373] width 50 height 37
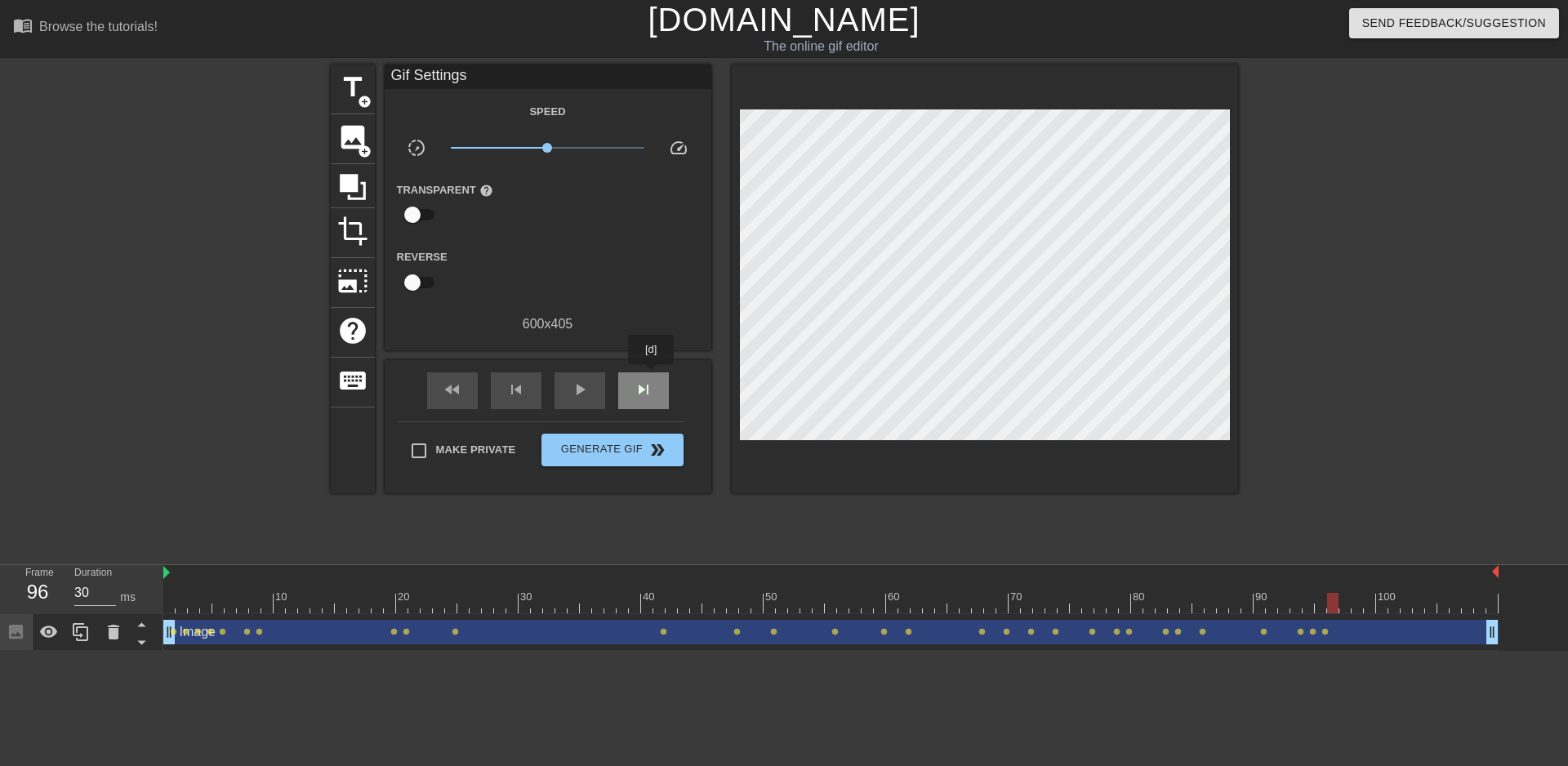
click at [651, 376] on div "skip_next" at bounding box center [644, 390] width 50 height 37
click at [643, 382] on div "skip_next" at bounding box center [644, 390] width 50 height 37
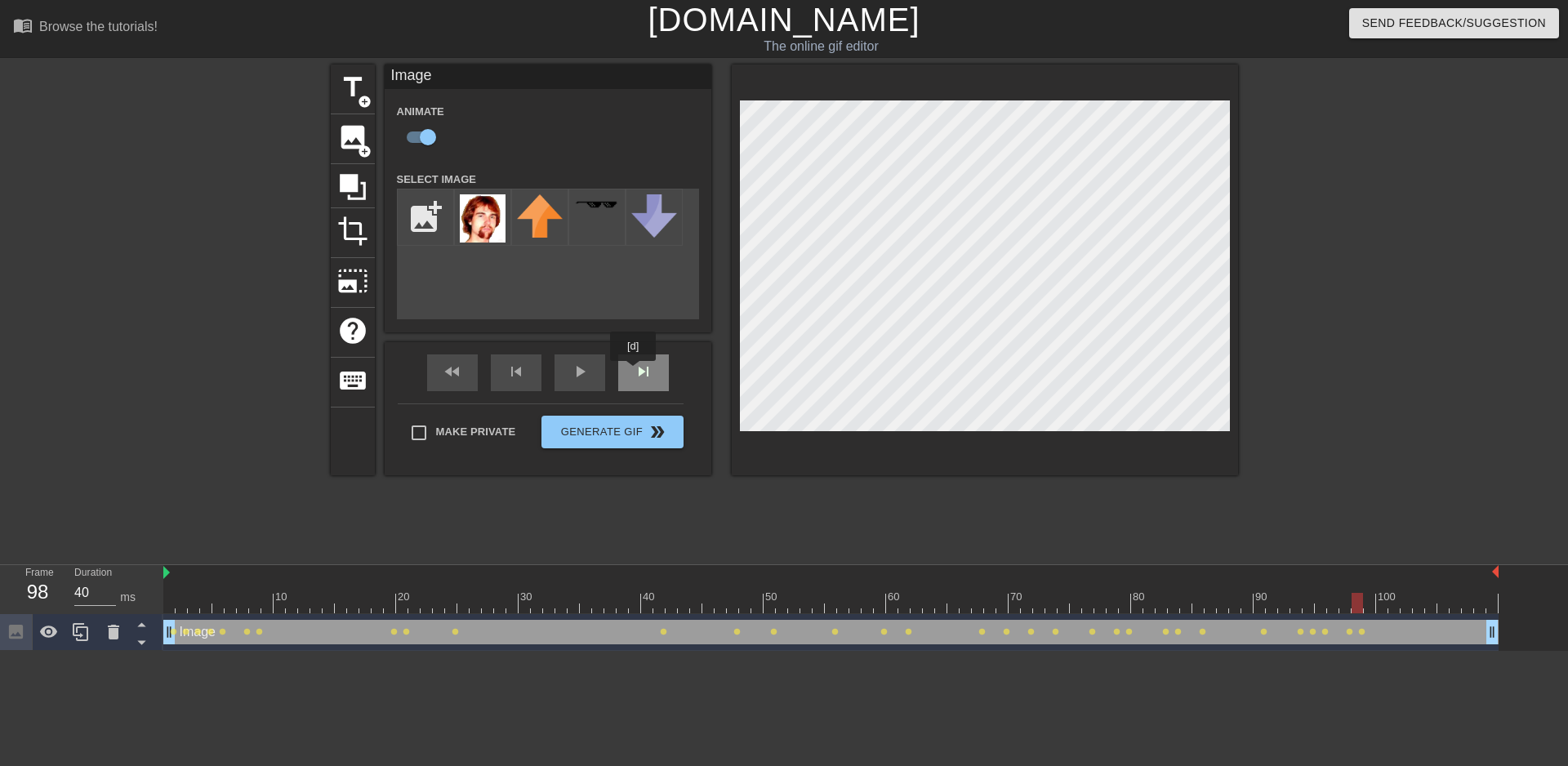
click at [634, 373] on div "skip_next" at bounding box center [644, 373] width 50 height 37
click at [648, 372] on div "skip_next" at bounding box center [644, 373] width 50 height 37
click at [659, 372] on div "skip_next" at bounding box center [644, 373] width 50 height 37
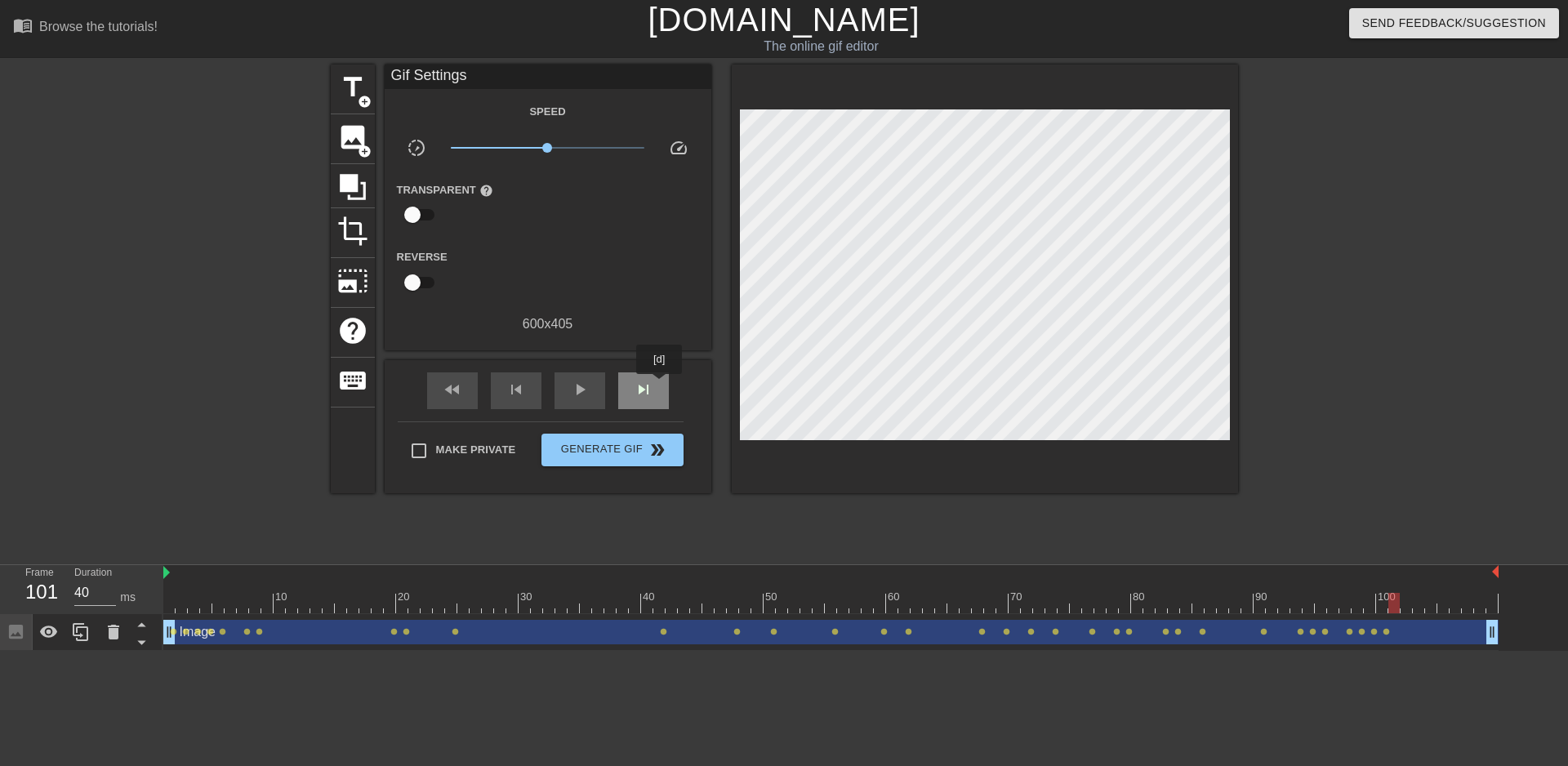
click at [655, 387] on div "skip_next" at bounding box center [644, 390] width 50 height 37
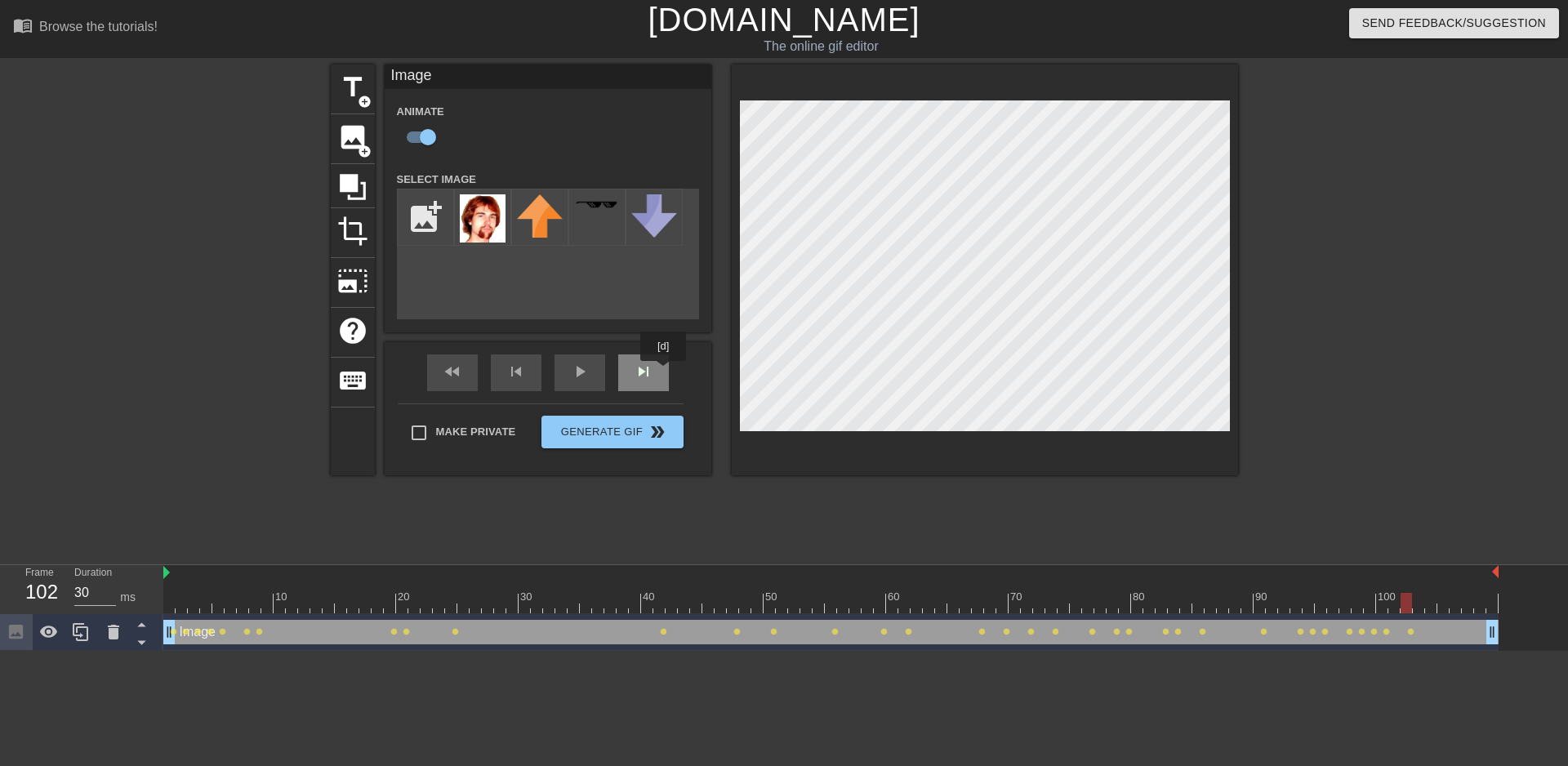
click at [654, 374] on div "skip_next" at bounding box center [644, 373] width 50 height 37
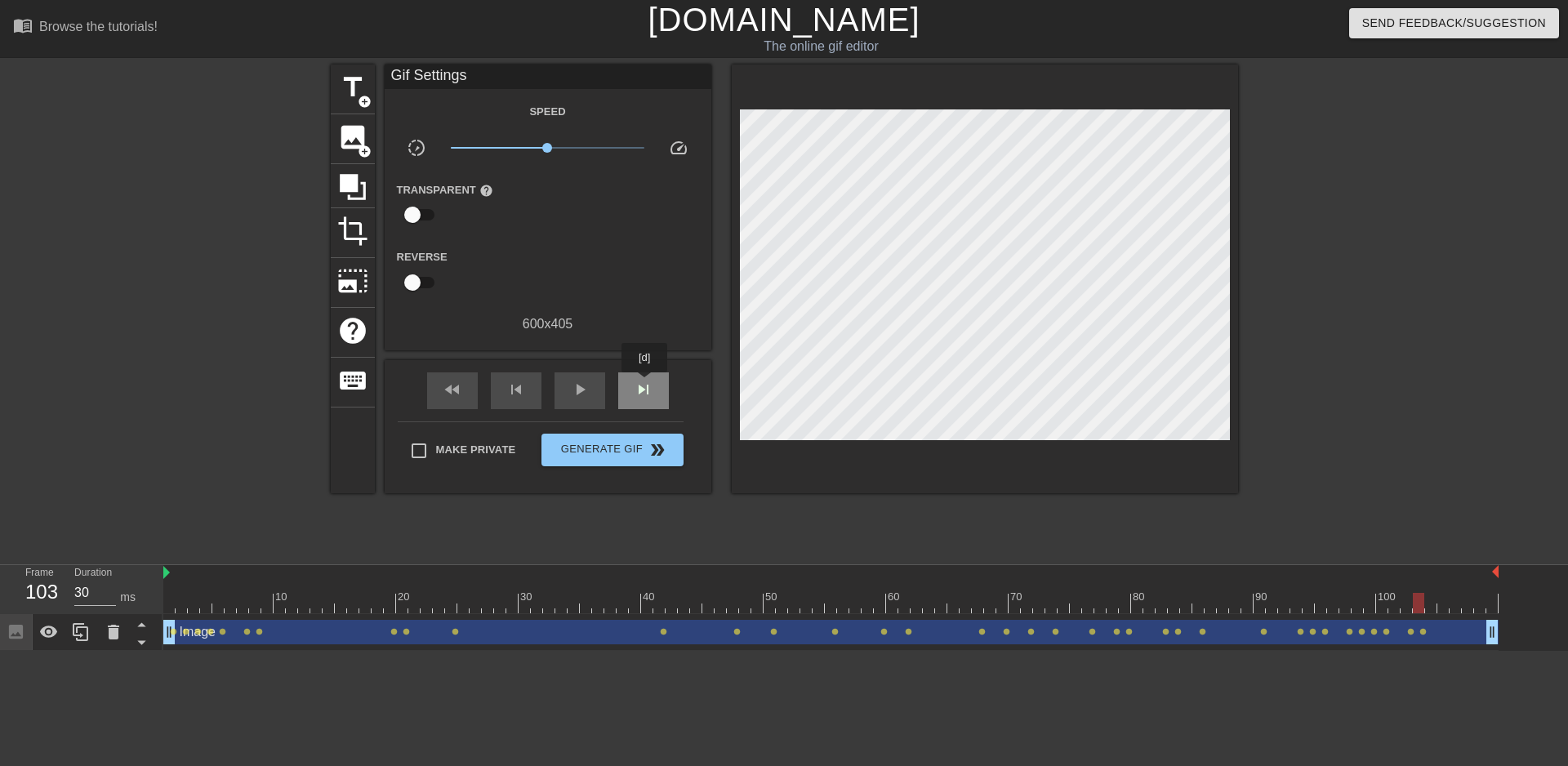
click at [645, 383] on div "skip_next" at bounding box center [644, 390] width 50 height 37
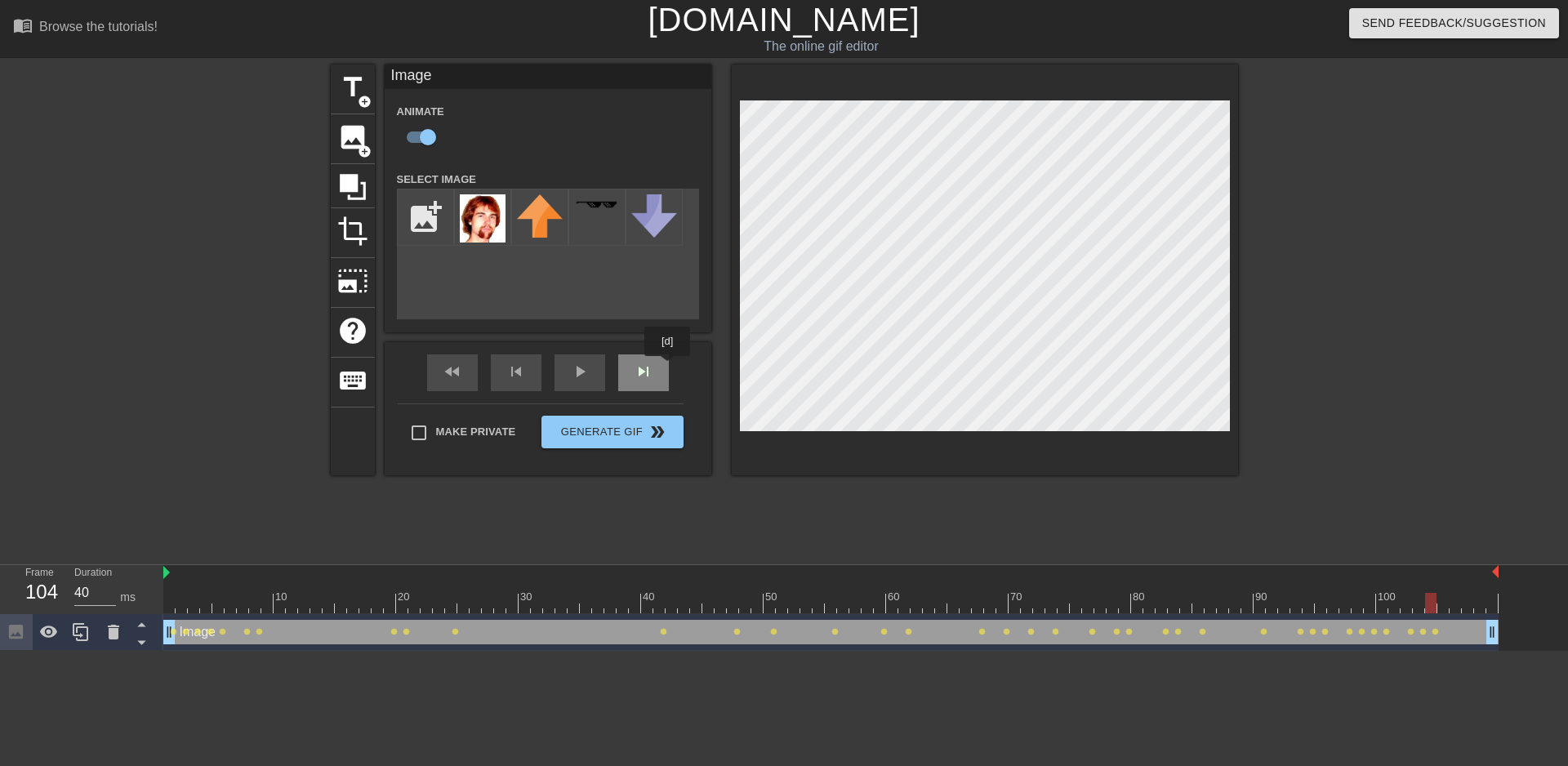
click at [654, 376] on div "skip_next" at bounding box center [644, 373] width 50 height 37
click at [647, 383] on div "skip_next" at bounding box center [644, 373] width 50 height 37
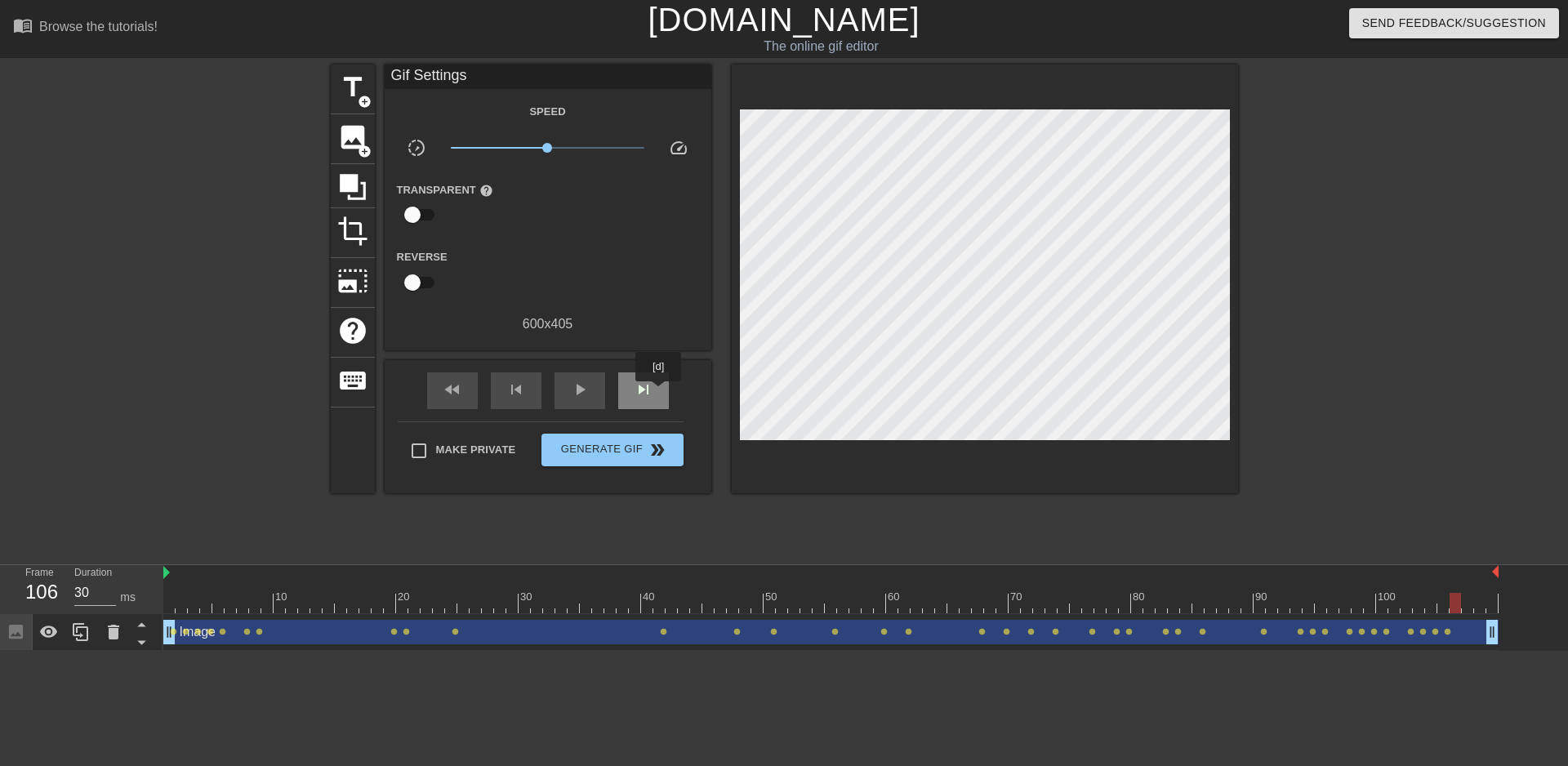
click at [659, 392] on div "skip_next" at bounding box center [644, 390] width 50 height 37
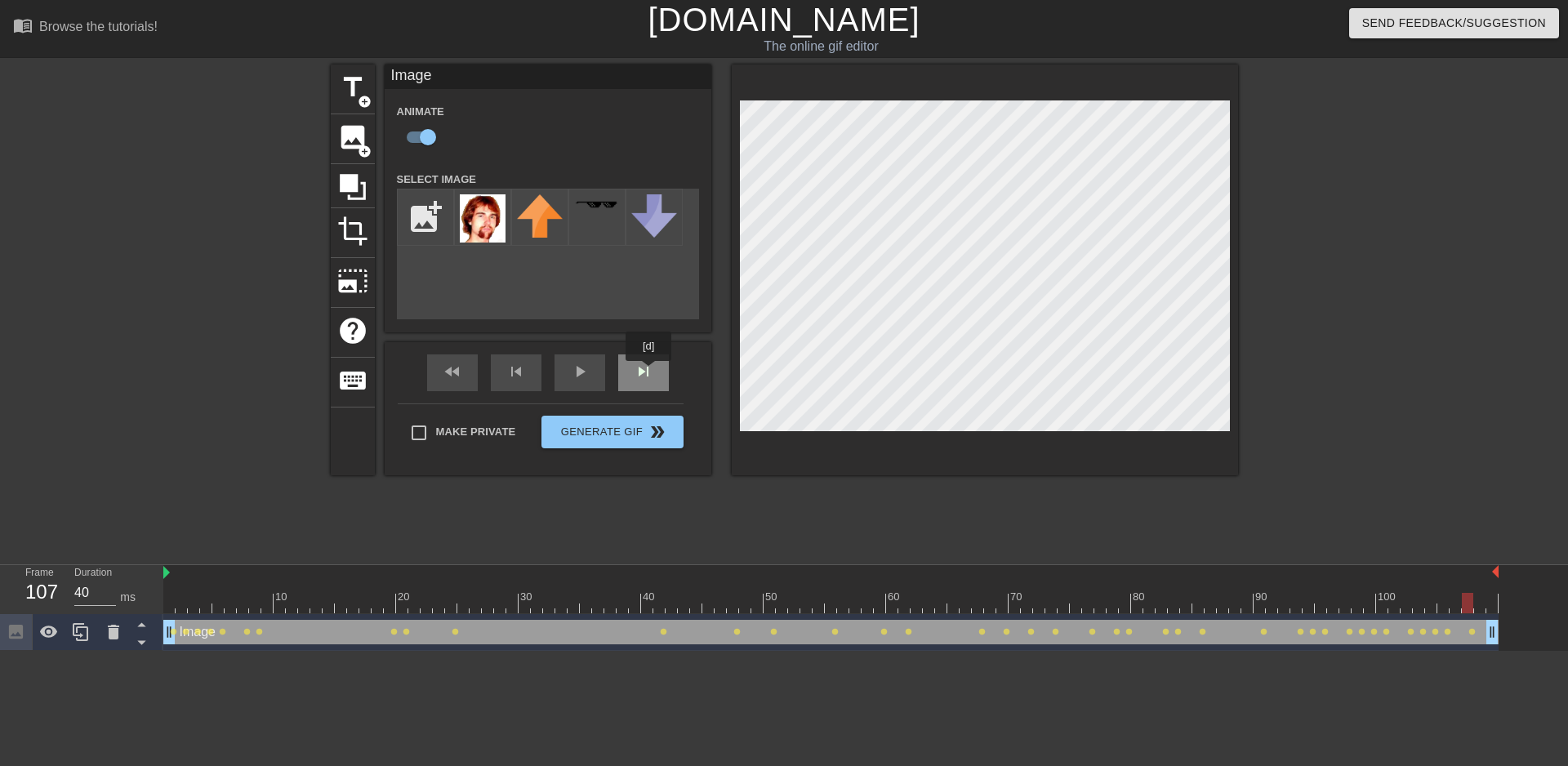
click at [649, 372] on div "skip_next" at bounding box center [644, 373] width 50 height 37
type input "30"
click at [653, 370] on div "fast_rewind skip_previous play_arrow skip_next" at bounding box center [548, 372] width 266 height 61
click at [637, 374] on div "skip_next" at bounding box center [644, 373] width 50 height 37
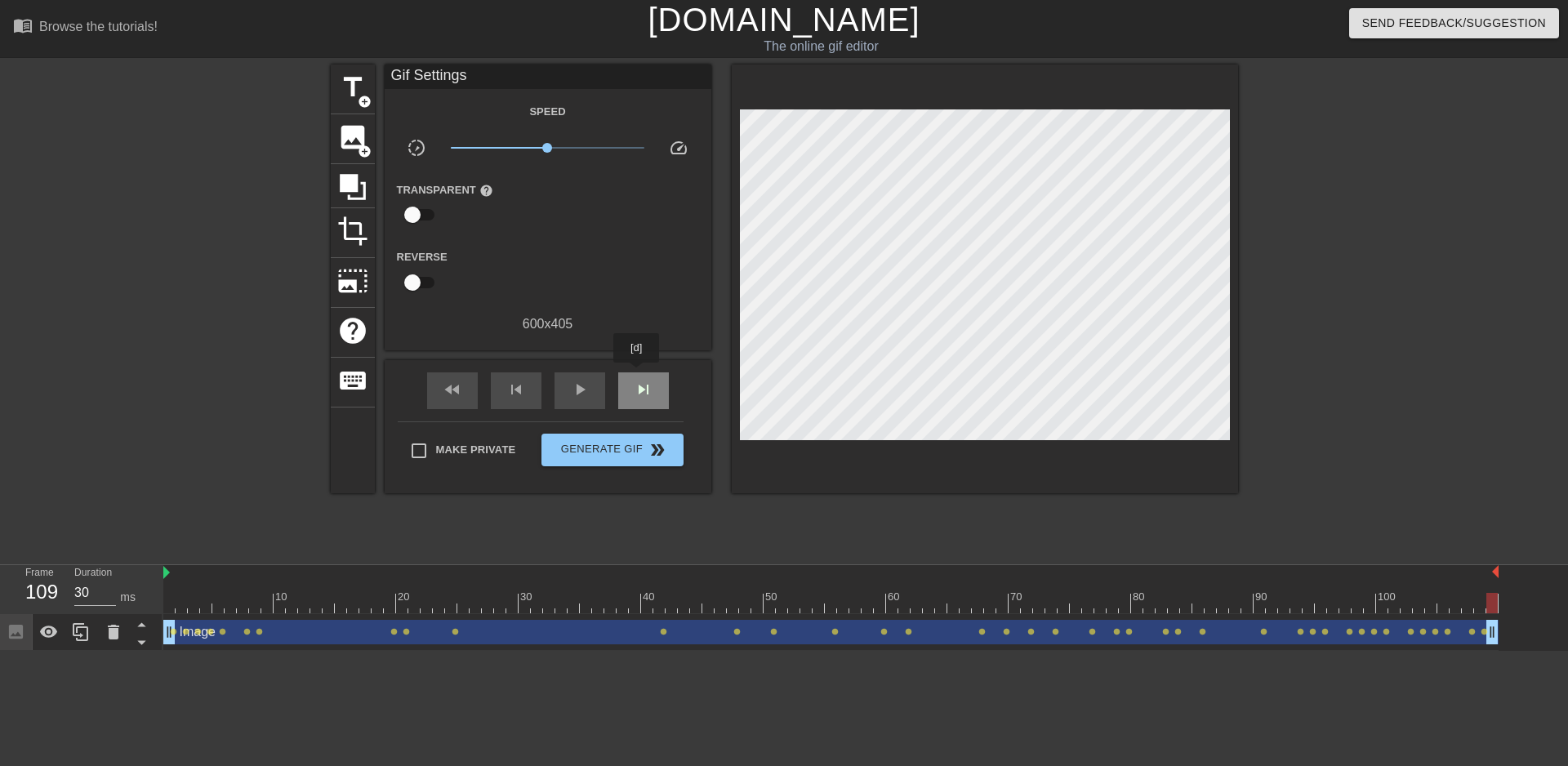
click at [637, 374] on div "skip_next" at bounding box center [644, 390] width 50 height 37
click at [360, 104] on span "add_circle" at bounding box center [364, 102] width 14 height 14
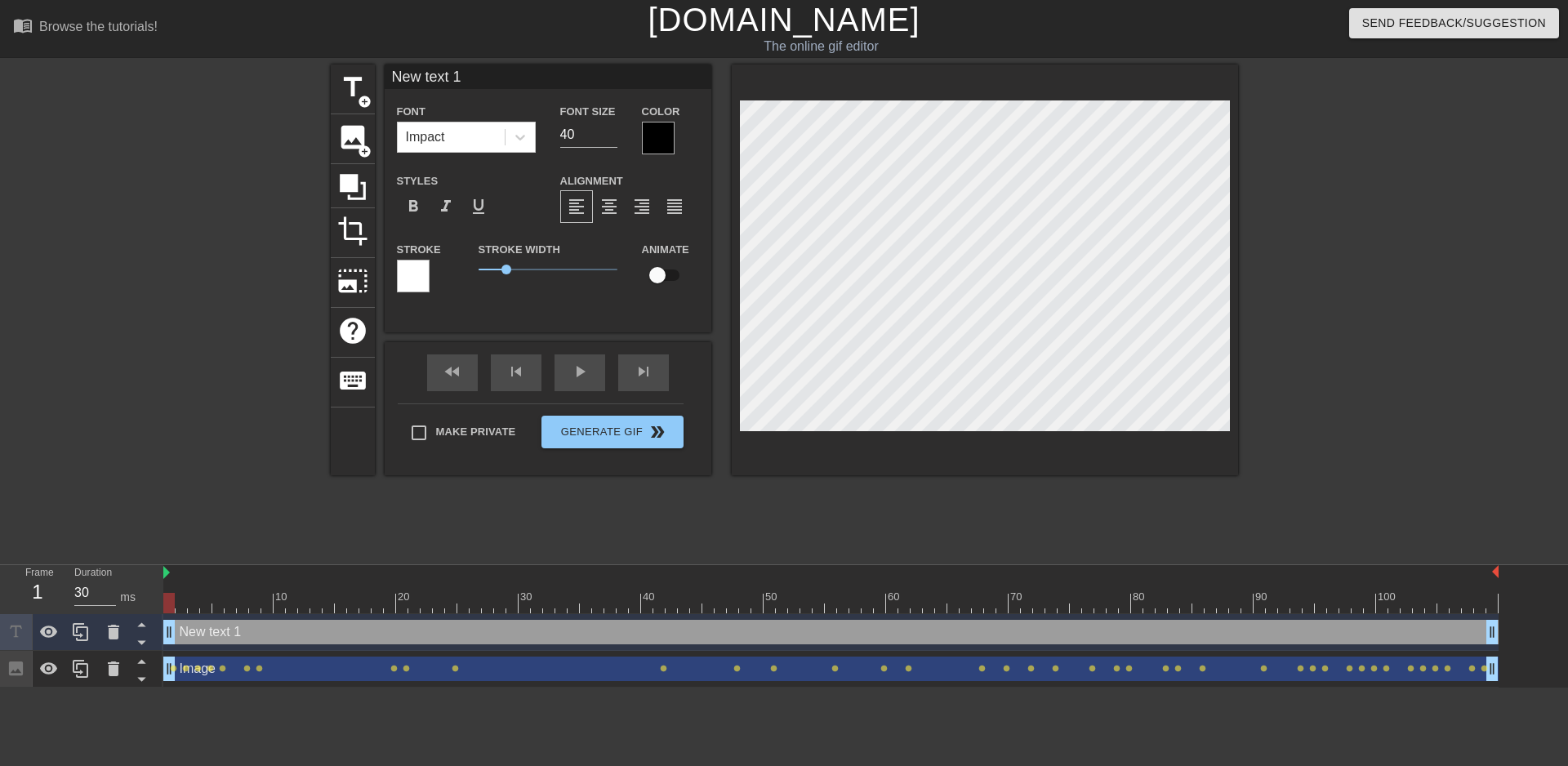
scroll to position [3, 3]
type input "M"
type textarea "M"
type input "Me"
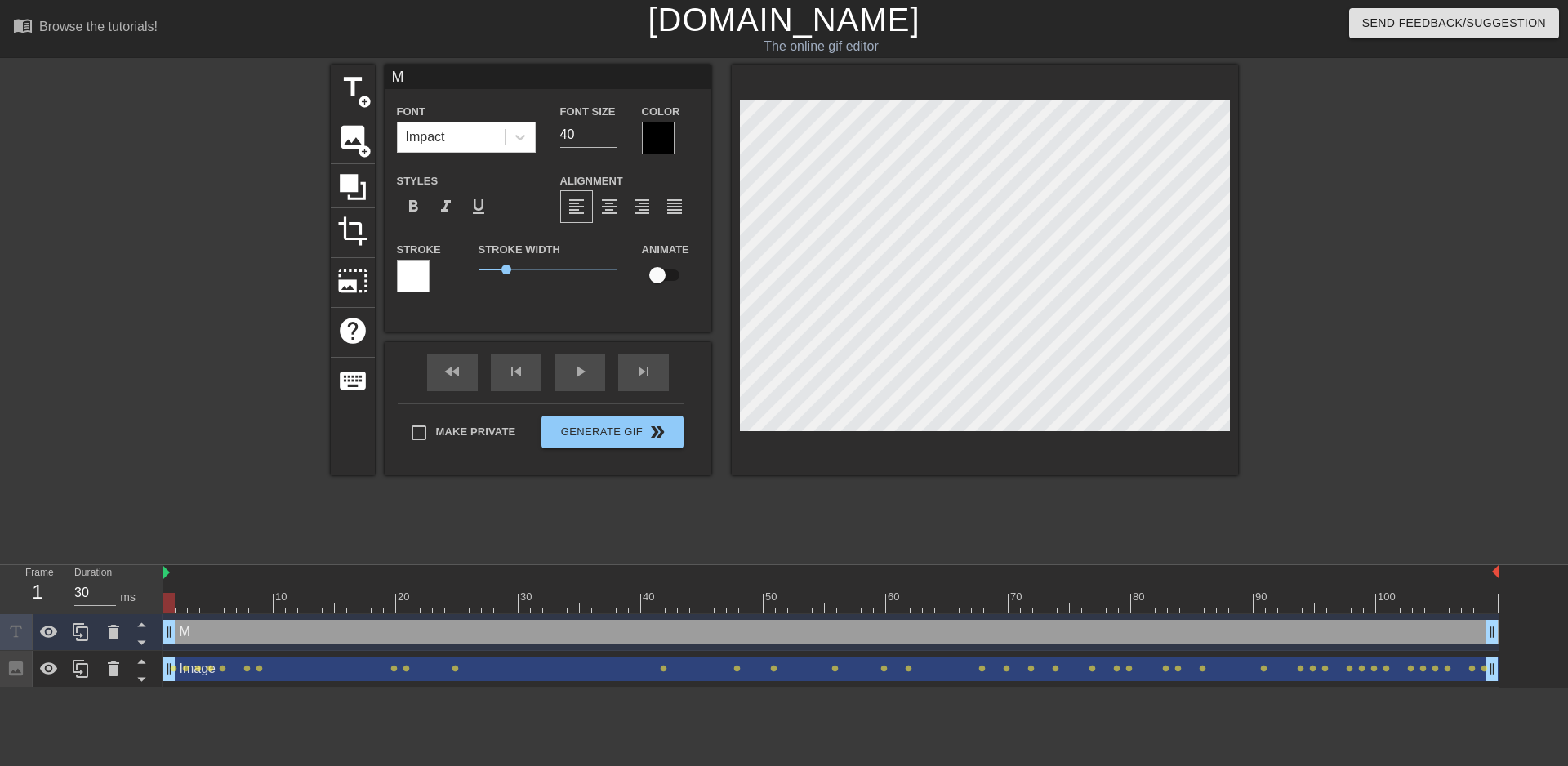
type textarea "Me"
type input "Met"
type textarea "Met"
type input "Metr"
type textarea "Metr"
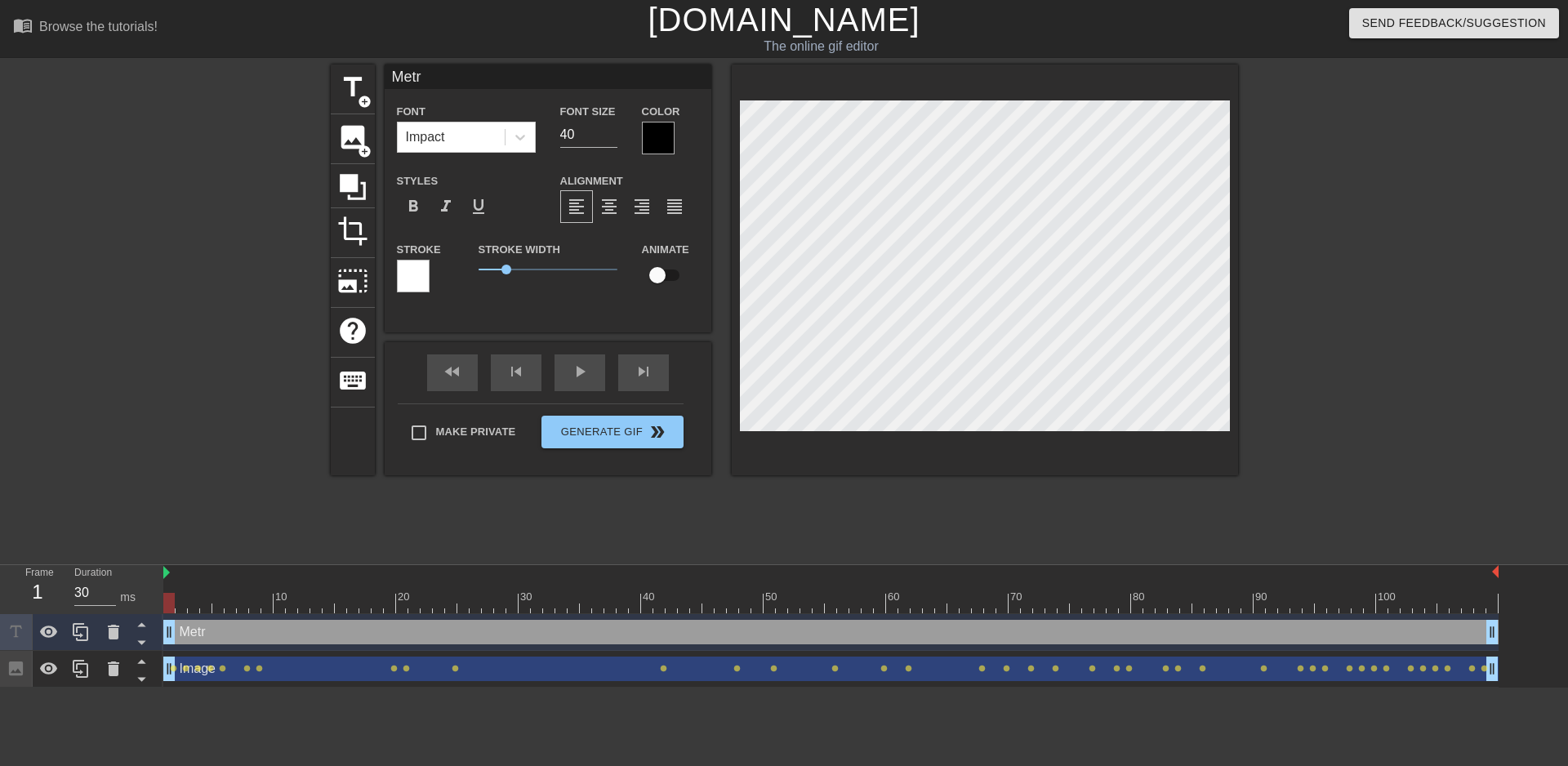
type input "Metri"
type textarea "Metri"
type input "Metric"
type textarea "Metric"
type input "Metrics"
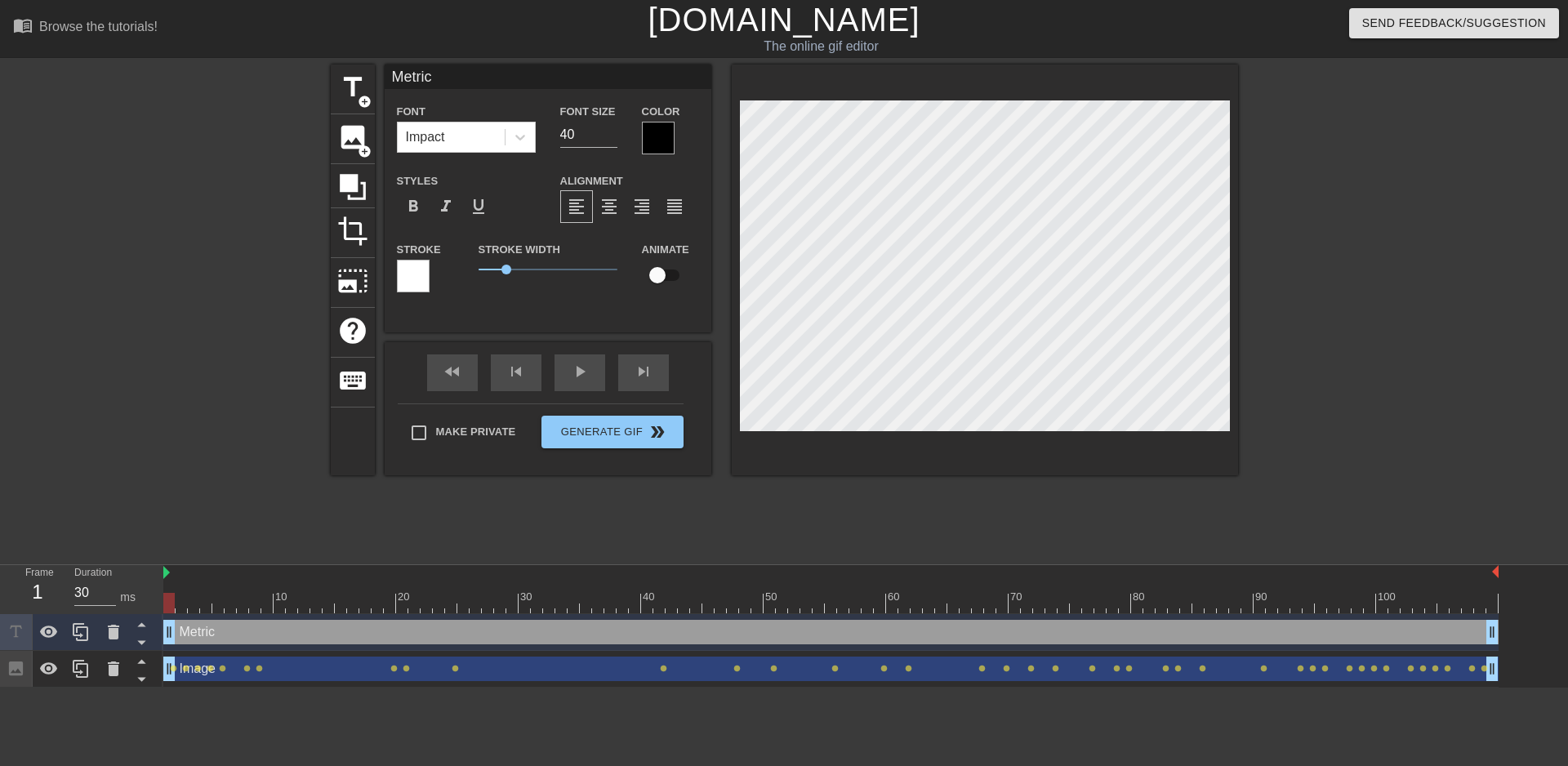
type textarea "Metrics"
type input "Metrics?"
type textarea "Metrics?"
click at [654, 145] on div at bounding box center [658, 138] width 33 height 33
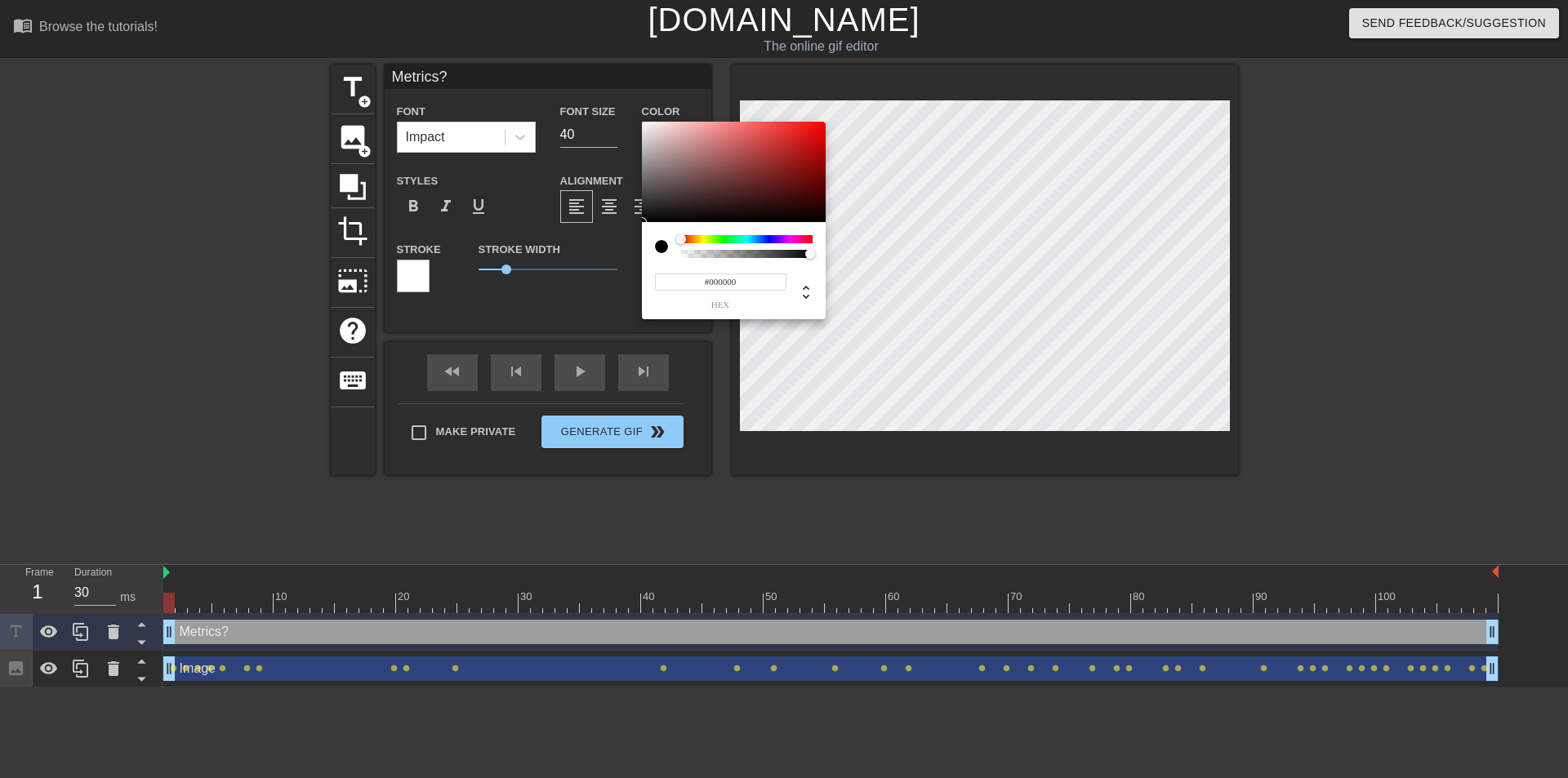
type input "0"
drag, startPoint x: 690, startPoint y: 254, endPoint x: 669, endPoint y: 256, distance: 21.1
click at [669, 256] on div at bounding box center [733, 247] width 157 height 23
type input "1"
click at [811, 254] on div at bounding box center [810, 254] width 10 height 10
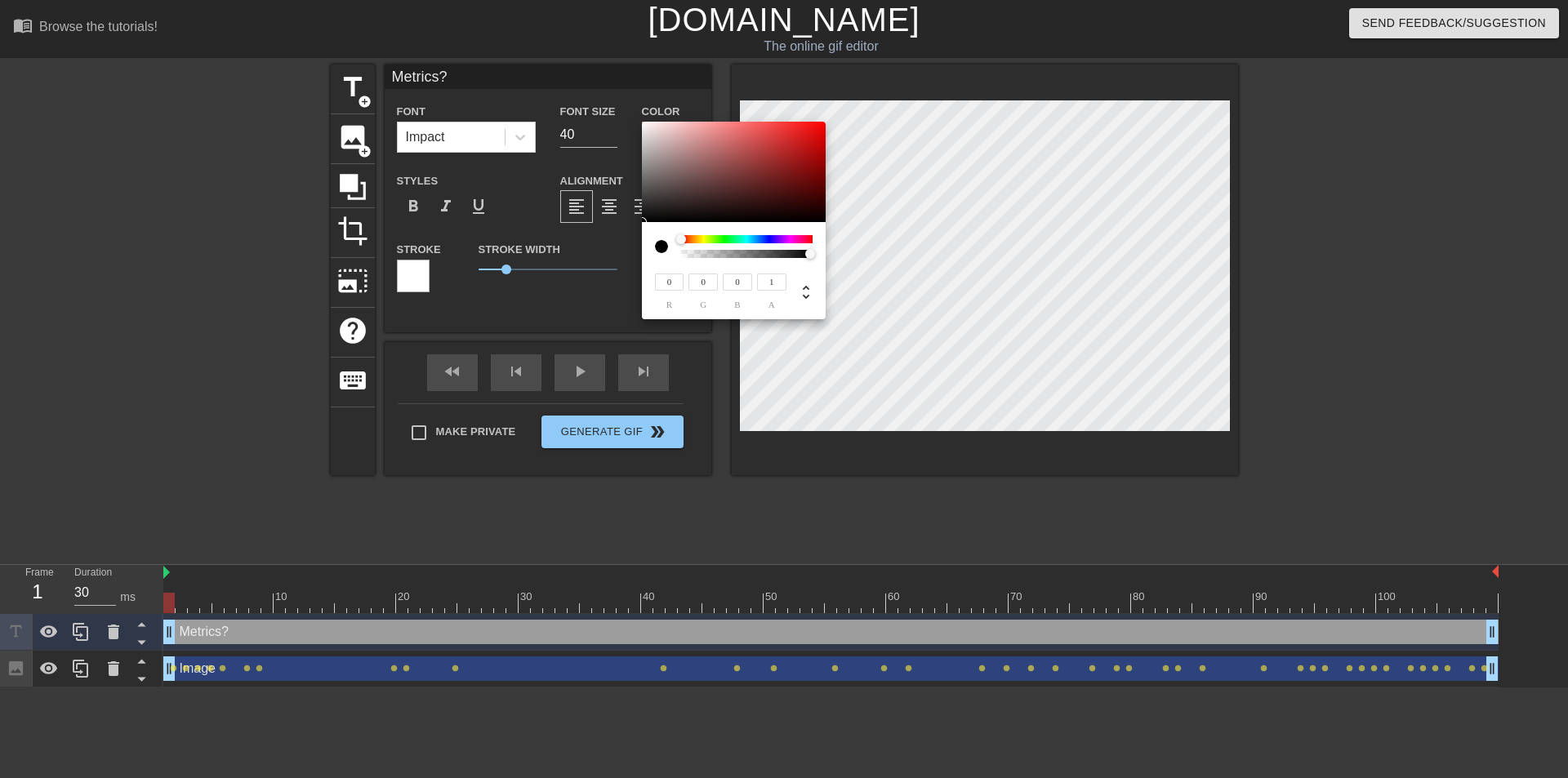
type input "196"
type input "188"
type input "207"
type input "202"
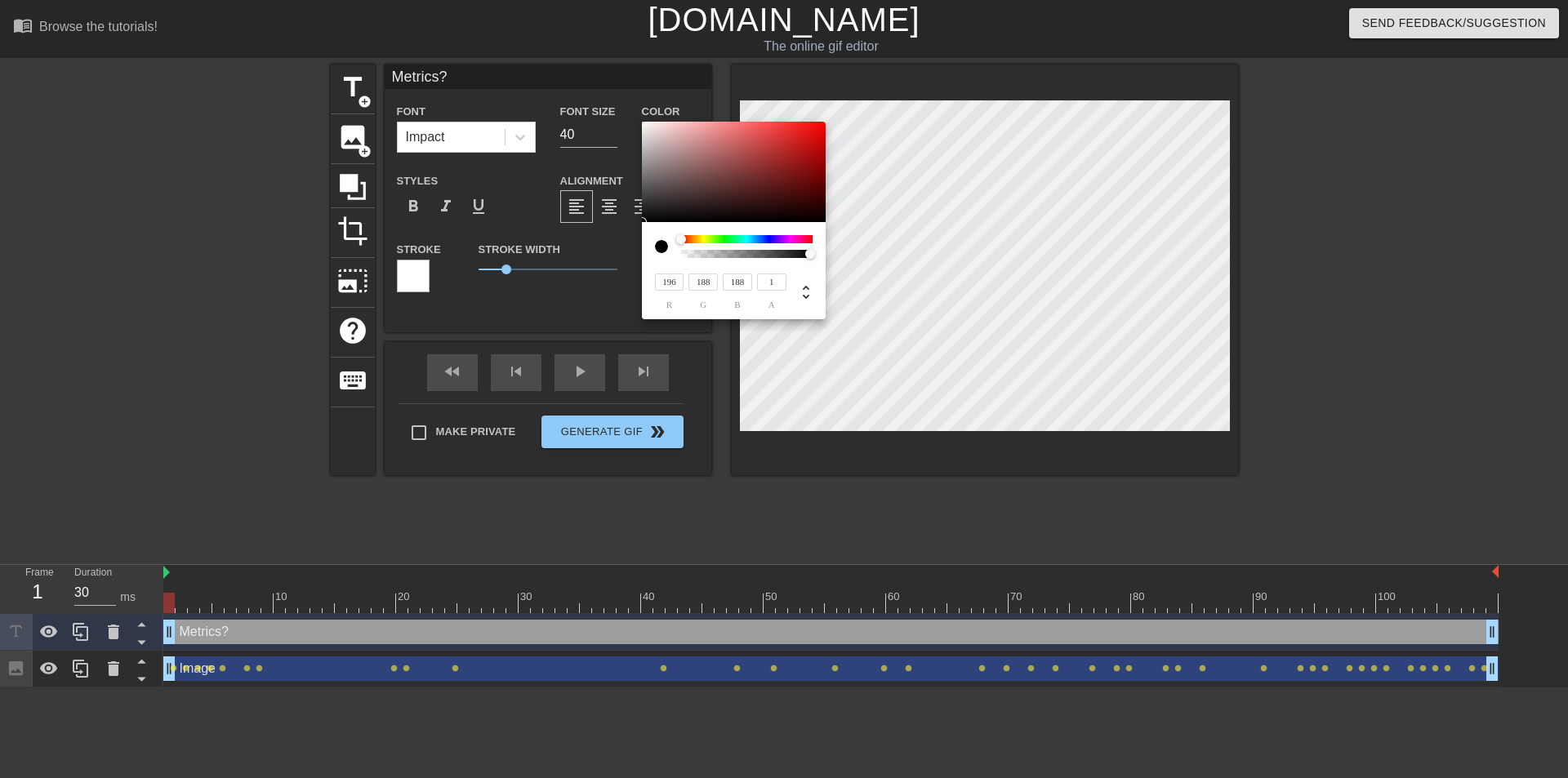
type input "202"
type input "235"
type input "252"
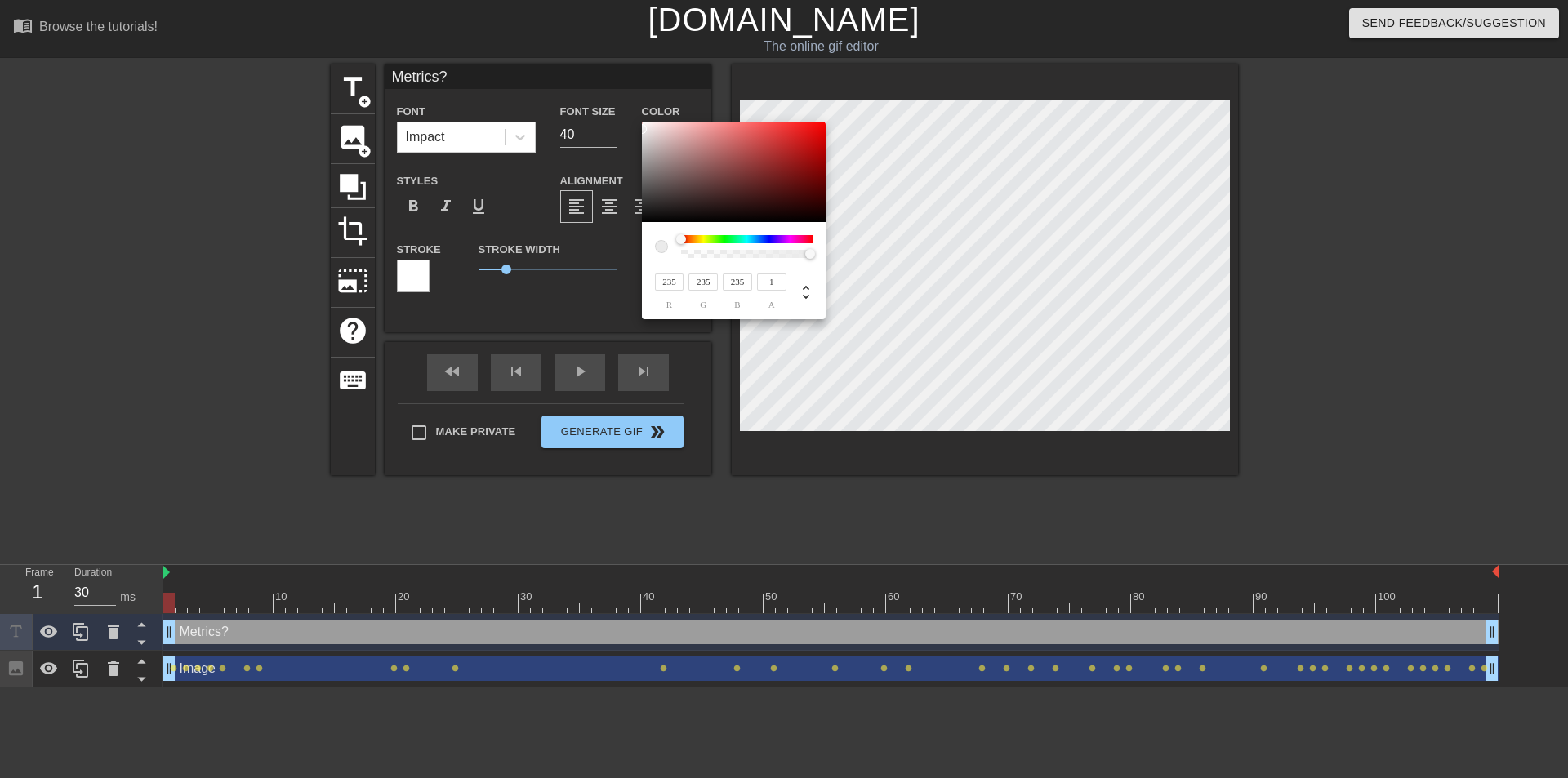
type input "252"
type input "255"
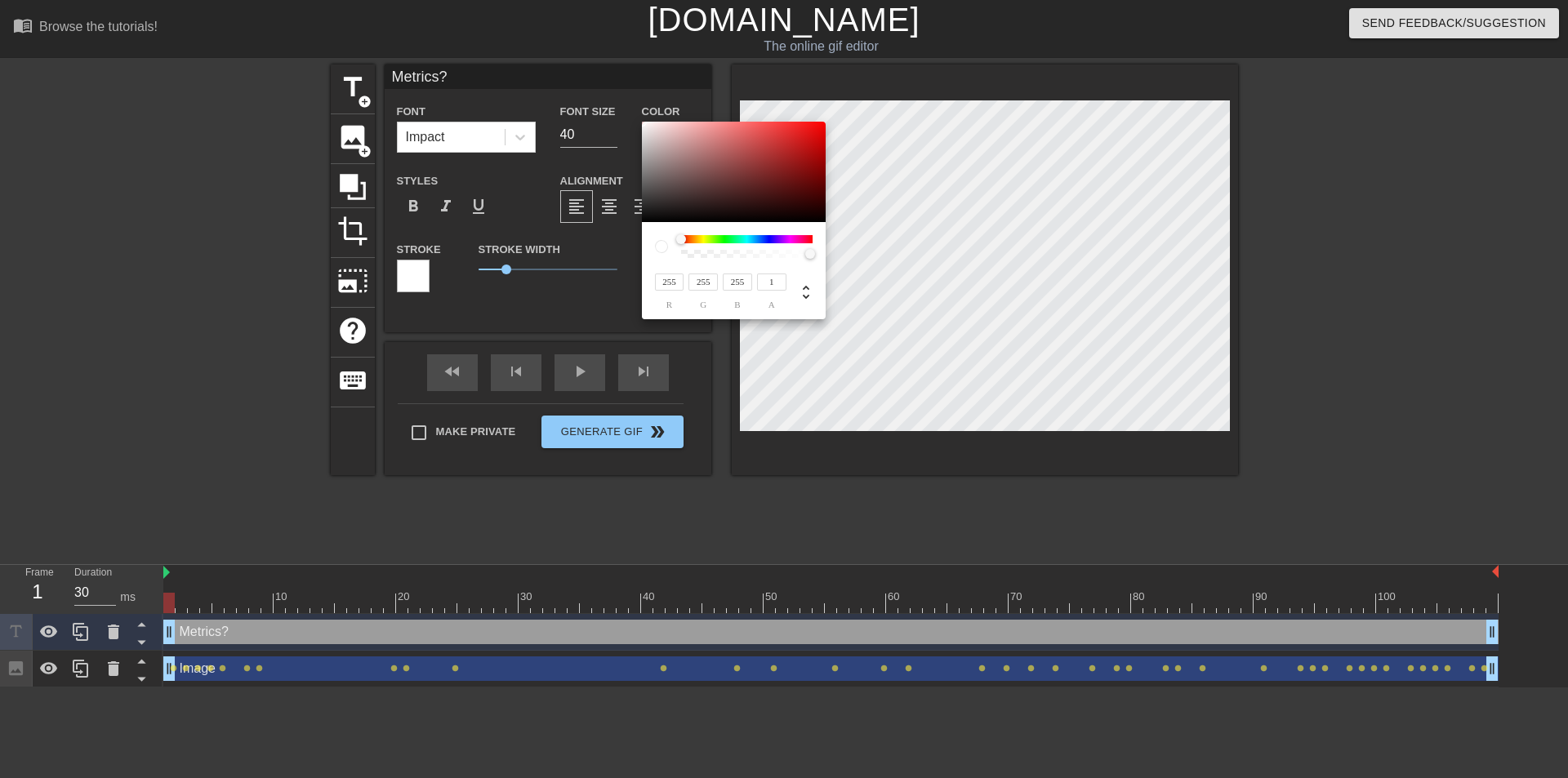
drag, startPoint x: 634, startPoint y: 129, endPoint x: 623, endPoint y: 98, distance: 32.9
click at [623, 98] on div "255 r 255 g 255 b 1 a" at bounding box center [784, 389] width 1568 height 778
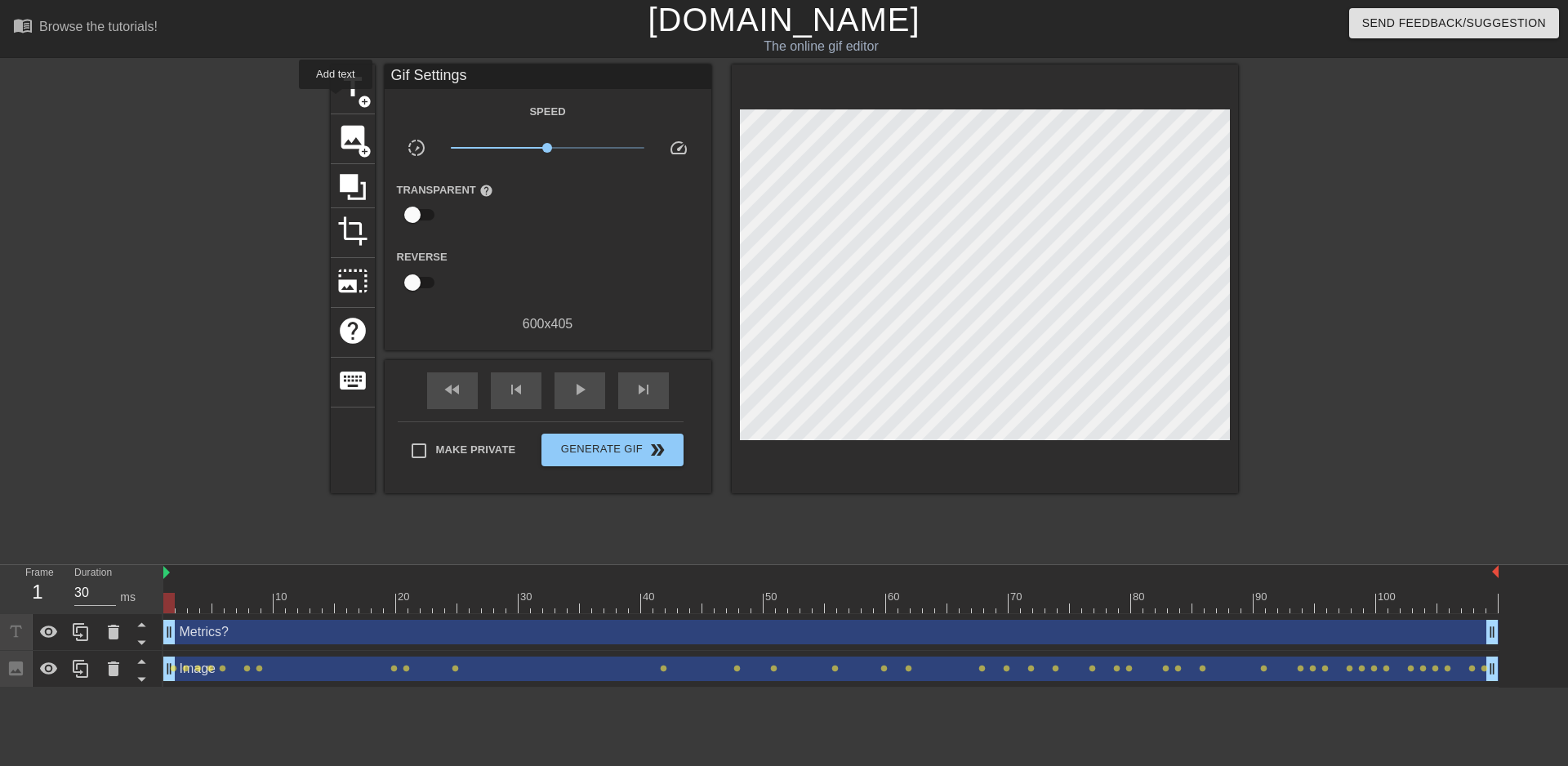
drag, startPoint x: 347, startPoint y: 103, endPoint x: 271, endPoint y: 108, distance: 76.2
click at [272, 101] on div "title add_circle image add_circle crop photo_size_select_large help keyboard Gi…" at bounding box center [784, 309] width 1568 height 490
click at [304, 636] on div "Metrics? drag_handle drag_handle" at bounding box center [830, 631] width 1335 height 24
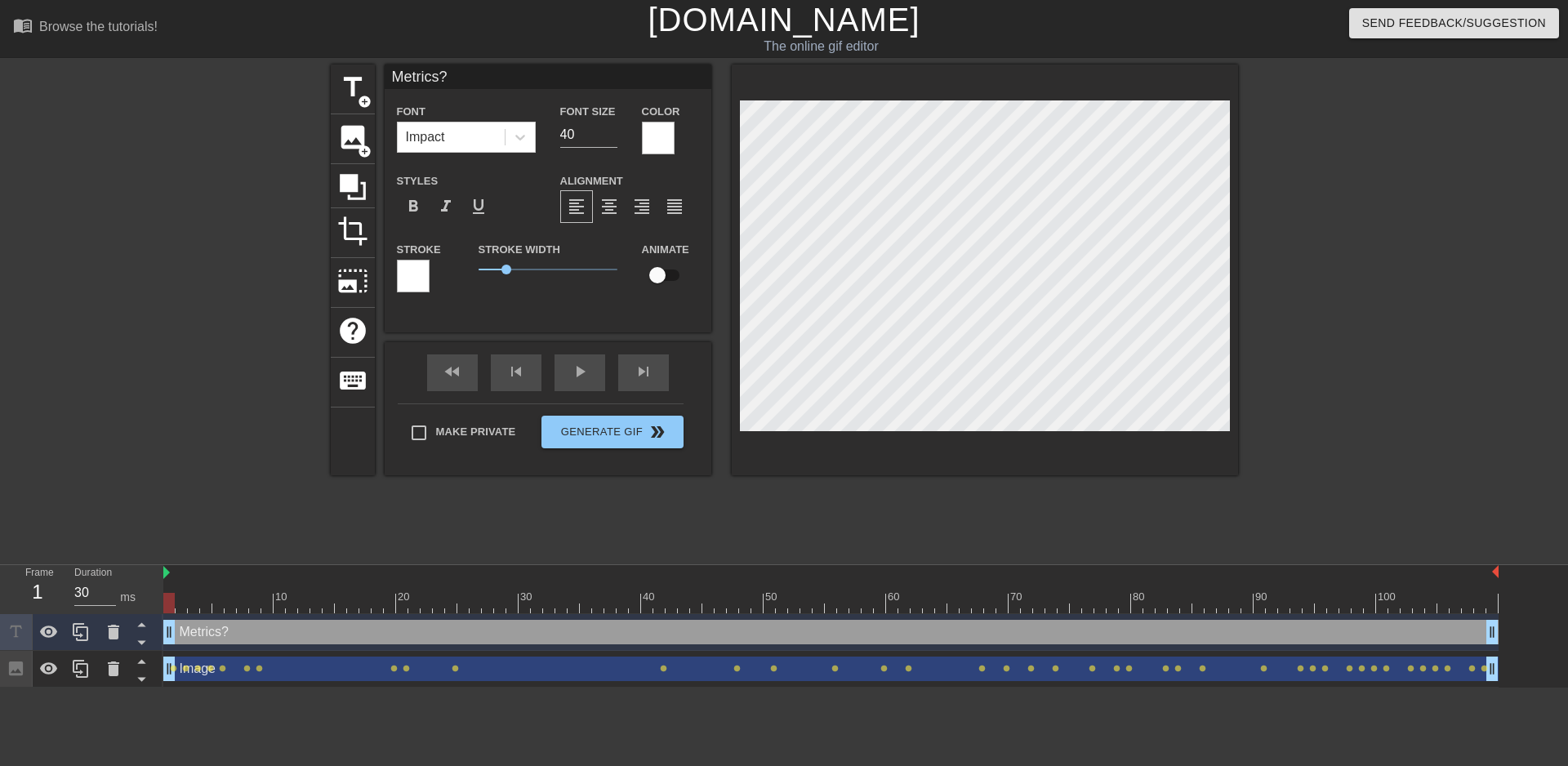
click at [411, 275] on div at bounding box center [414, 276] width 33 height 33
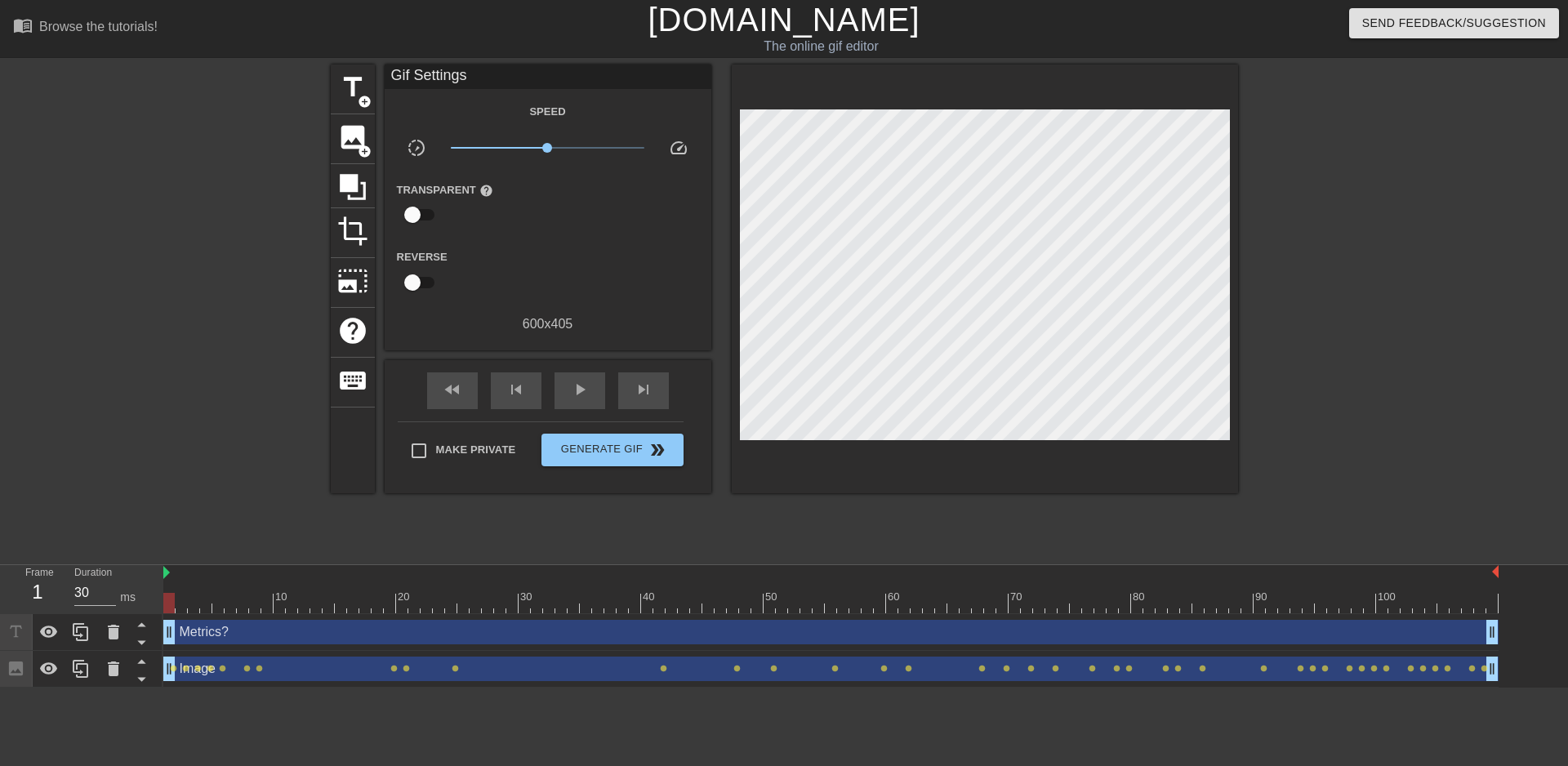
click at [240, 631] on div "Metrics? drag_handle drag_handle" at bounding box center [830, 631] width 1335 height 24
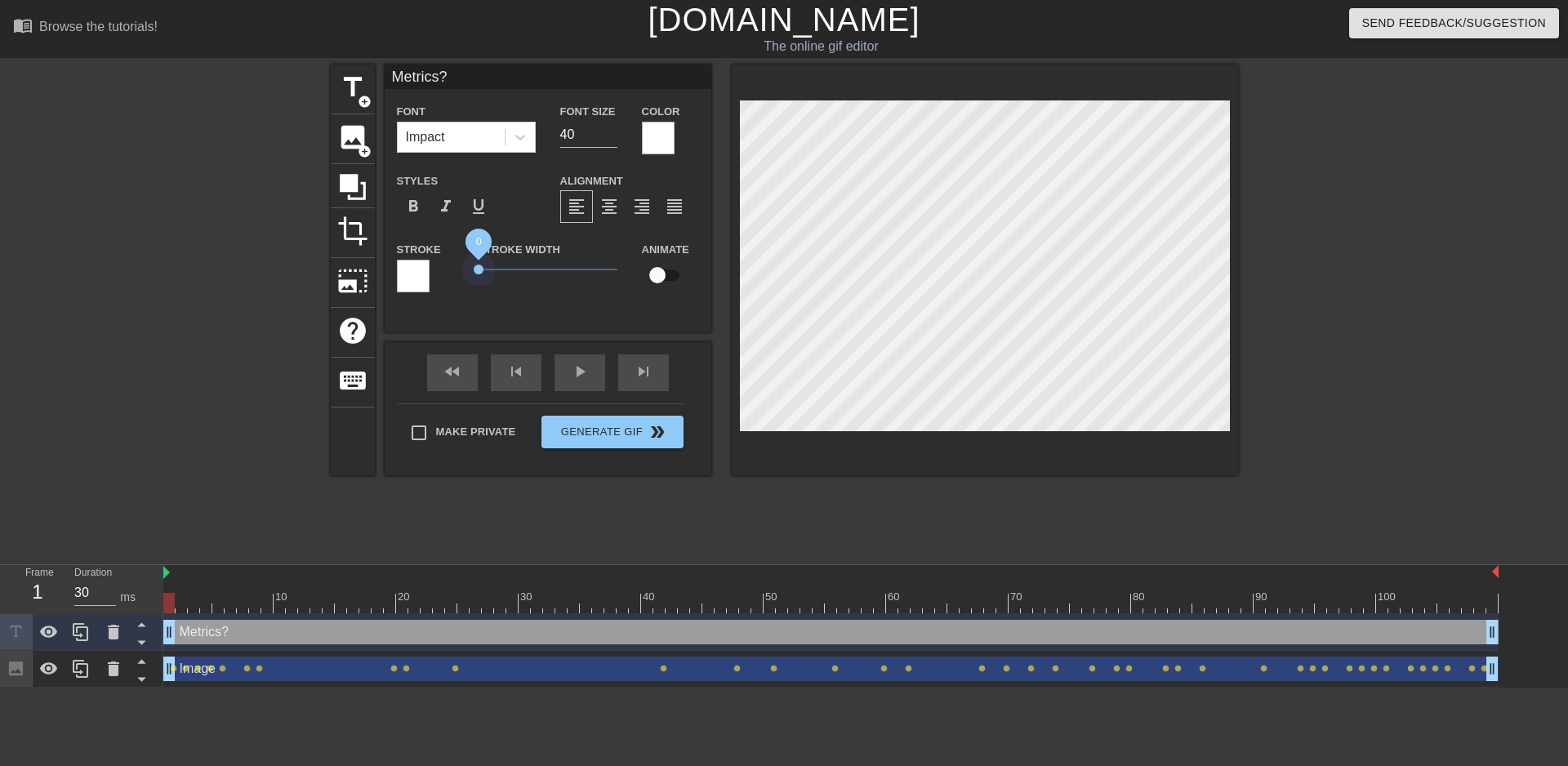
drag, startPoint x: 503, startPoint y: 266, endPoint x: 461, endPoint y: 258, distance: 42.8
click at [461, 258] on div "Stroke Stroke Width 0 Animate" at bounding box center [548, 273] width 326 height 68
drag, startPoint x: 172, startPoint y: 603, endPoint x: 464, endPoint y: 601, distance: 292.0
click at [464, 601] on div at bounding box center [463, 603] width 12 height 20
click at [50, 635] on icon at bounding box center [49, 632] width 19 height 19
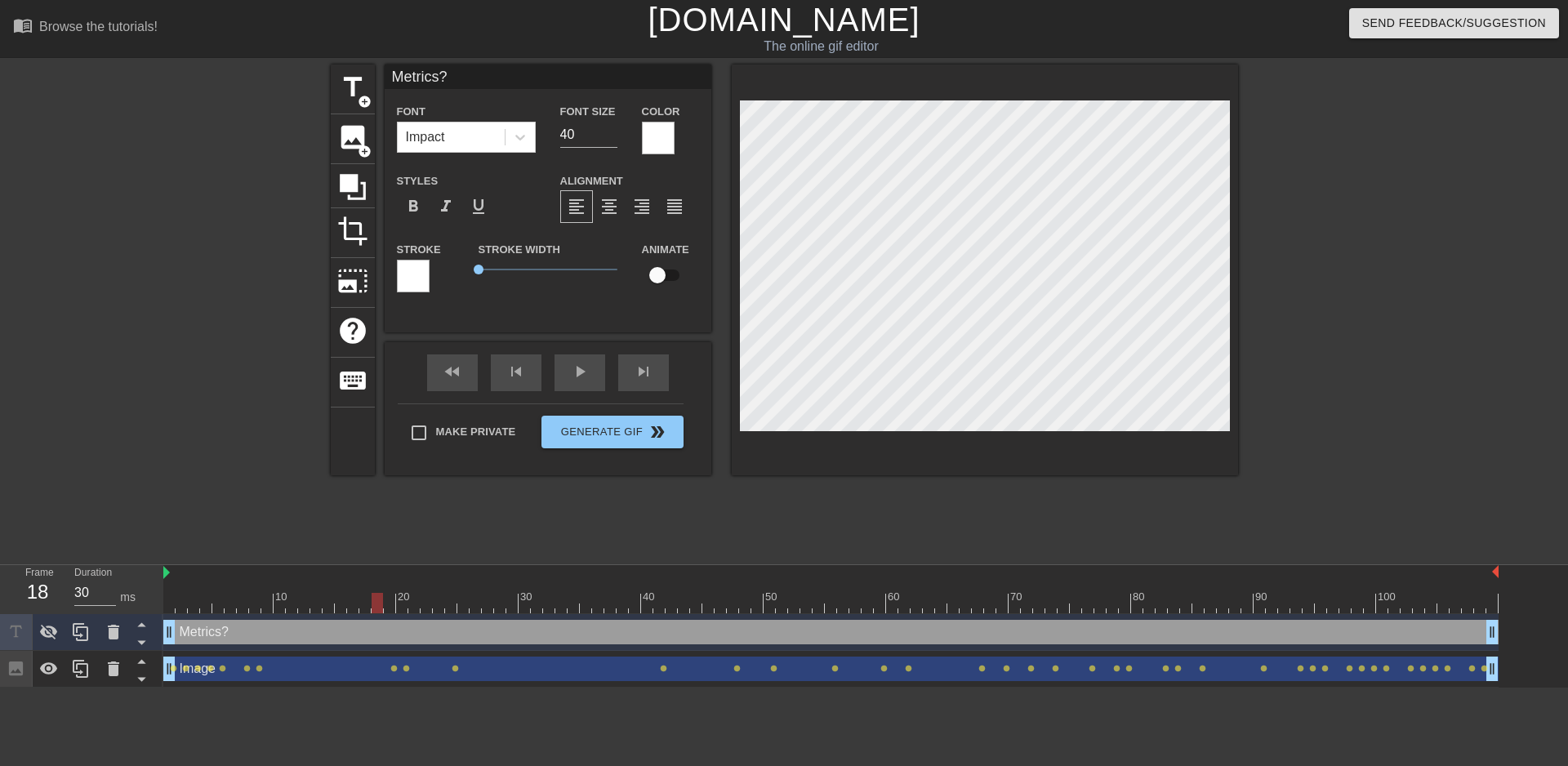
click at [381, 606] on div at bounding box center [830, 603] width 1335 height 20
click at [380, 606] on div at bounding box center [378, 603] width 12 height 20
drag, startPoint x: 372, startPoint y: 604, endPoint x: 460, endPoint y: 608, distance: 88.1
click at [460, 608] on div at bounding box center [463, 603] width 12 height 20
click at [54, 630] on icon at bounding box center [49, 632] width 18 height 16
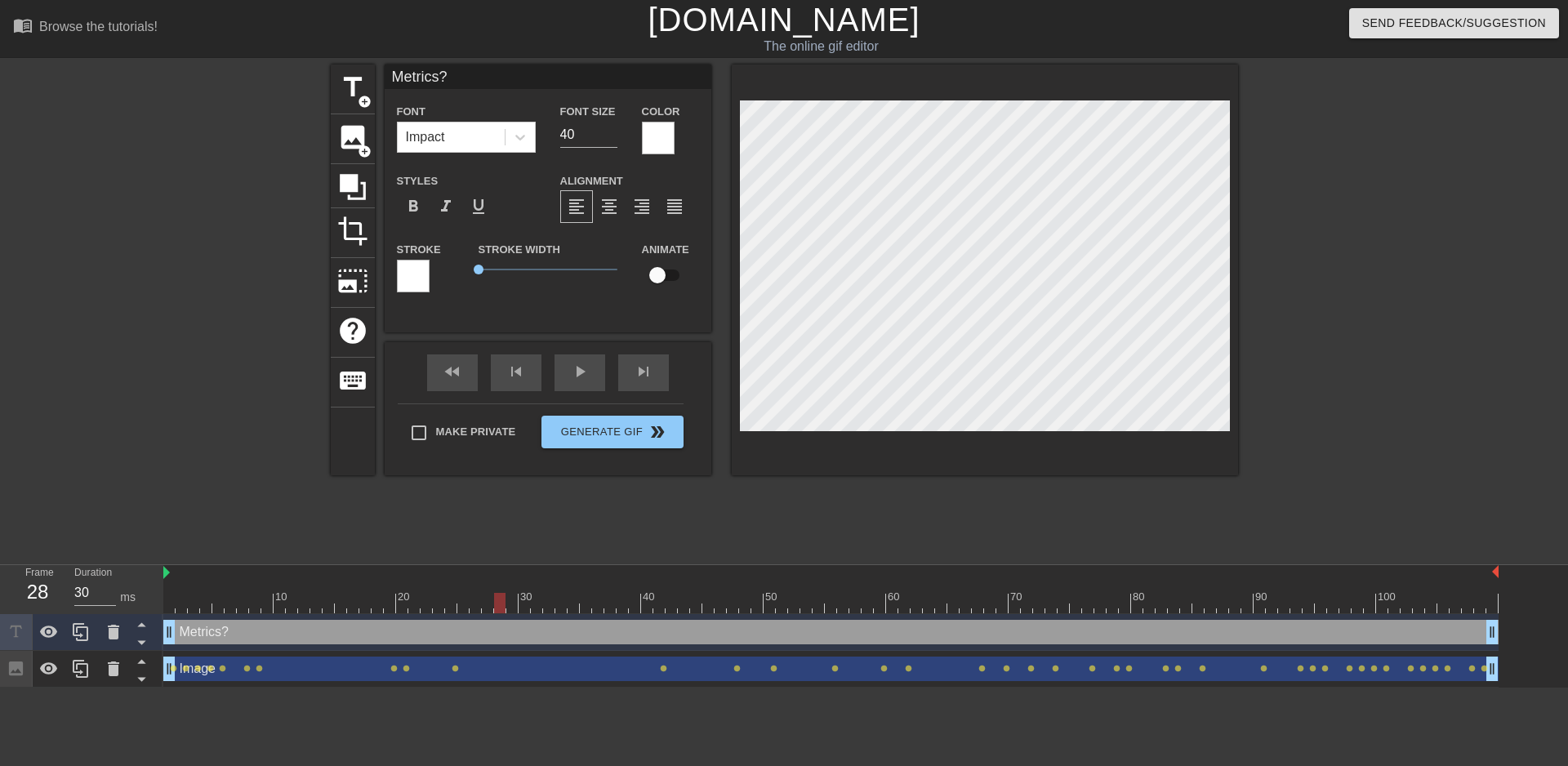
type input "40"
drag, startPoint x: 464, startPoint y: 603, endPoint x: 517, endPoint y: 599, distance: 53.2
click at [517, 599] on div at bounding box center [830, 603] width 1335 height 20
click at [293, 636] on div "Metrics? drag_handle drag_handle" at bounding box center [830, 631] width 1335 height 24
click at [362, 100] on span "add_circle" at bounding box center [364, 102] width 14 height 14
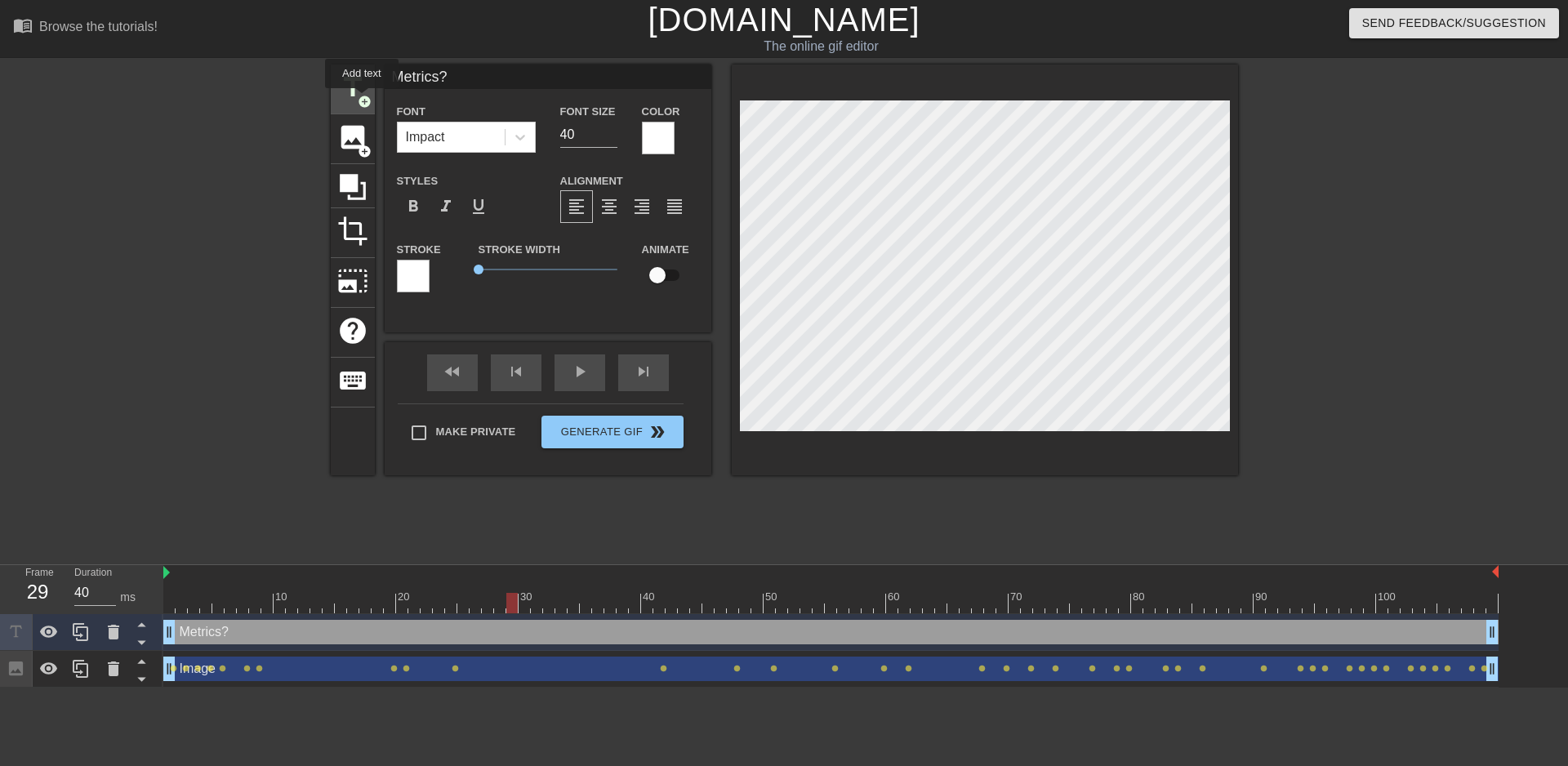
type input "New text 2"
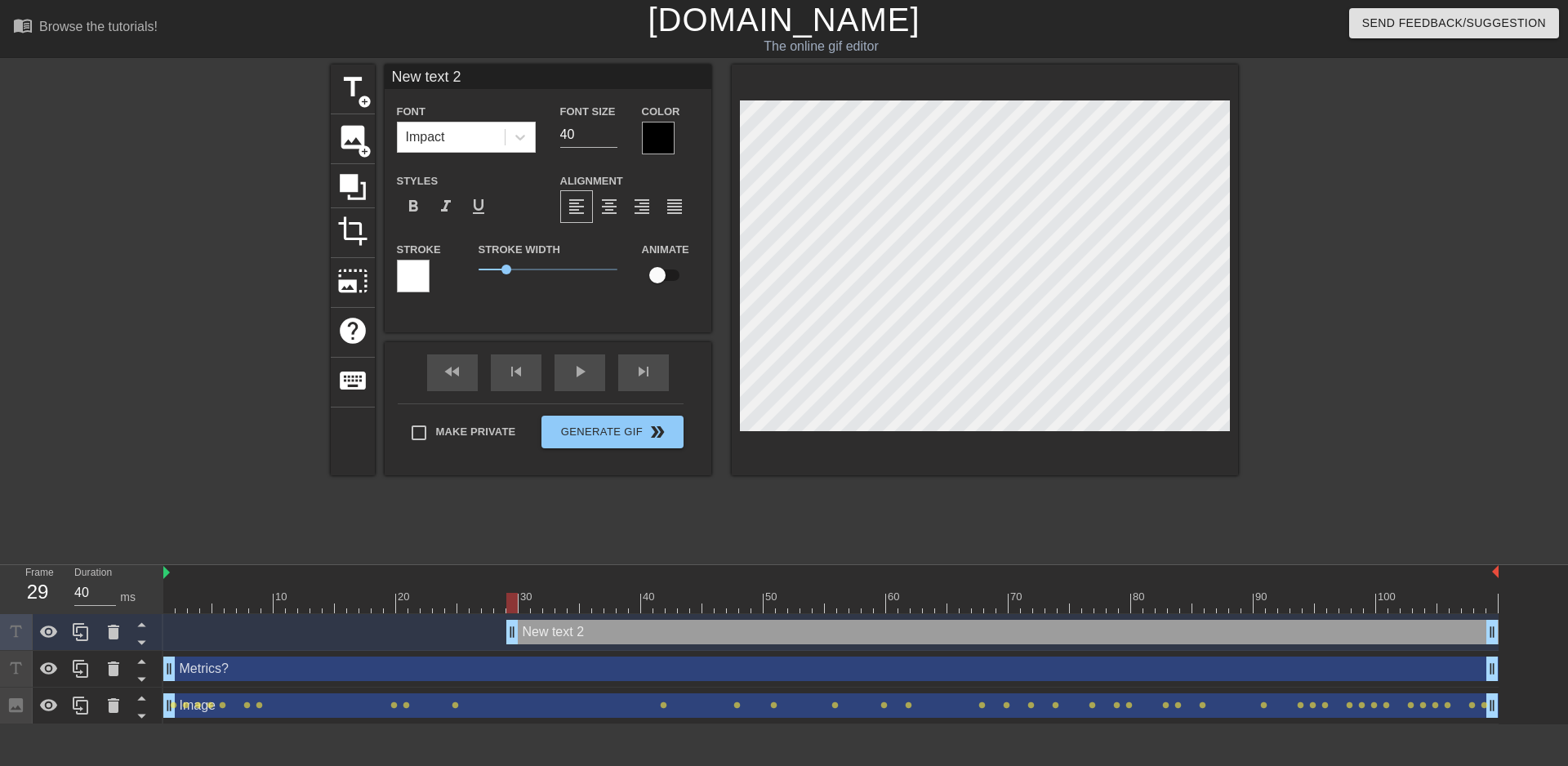
click at [652, 138] on div at bounding box center [658, 138] width 33 height 33
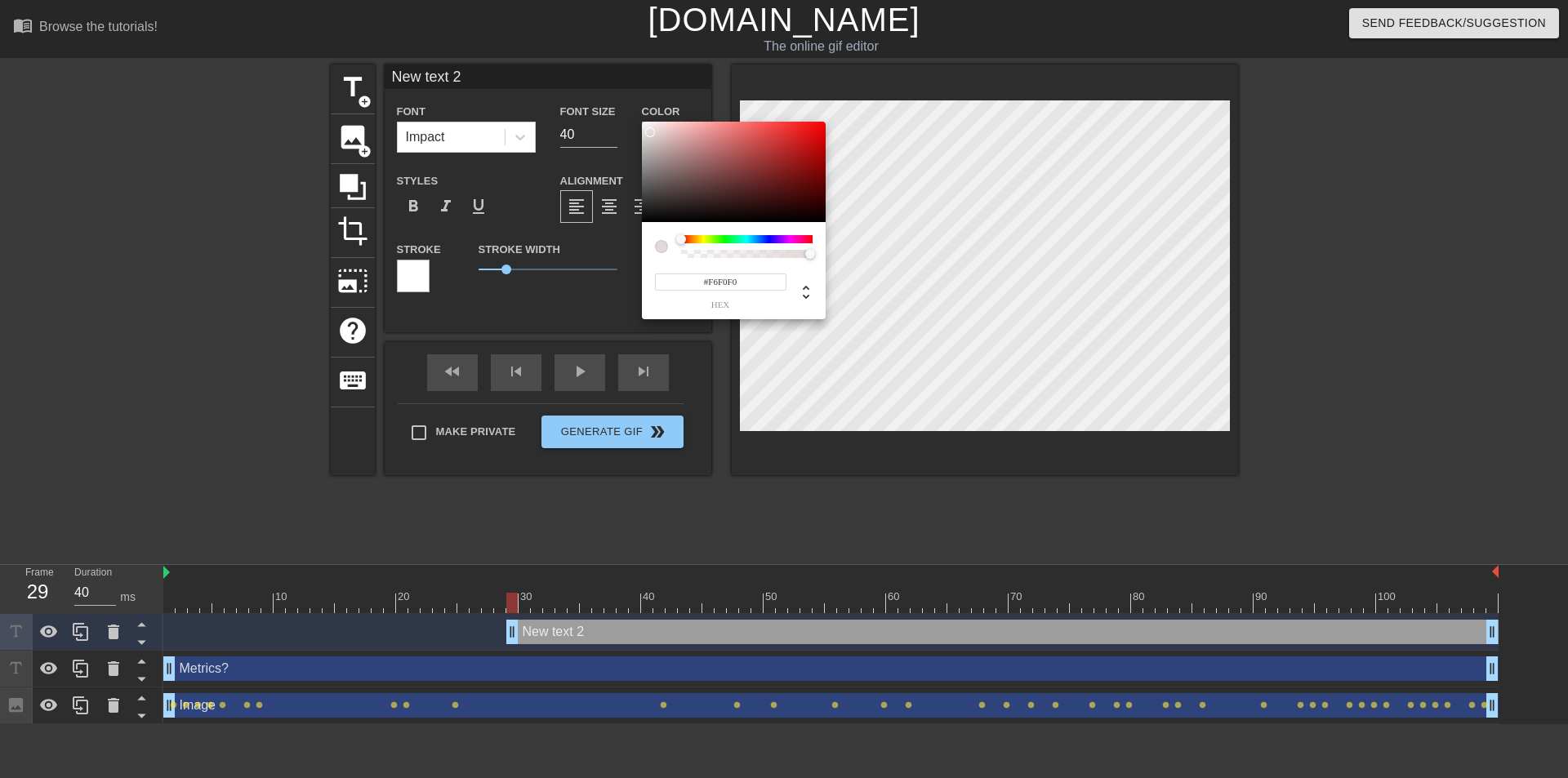
type input "#FFFFFF"
drag, startPoint x: 651, startPoint y: 132, endPoint x: 624, endPoint y: 109, distance: 35.5
click at [624, 109] on div "#FFFFFF hex" at bounding box center [784, 389] width 1568 height 778
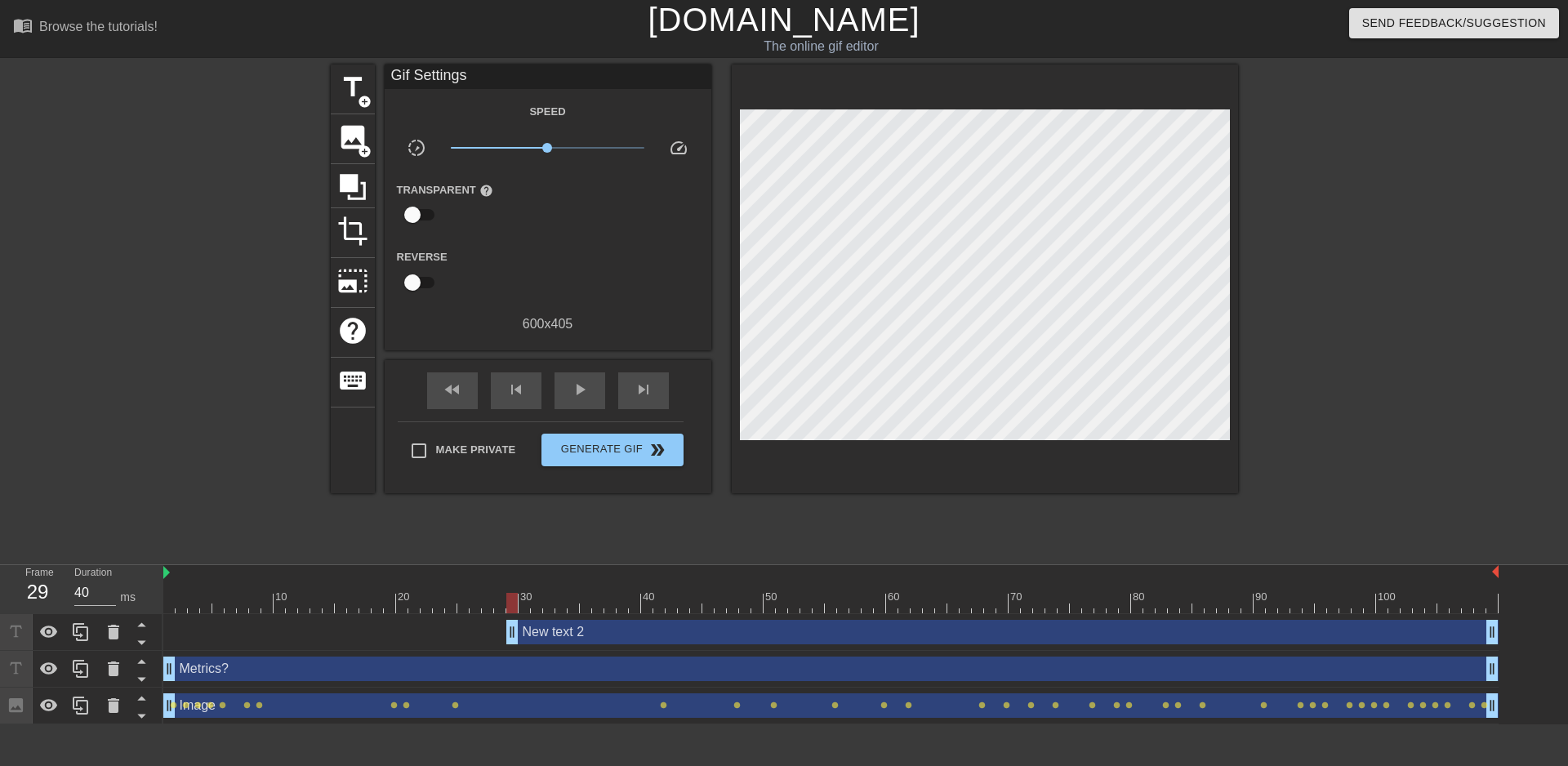
click at [587, 634] on div "New text 2 drag_handle drag_handle" at bounding box center [1002, 631] width 992 height 24
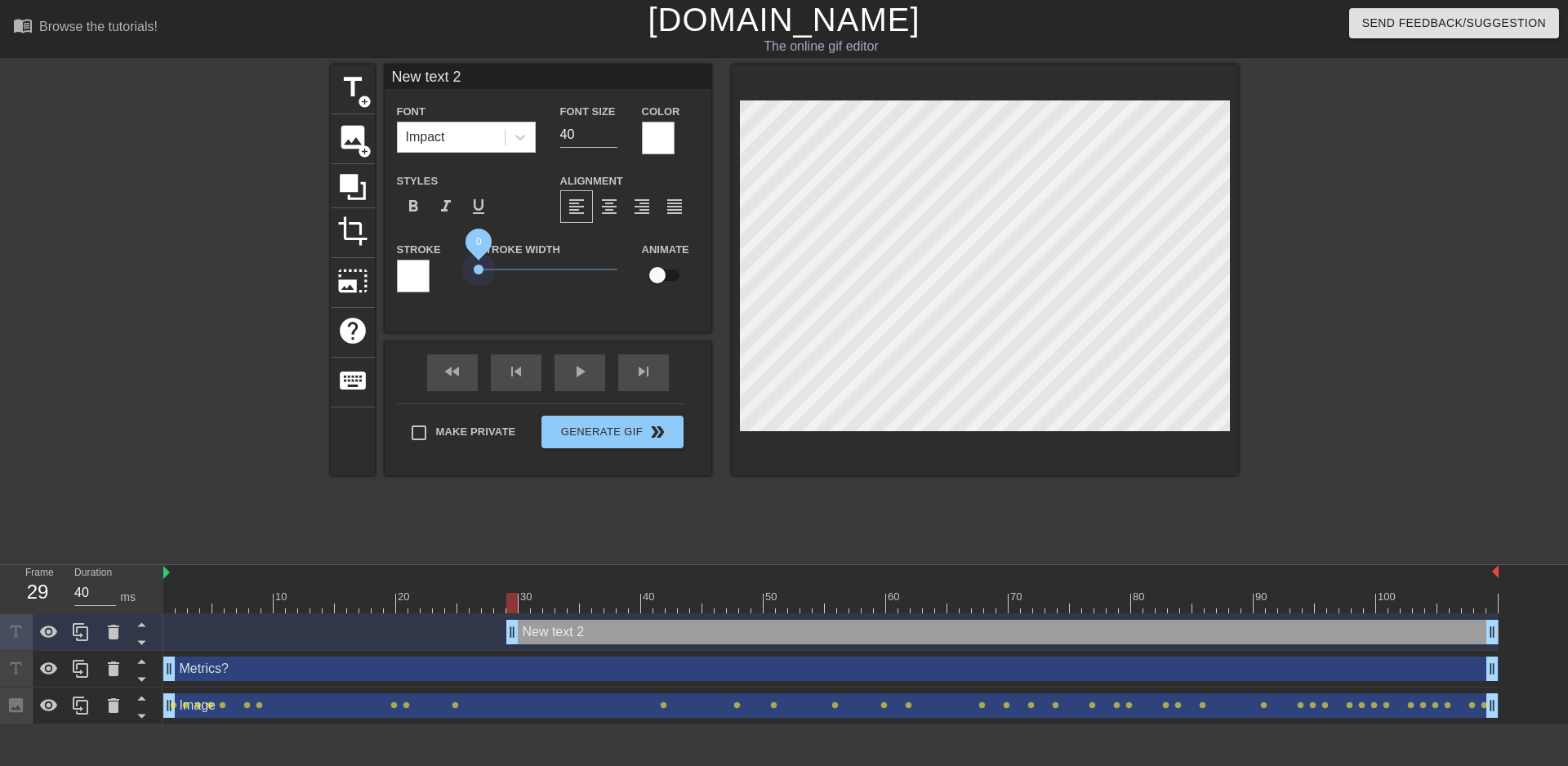
drag, startPoint x: 506, startPoint y: 268, endPoint x: 417, endPoint y: 272, distance: 89.1
click at [417, 272] on div "Stroke Stroke Width 0 Animate" at bounding box center [548, 273] width 326 height 68
type input "W"
type textarea "W"
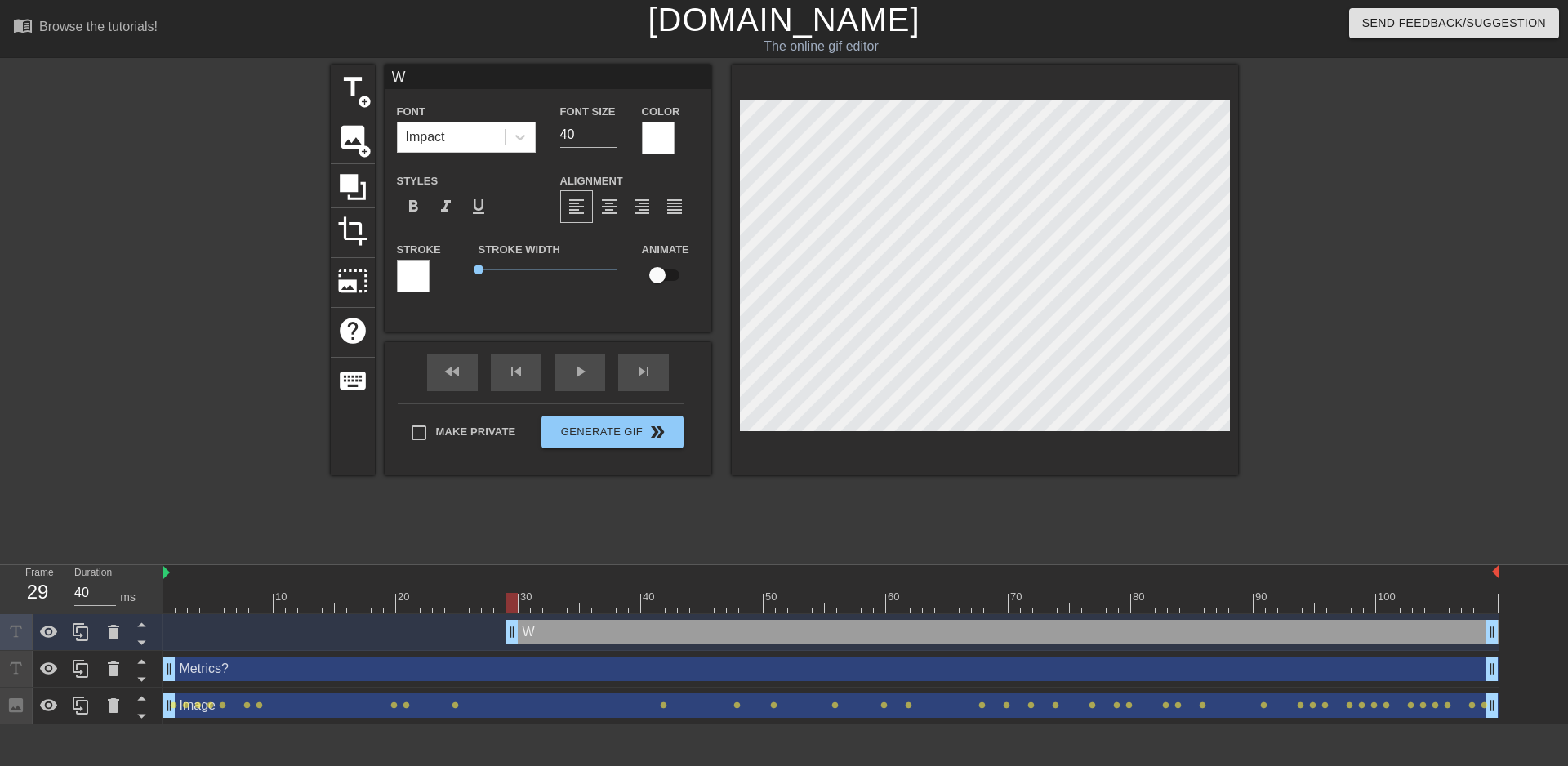
type input "Wh"
type textarea "Wh"
type input "Who"
type textarea "Who"
type input "Who"
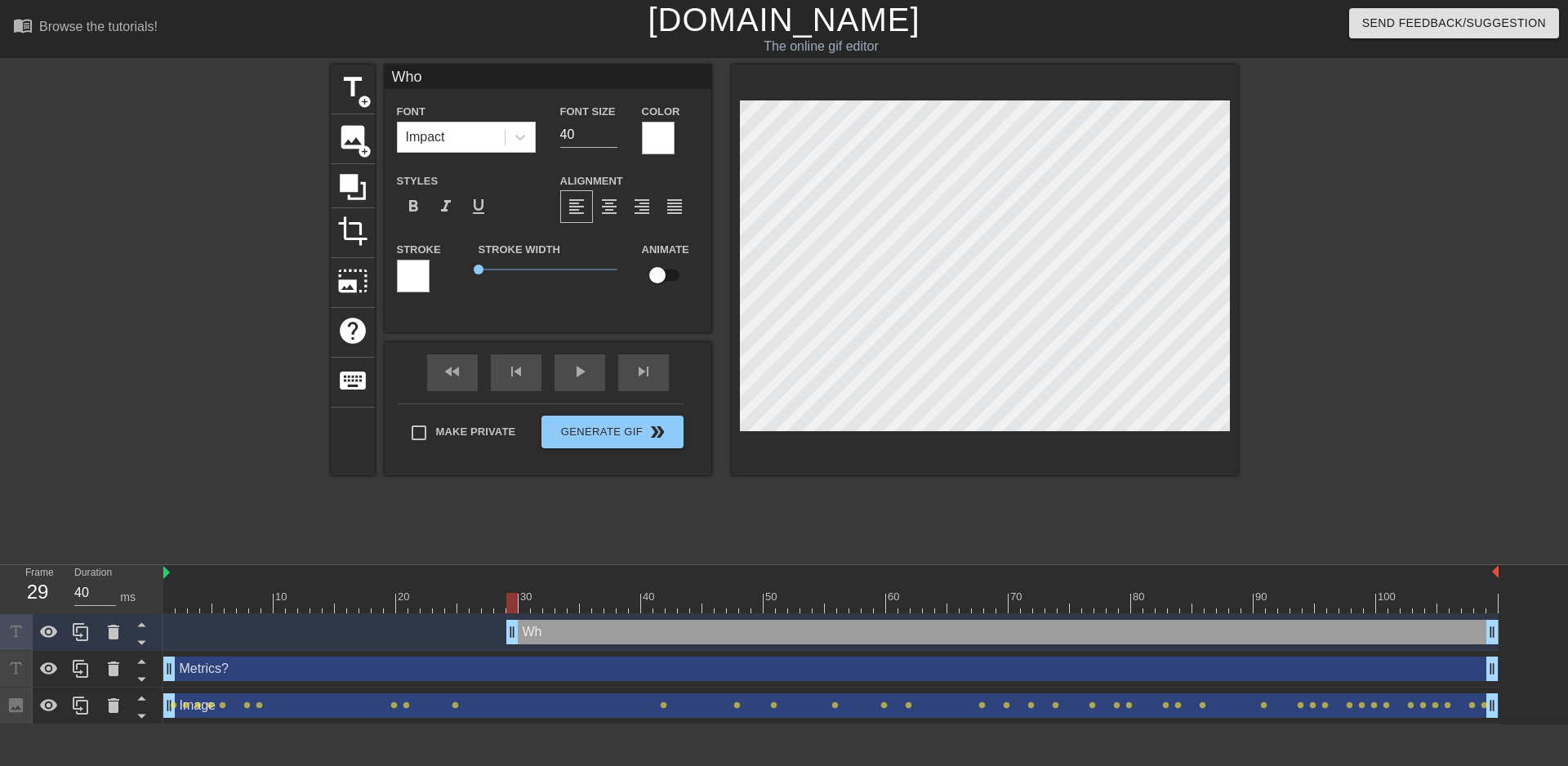
type textarea "Who"
type input "Who s"
type textarea "Who s"
type input "Who sa"
type textarea "Who sa"
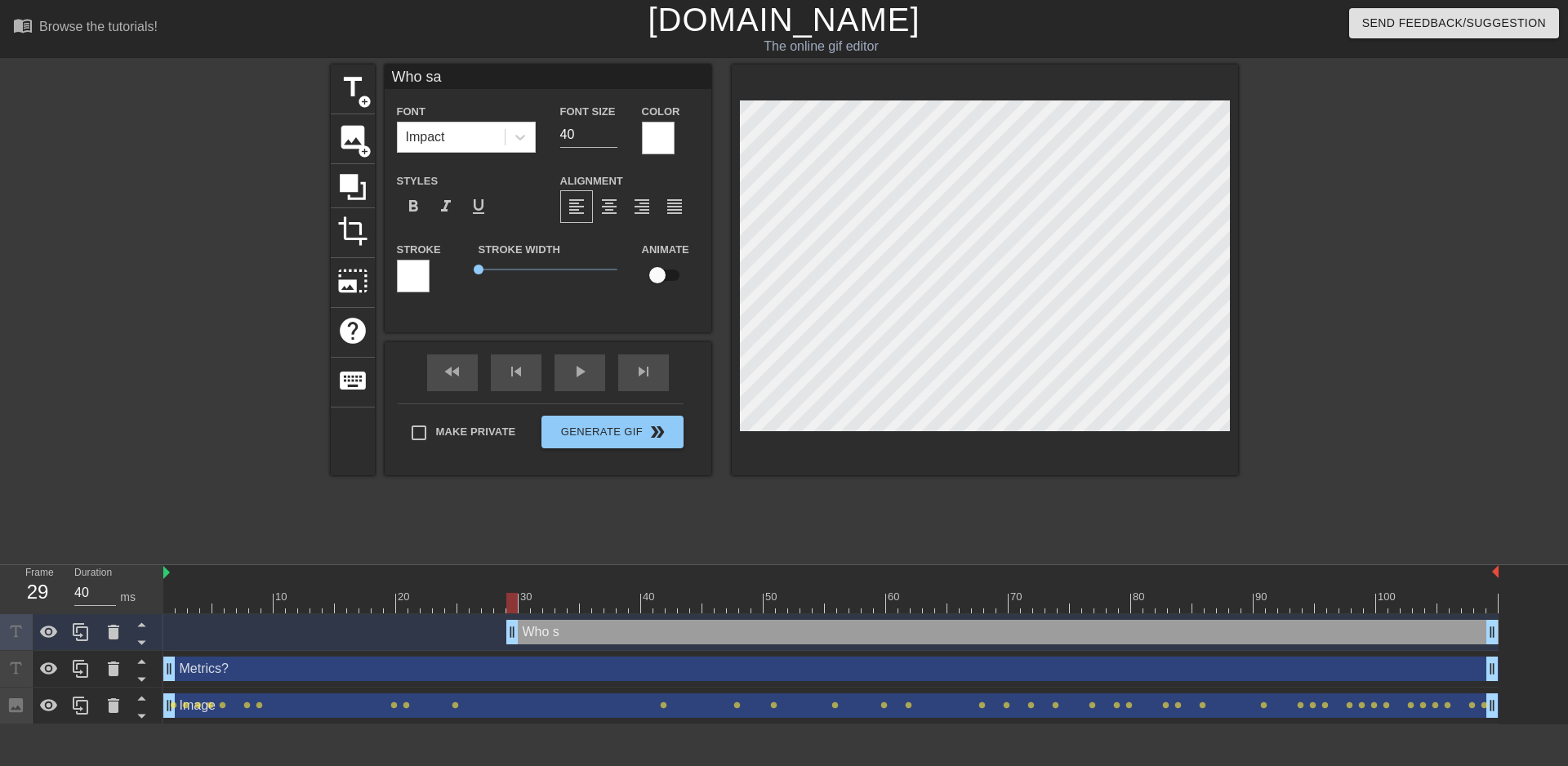
scroll to position [3, 3]
type input "Who sai"
type textarea "Who sai"
type input "Who said"
type textarea "Who said"
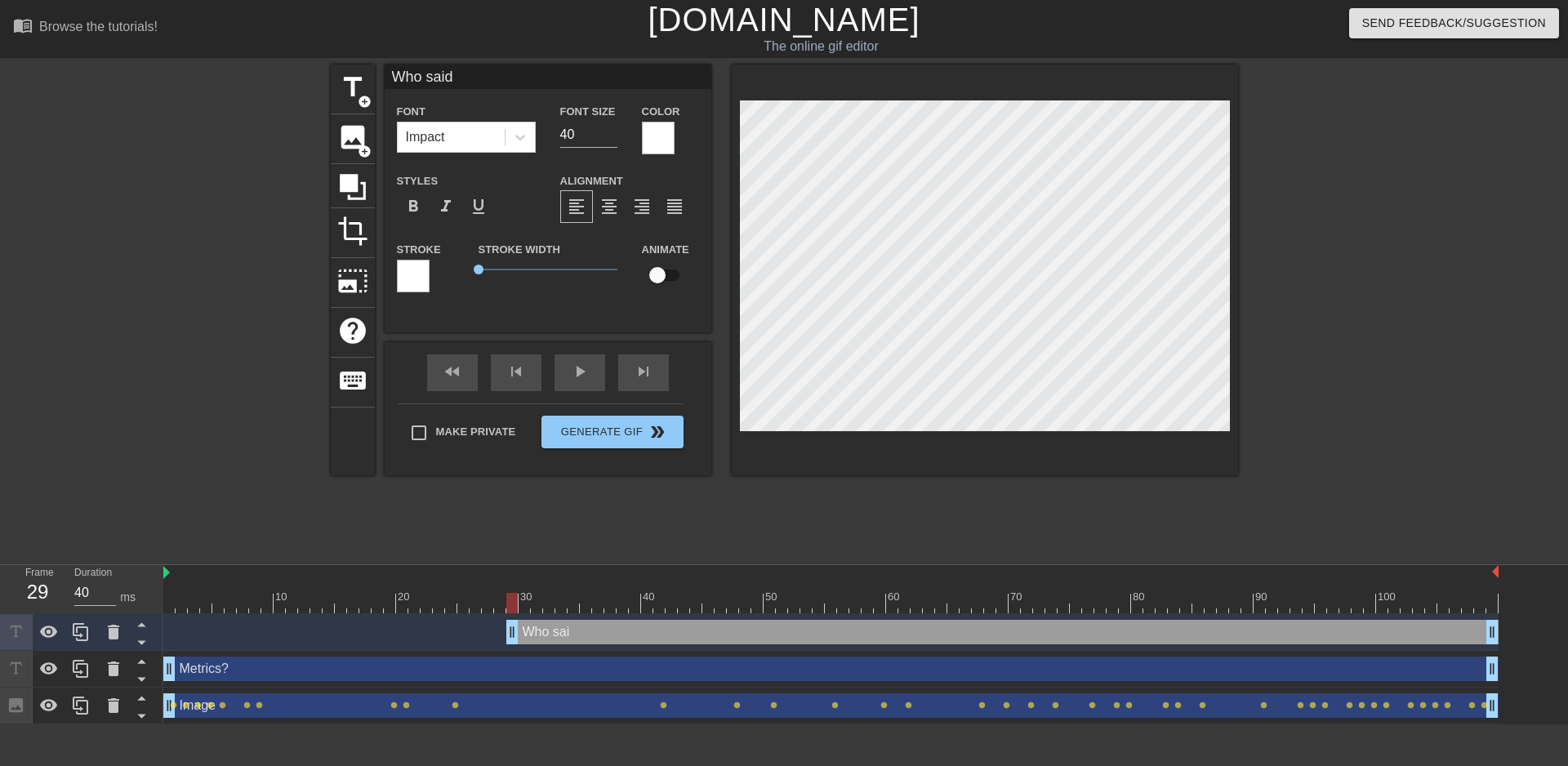
type input "Who said"
type textarea "Who said"
type input "Who said a"
type textarea "Who said a"
type input "Who said an"
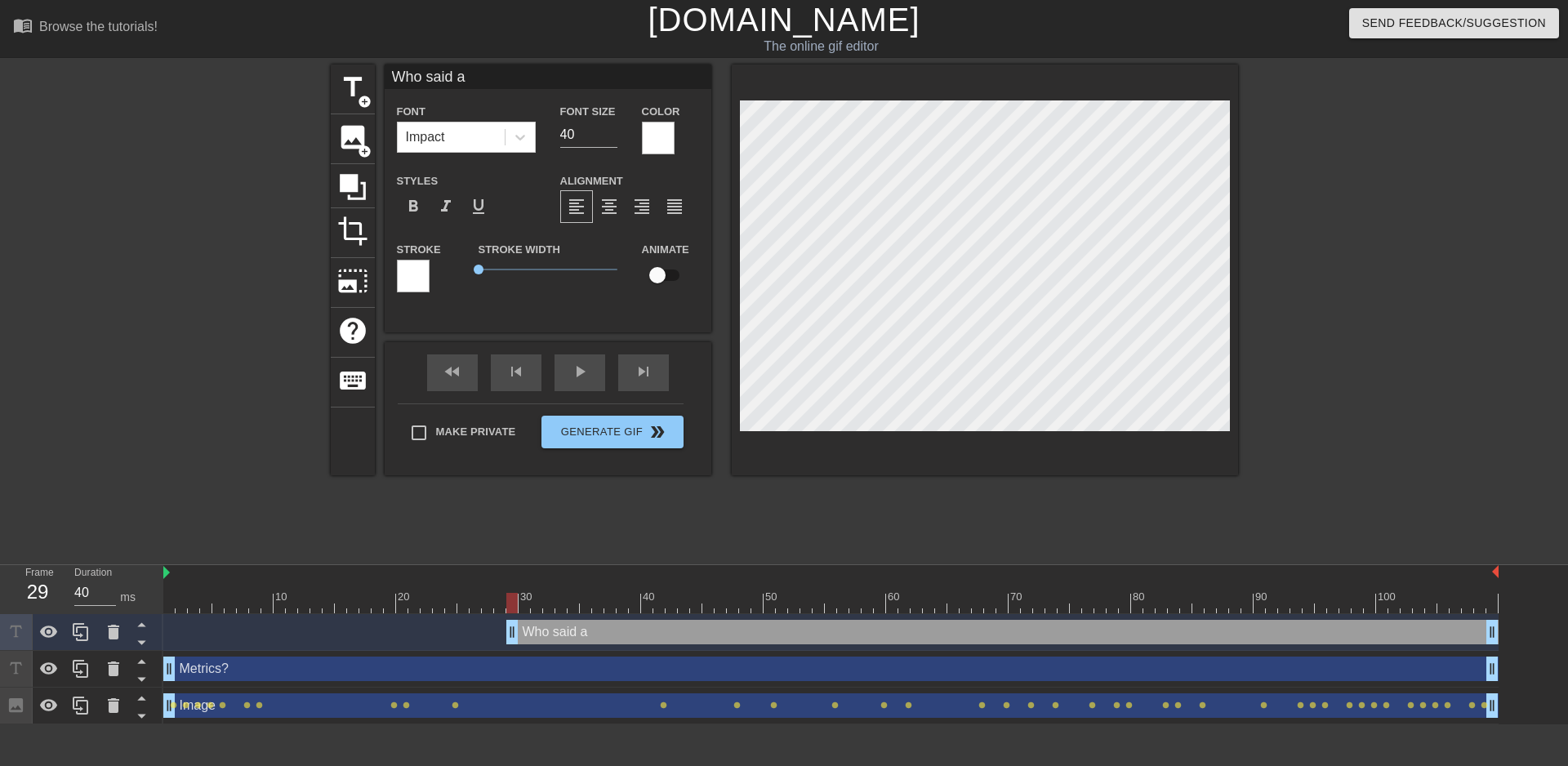
type textarea "Who said an"
type input "Who said any"
type textarea "Who said any"
type input "Who said anyt"
type textarea "Who said anyt"
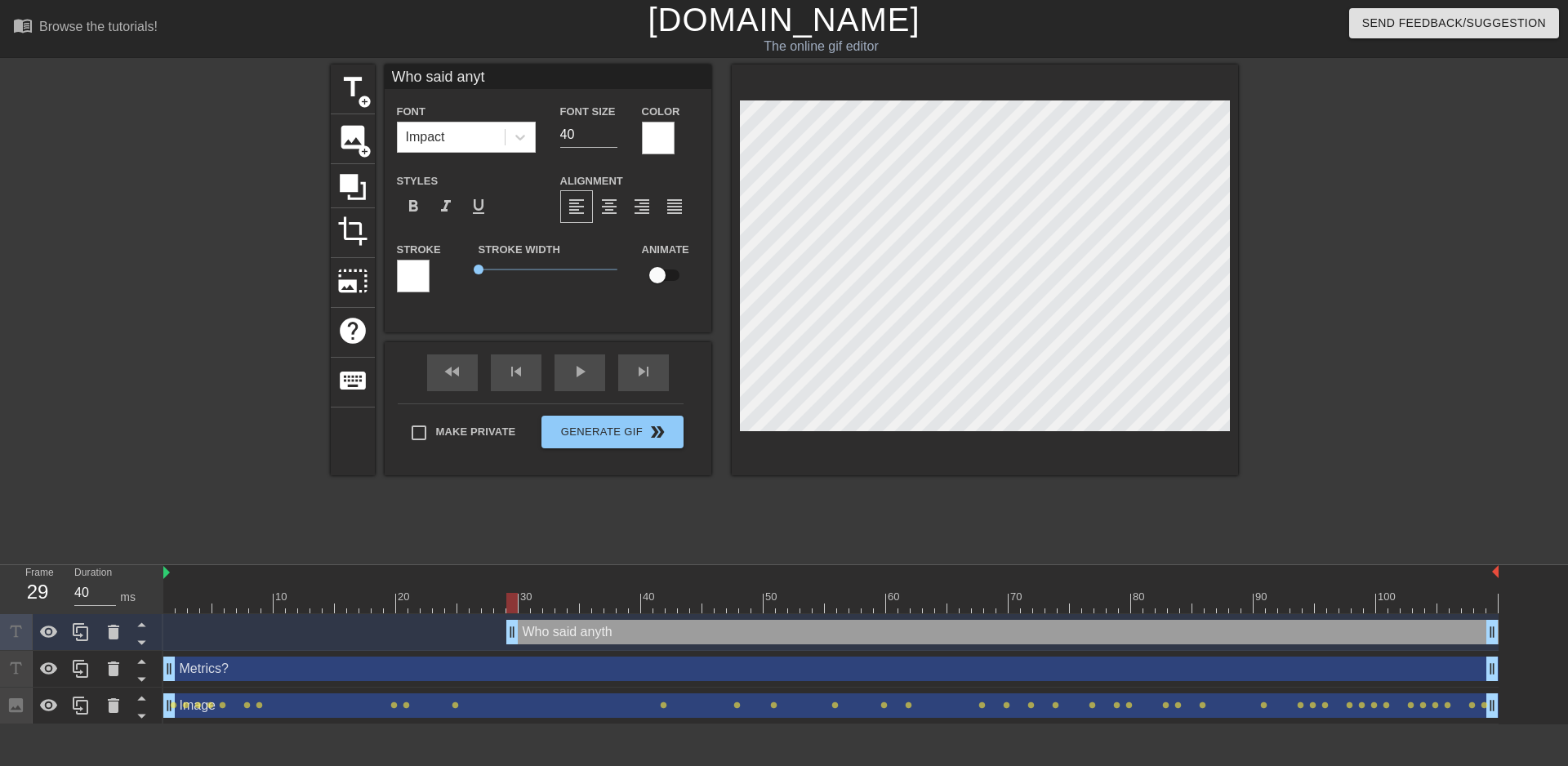
type input "Who said anyth"
type textarea "Who said anyth"
type input "Who said anythi"
type textarea "Who said anythi"
type input "Who said anythin"
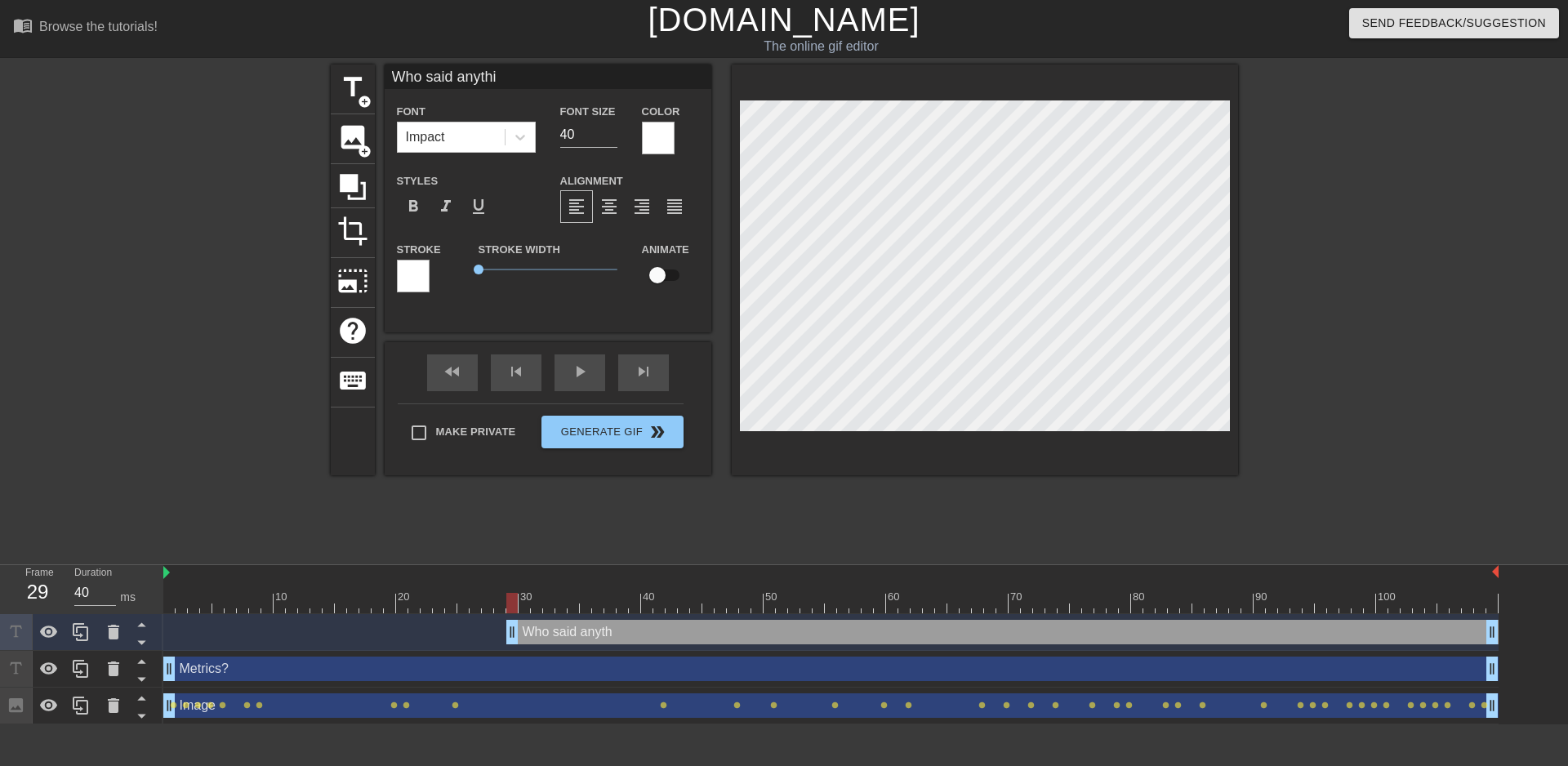
type textarea "Who said anythin"
type input "Who said anything"
type textarea "Who said anything"
type input "Who said anything"
type textarea "Who said anything"
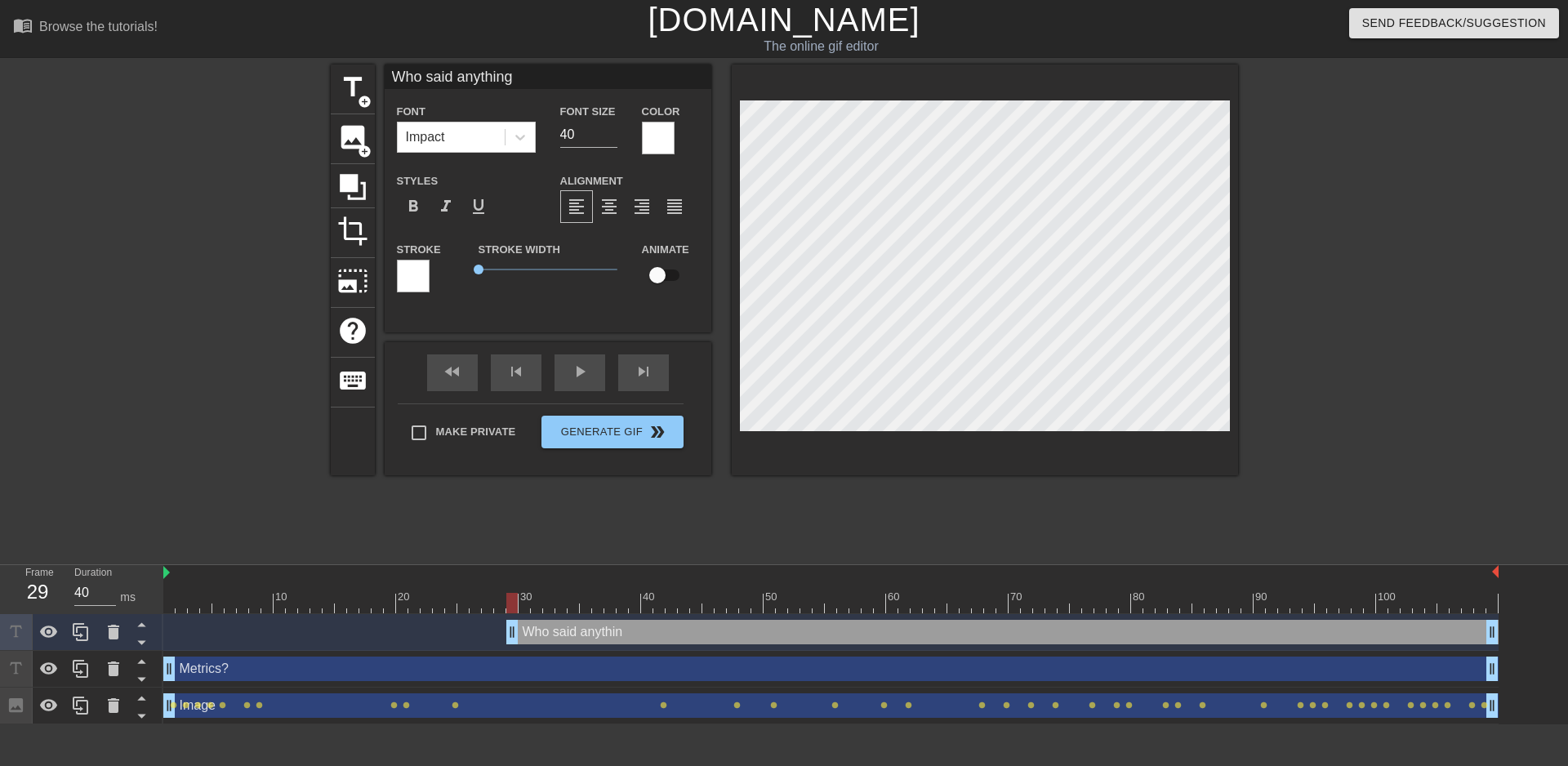
scroll to position [3, 8]
type input "Who said anything b"
type textarea "Who said anything b"
type input "Who said anything"
type textarea "Who said anything"
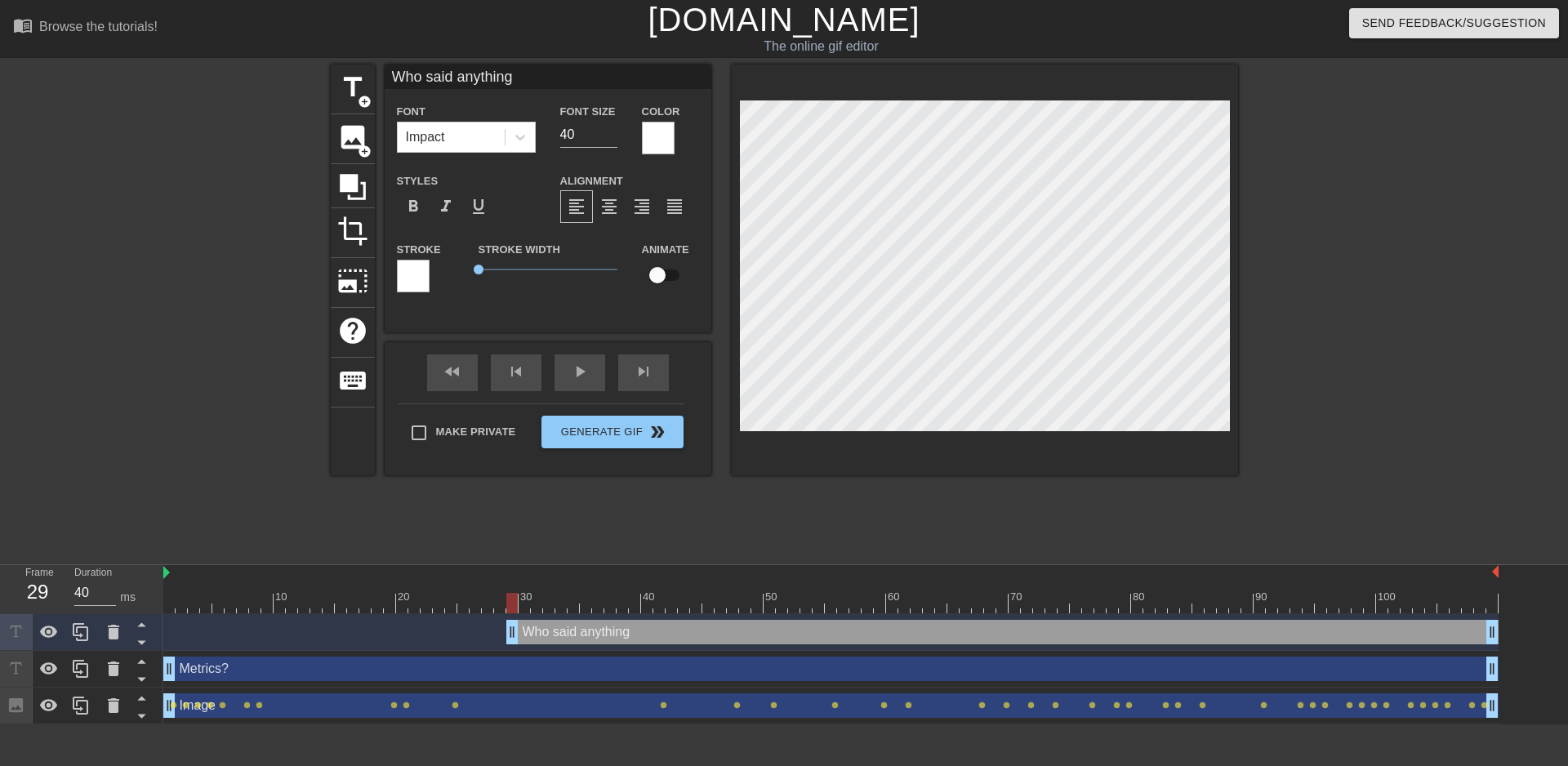
type input "Who said anything a"
type textarea "Who said anything a"
type input "Who said anything ab"
type textarea "Who said anything ab"
type input "Who said anything abo"
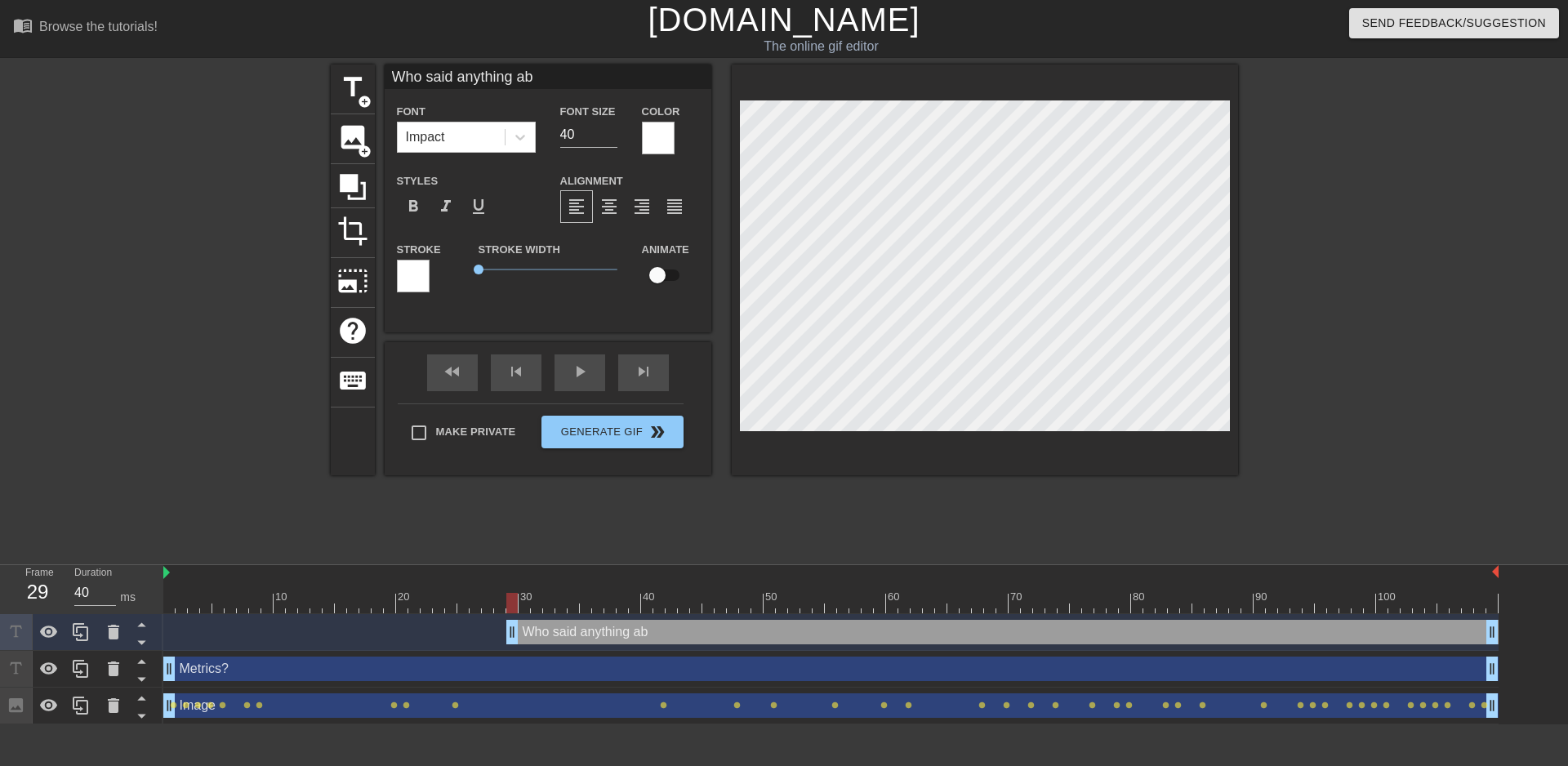
type textarea "Who said anything abo"
type input "Who said anything abou"
type textarea "Who said anything abou"
type input "Who said anything about"
type textarea "Who said anything about"
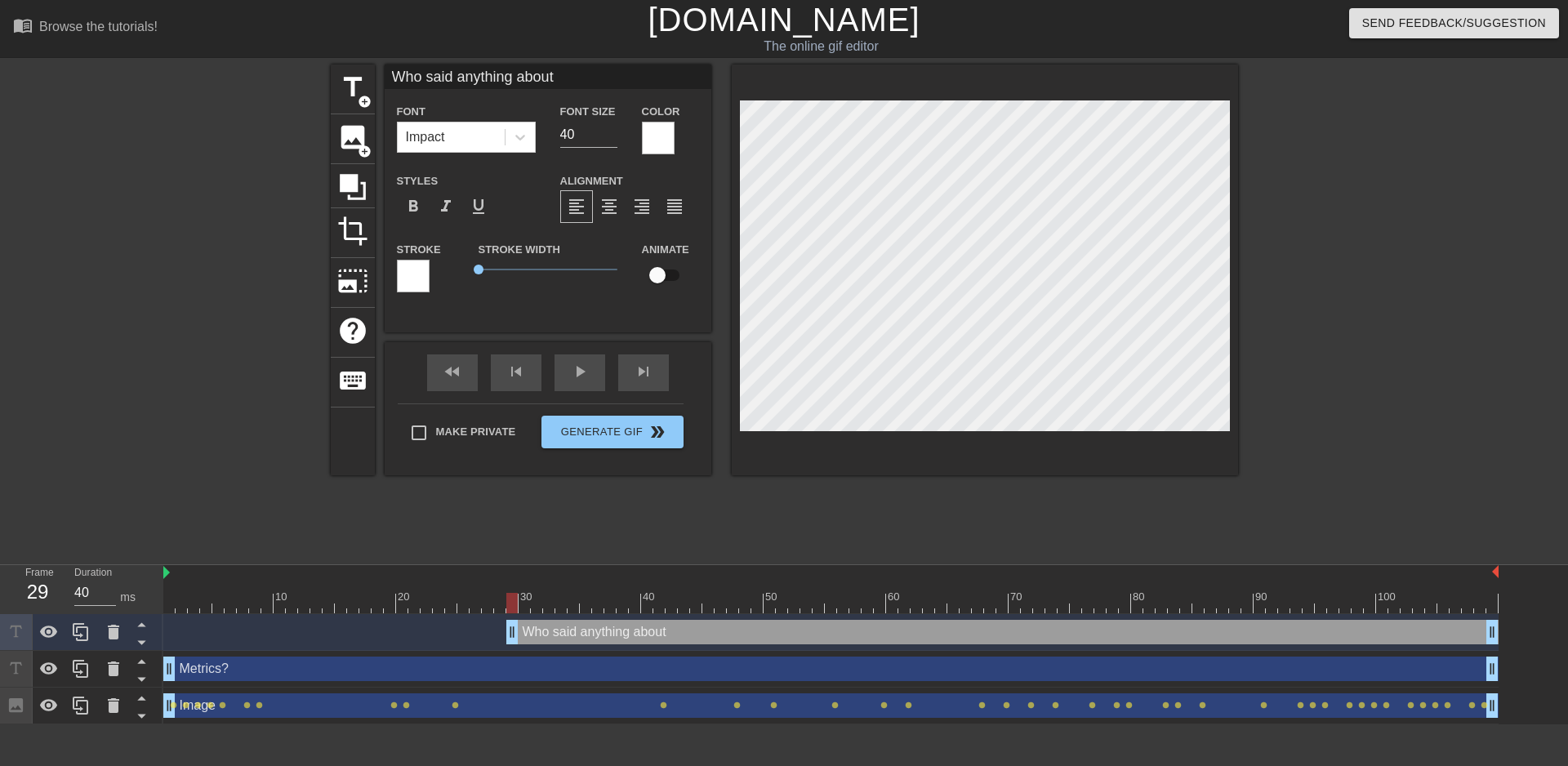
type input "Who said anything about"
type textarea "Who said anything about"
type input "Who said anything about m"
type textarea "Who said anything about m"
type input "Who said anything about me"
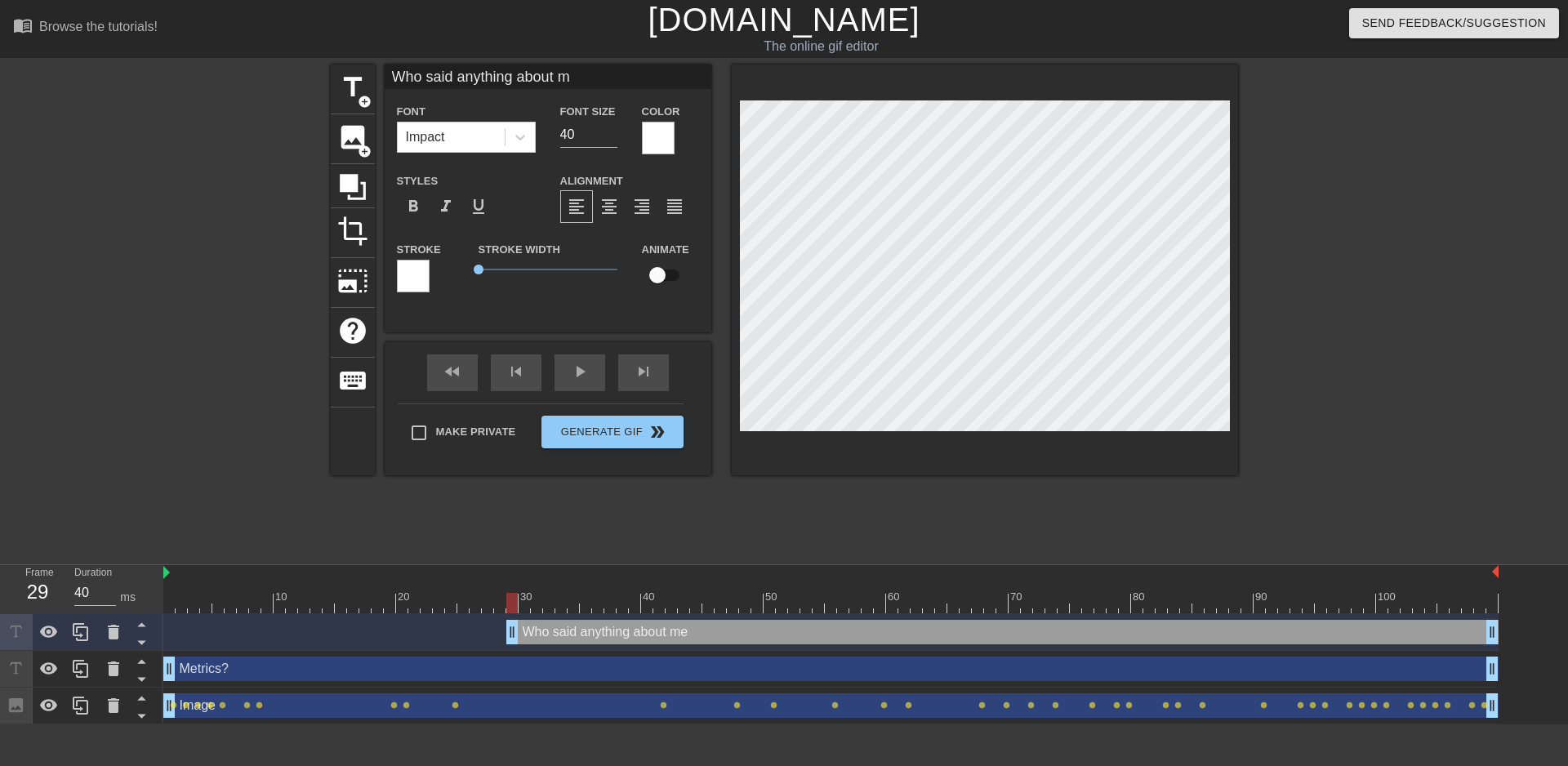
type textarea "Who said anything about me"
type input "Who said anything about met"
type textarea "Who said anything about met"
type input "Who said anything about metr"
type textarea "Who said anything about metr"
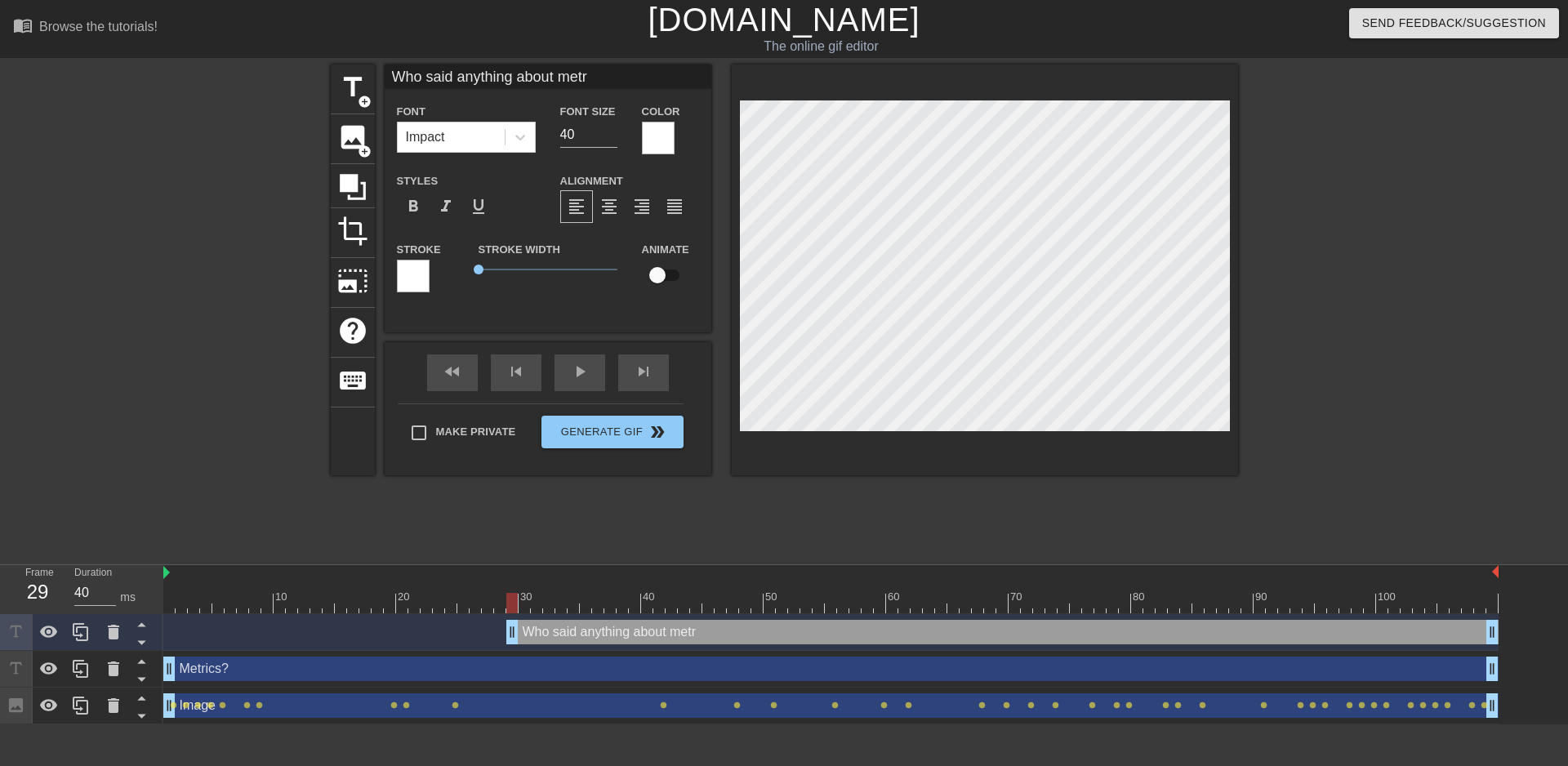
type input "Who said anything about metri"
type textarea "Who said anything about metri"
type input "Who said anything about metric"
type textarea "Who said anything about metric"
type input "Who said anything about metrics"
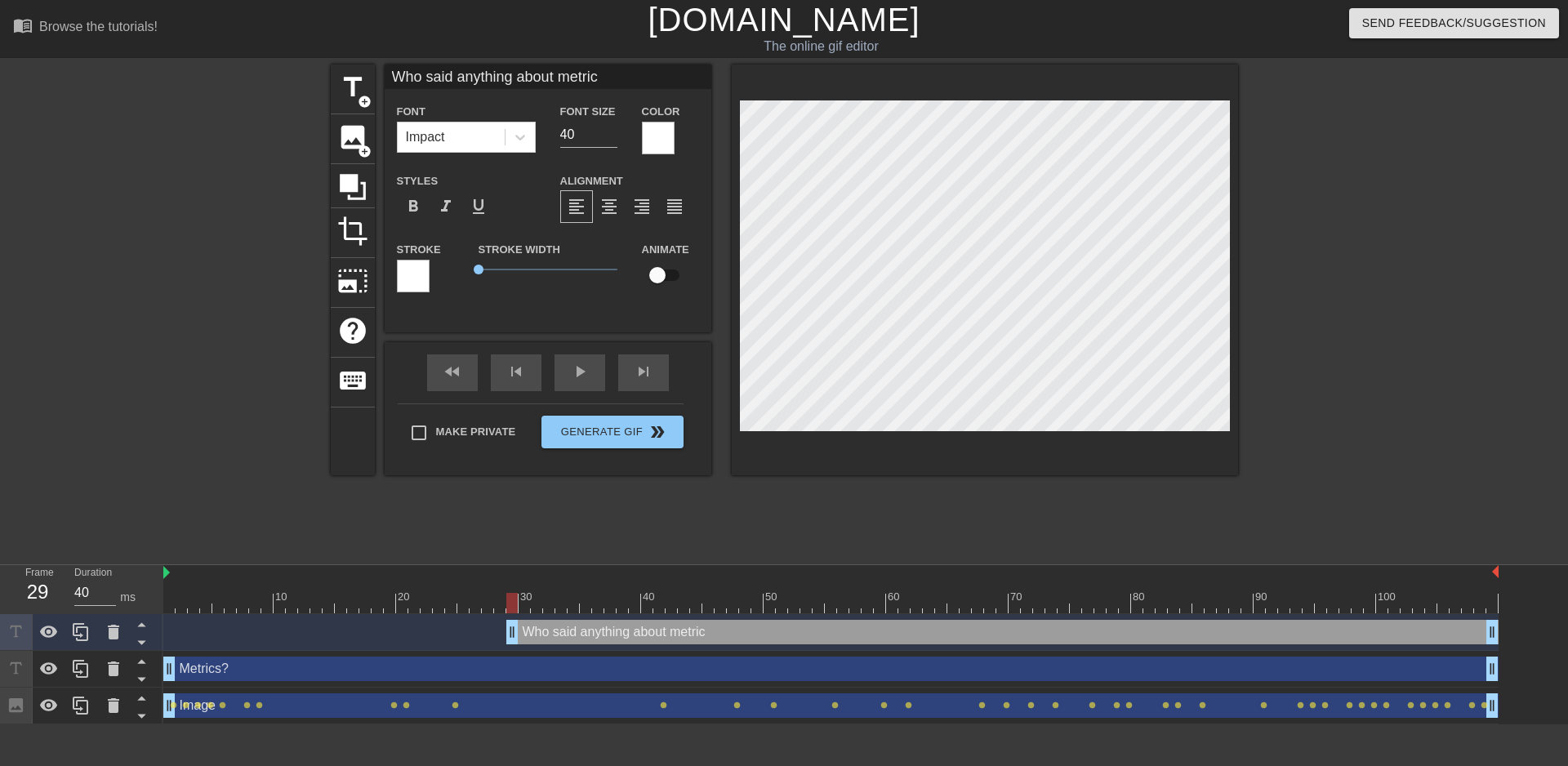
type textarea "Who said anything about metrics"
type input "Who said anything about metrics?"
type textarea "Who said anything about metrics?"
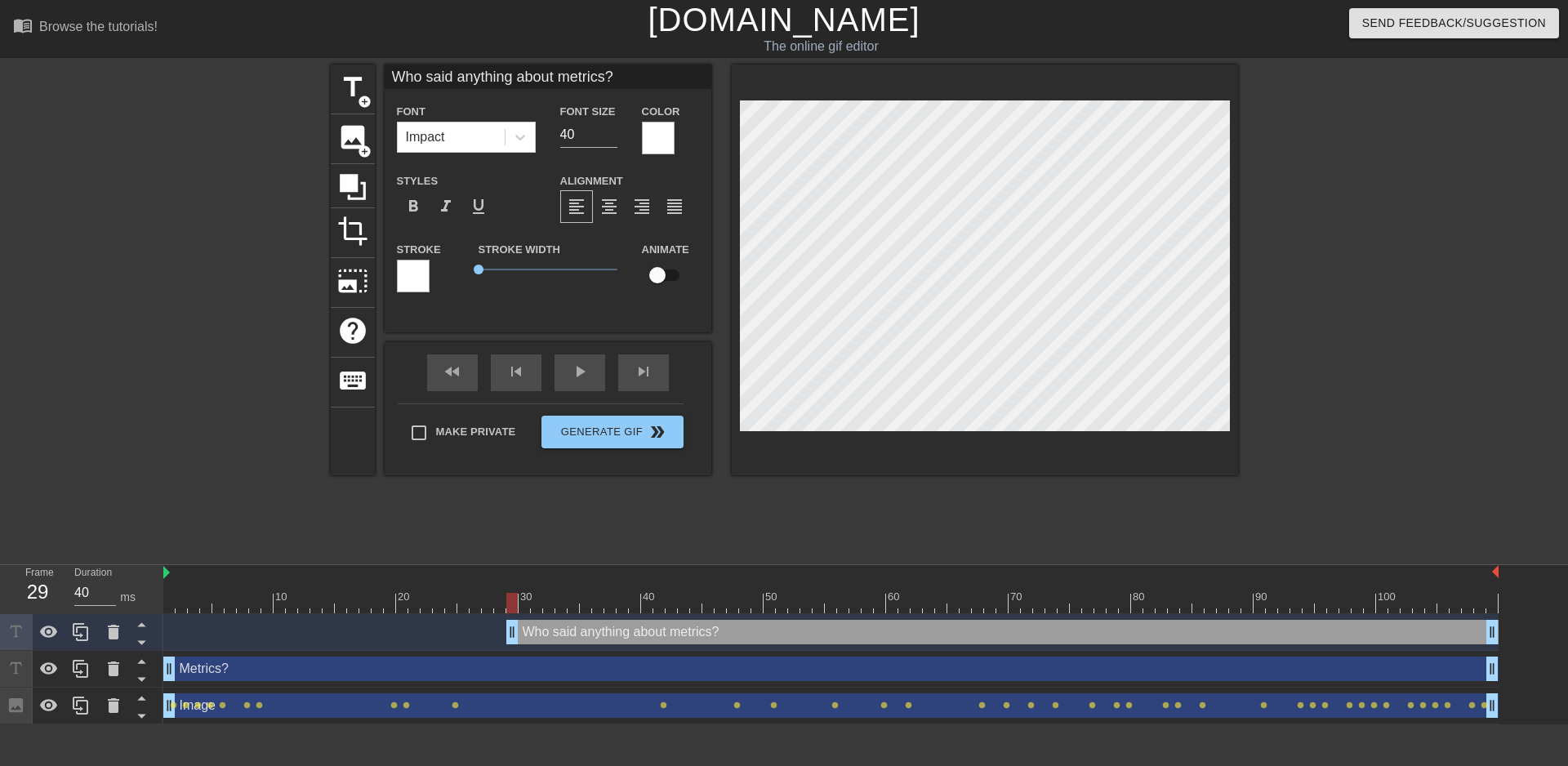
click at [742, 676] on div "Metrics? drag_handle drag_handle" at bounding box center [830, 668] width 1335 height 24
type input "Metrics?"
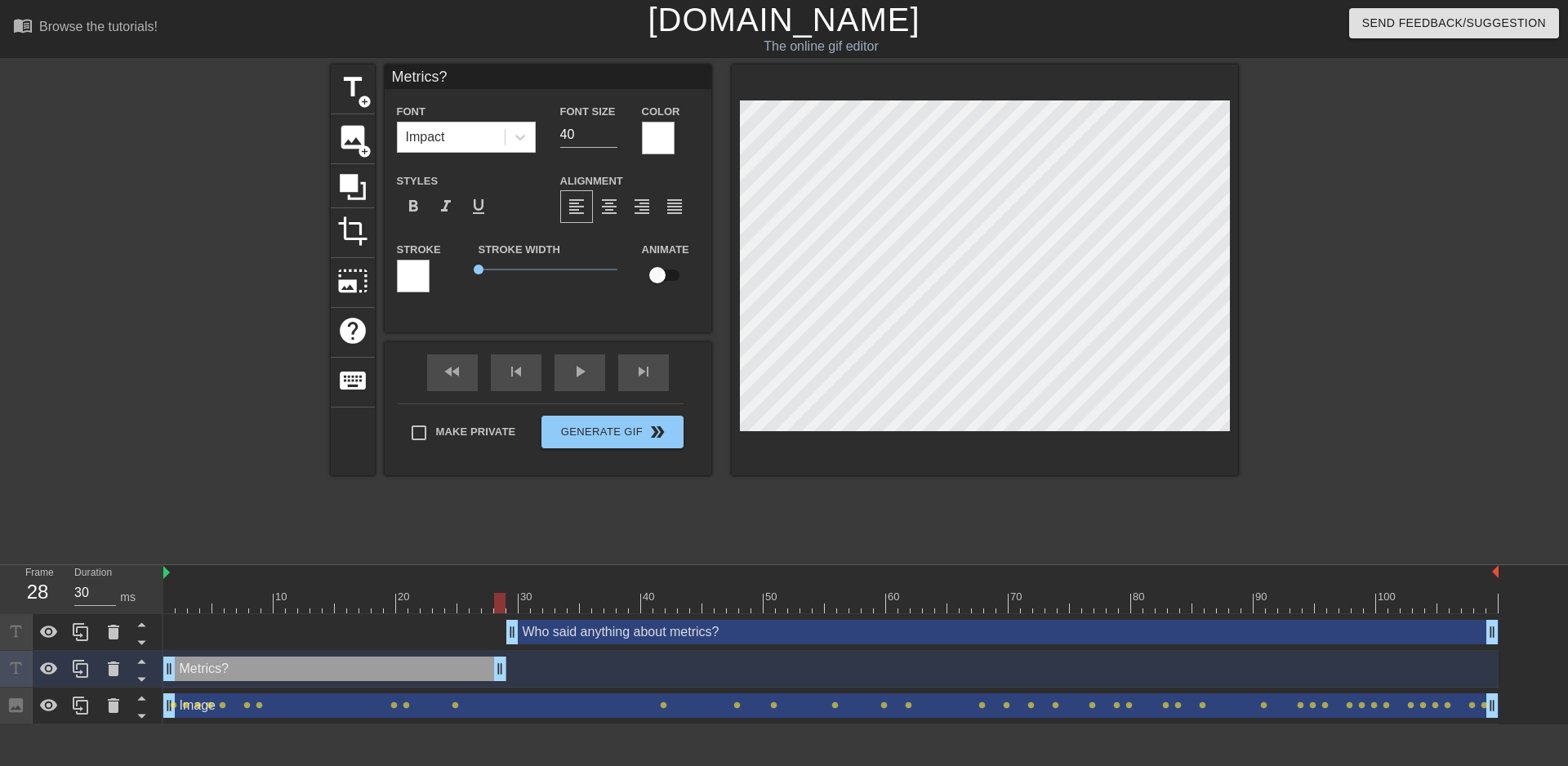
drag, startPoint x: 1488, startPoint y: 671, endPoint x: 493, endPoint y: 646, distance: 995.3
click at [493, 646] on div "Who said anything about metrics? drag_handle drag_handle Metrics? drag_handle d…" at bounding box center [865, 669] width 1404 height 111
click at [167, 573] on img at bounding box center [166, 572] width 7 height 13
click at [258, 526] on div at bounding box center [188, 309] width 245 height 490
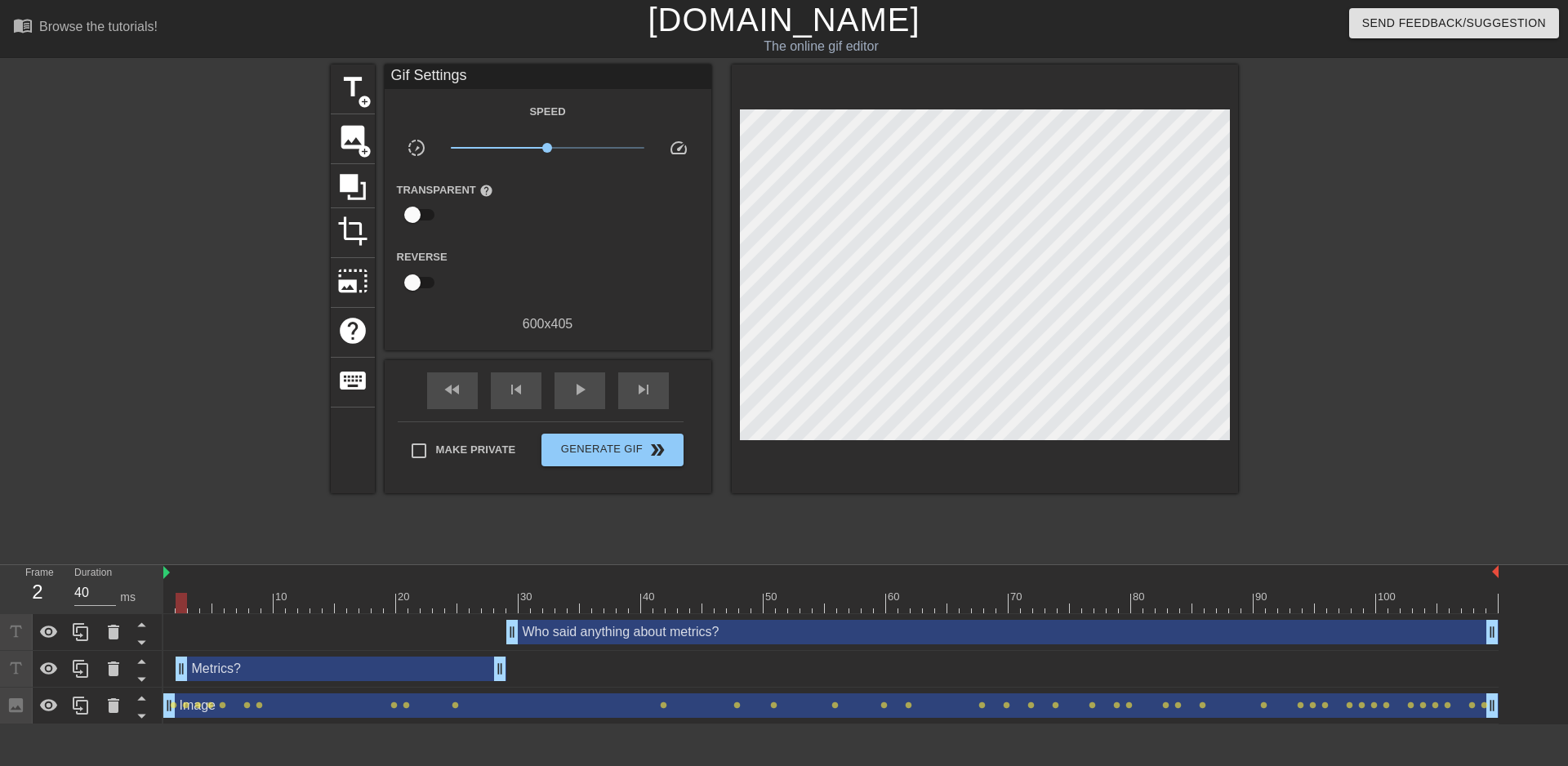
drag, startPoint x: 175, startPoint y: 667, endPoint x: 184, endPoint y: 667, distance: 9.0
click at [249, 520] on div at bounding box center [188, 309] width 245 height 490
click at [583, 395] on span "play_arrow" at bounding box center [580, 389] width 19 height 19
type input "30"
click at [600, 454] on span "Generate Gif double_arrow" at bounding box center [612, 450] width 128 height 19
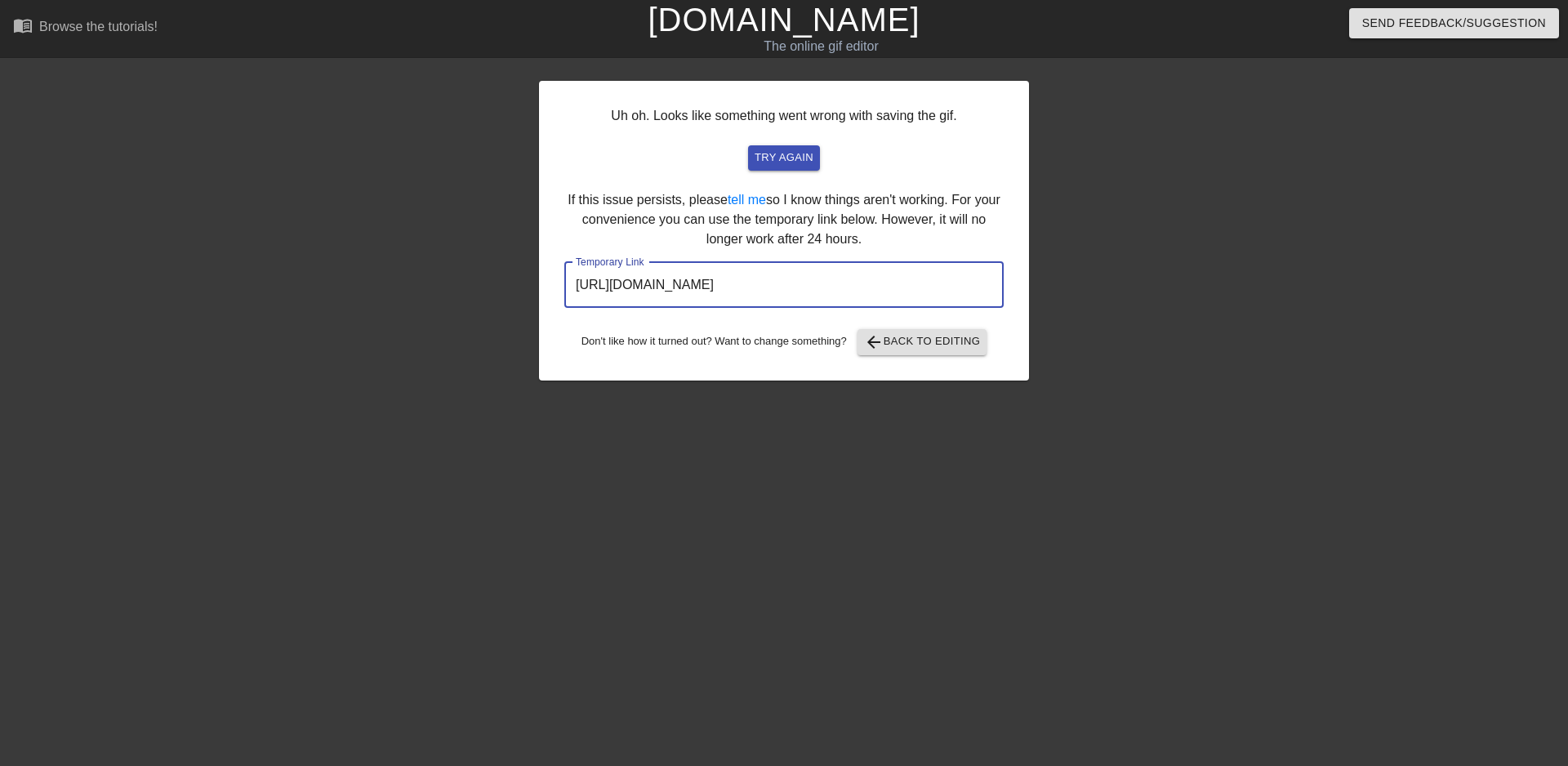
drag, startPoint x: 927, startPoint y: 287, endPoint x: 563, endPoint y: 289, distance: 364.0
click at [563, 289] on div "Uh oh. Looks like something went wrong with saving the gif. try again If this i…" at bounding box center [784, 230] width 490 height 300
